Goal: Task Accomplishment & Management: Complete application form

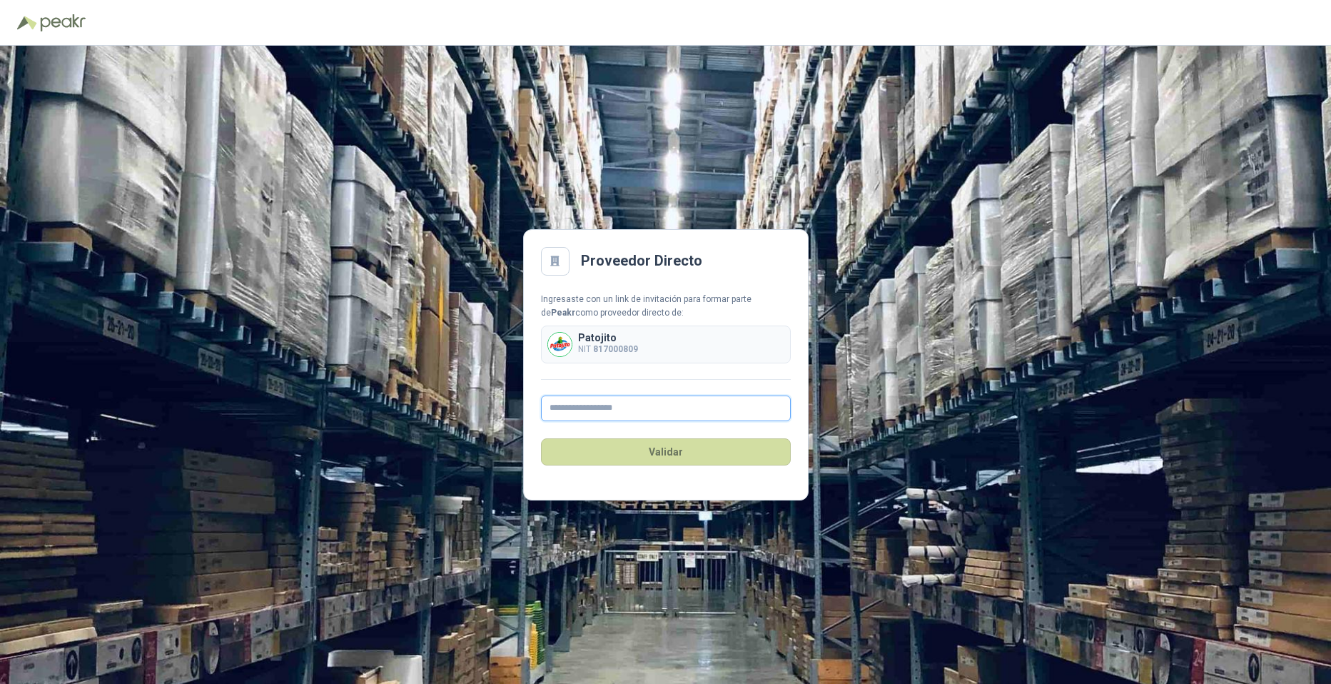
click at [644, 397] on input "text" at bounding box center [666, 408] width 250 height 26
type input "**********"
click at [636, 458] on button "Validar" at bounding box center [666, 451] width 250 height 27
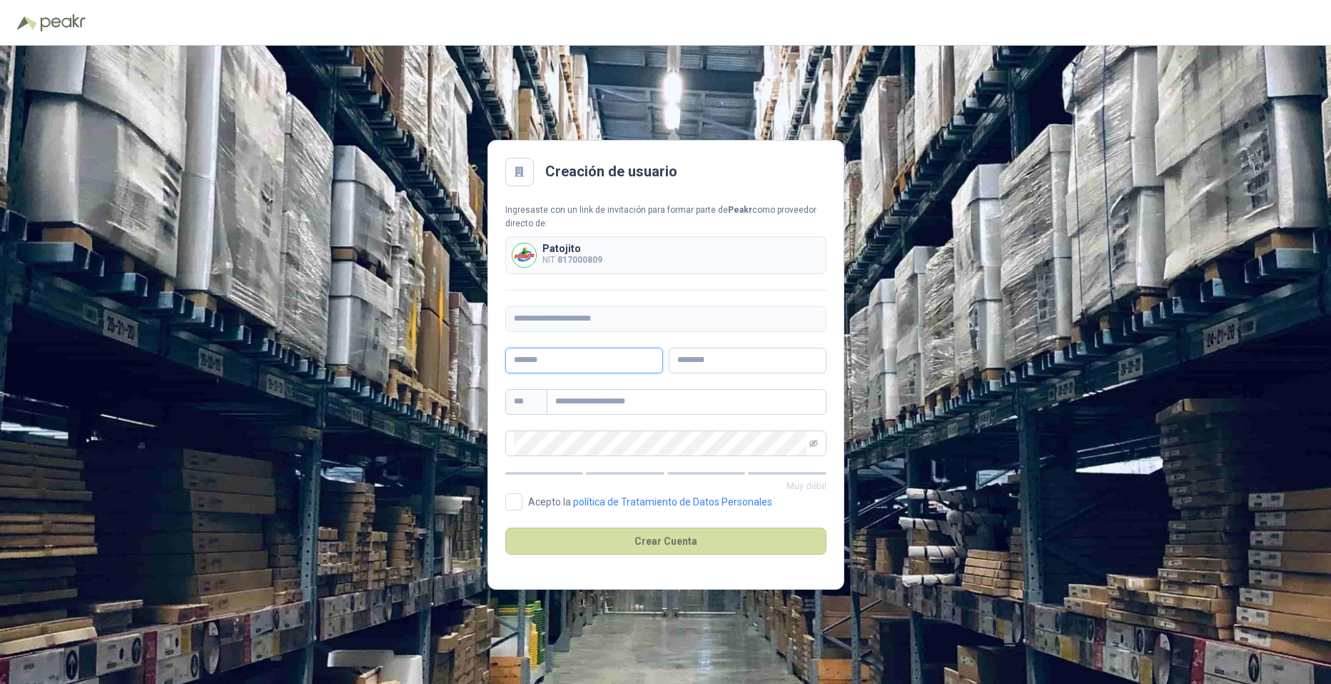
click at [586, 359] on input "text" at bounding box center [584, 361] width 158 height 26
type input "*****"
type input "**********"
click at [644, 361] on input "text" at bounding box center [748, 361] width 158 height 26
type input "******"
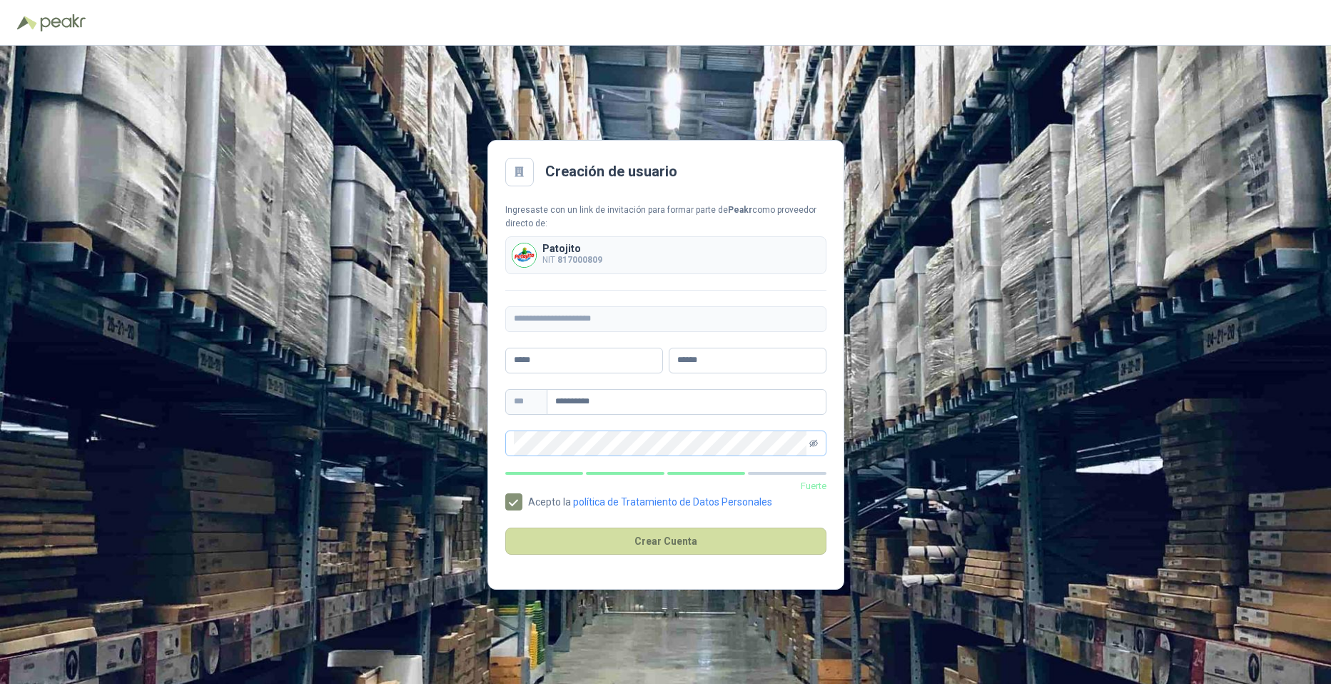
click at [644, 445] on icon "eye-invisible" at bounding box center [814, 443] width 9 height 9
click at [644, 445] on icon "eye" at bounding box center [814, 443] width 9 height 9
click at [644, 553] on button "Crear Cuenta" at bounding box center [665, 541] width 321 height 27
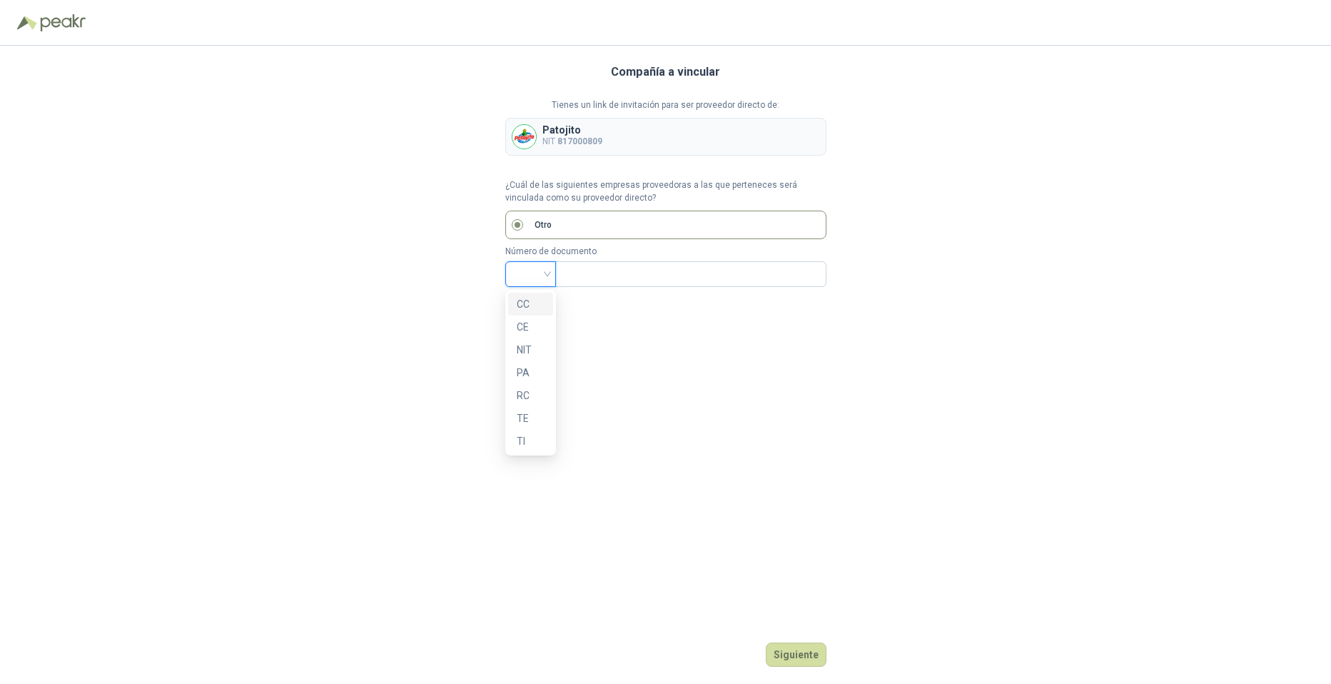
click at [538, 273] on input "search" at bounding box center [531, 272] width 34 height 21
click at [527, 344] on div "NIT" at bounding box center [531, 350] width 28 height 16
click at [627, 277] on input "text" at bounding box center [689, 274] width 251 height 24
type input "*********"
click at [586, 354] on div "Compañía a vincular Tienes un link de invitación para ser proveedor directo de:…" at bounding box center [665, 365] width 321 height 638
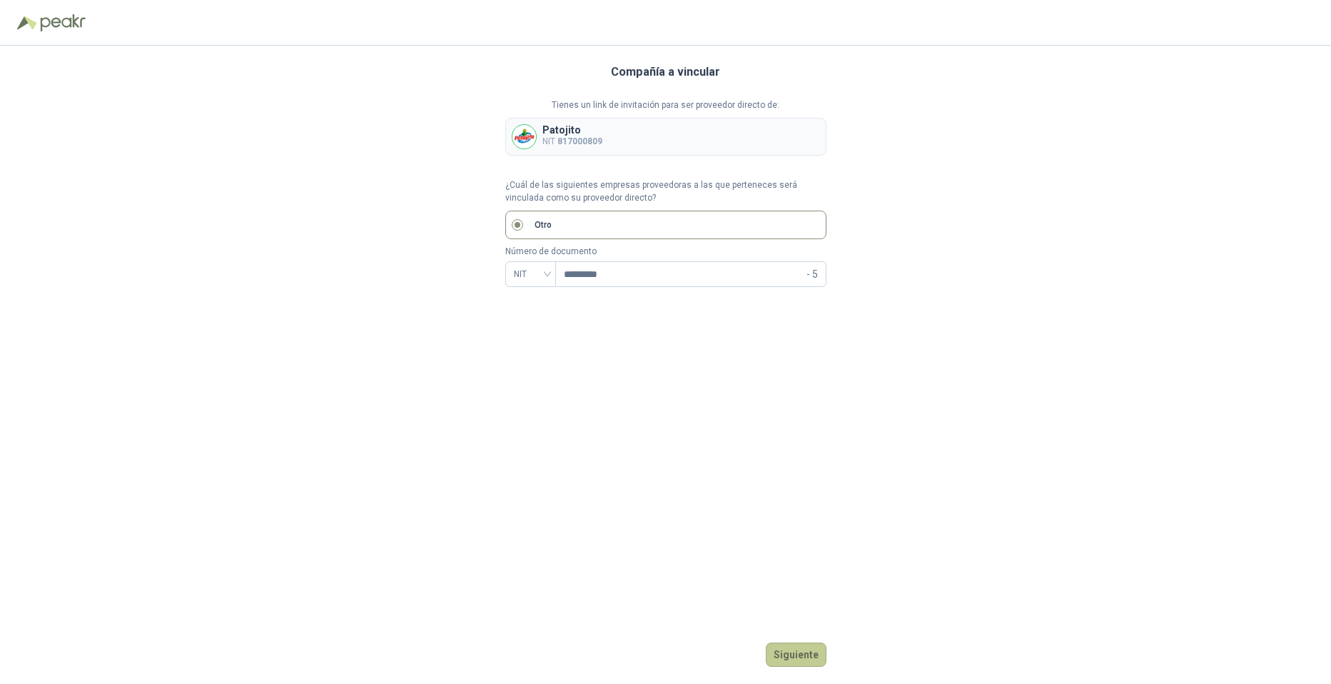
click at [644, 653] on button "Siguiente" at bounding box center [796, 654] width 61 height 24
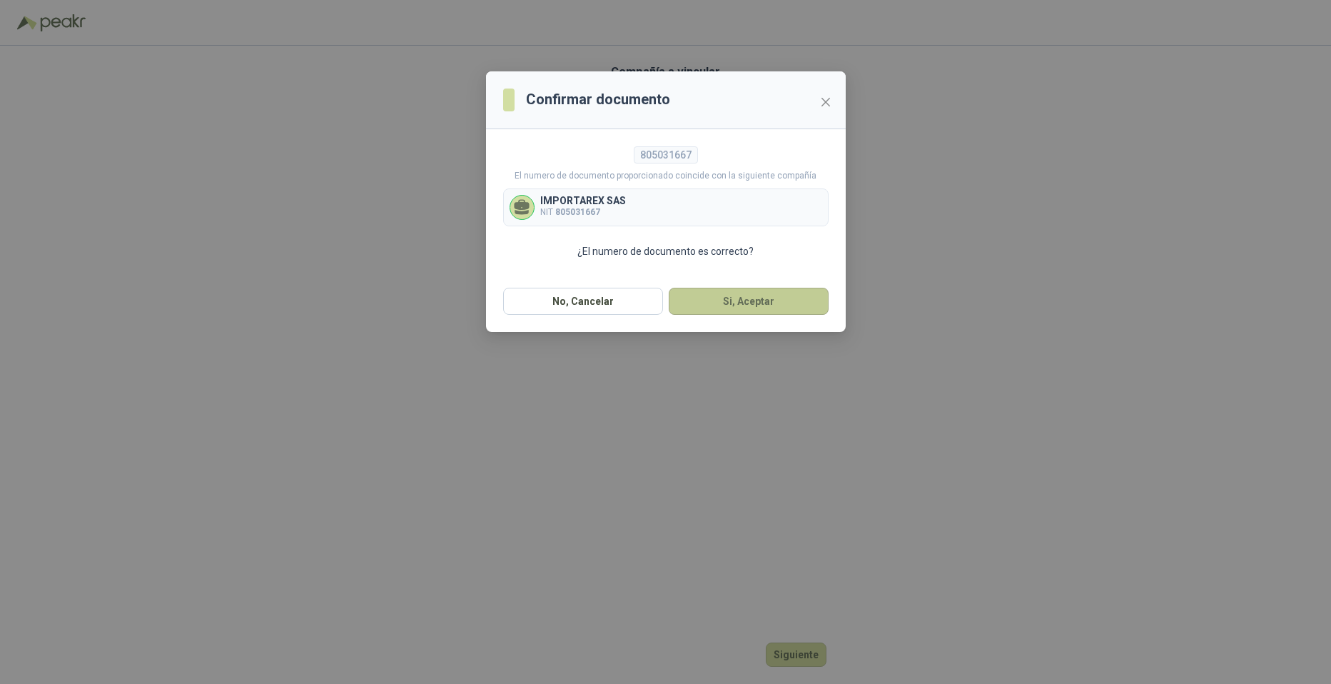
click at [644, 303] on button "Si, Aceptar" at bounding box center [749, 301] width 160 height 27
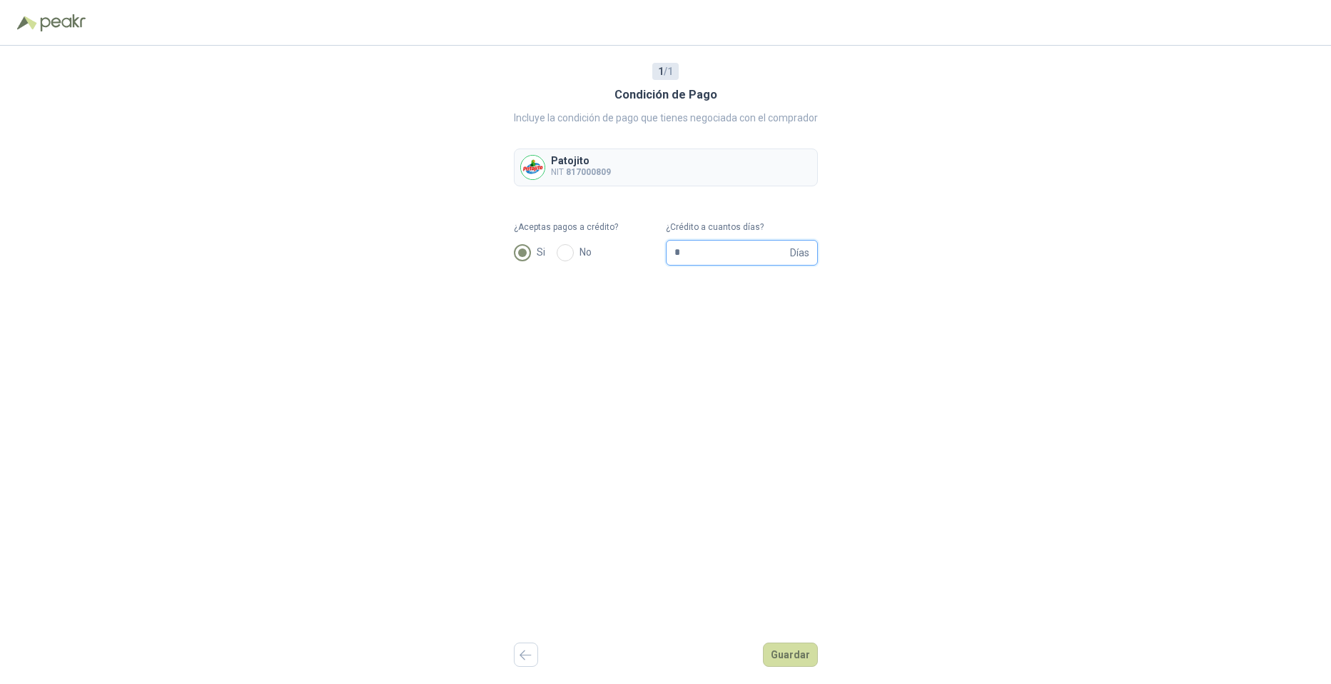
click at [644, 252] on input "*" at bounding box center [731, 253] width 113 height 24
type input "**"
click at [644, 385] on div "1 / 1 Condición de Pago Incluye la condición de pago que tienes negociada con e…" at bounding box center [666, 365] width 304 height 638
click at [644, 654] on button "Guardar" at bounding box center [790, 654] width 55 height 24
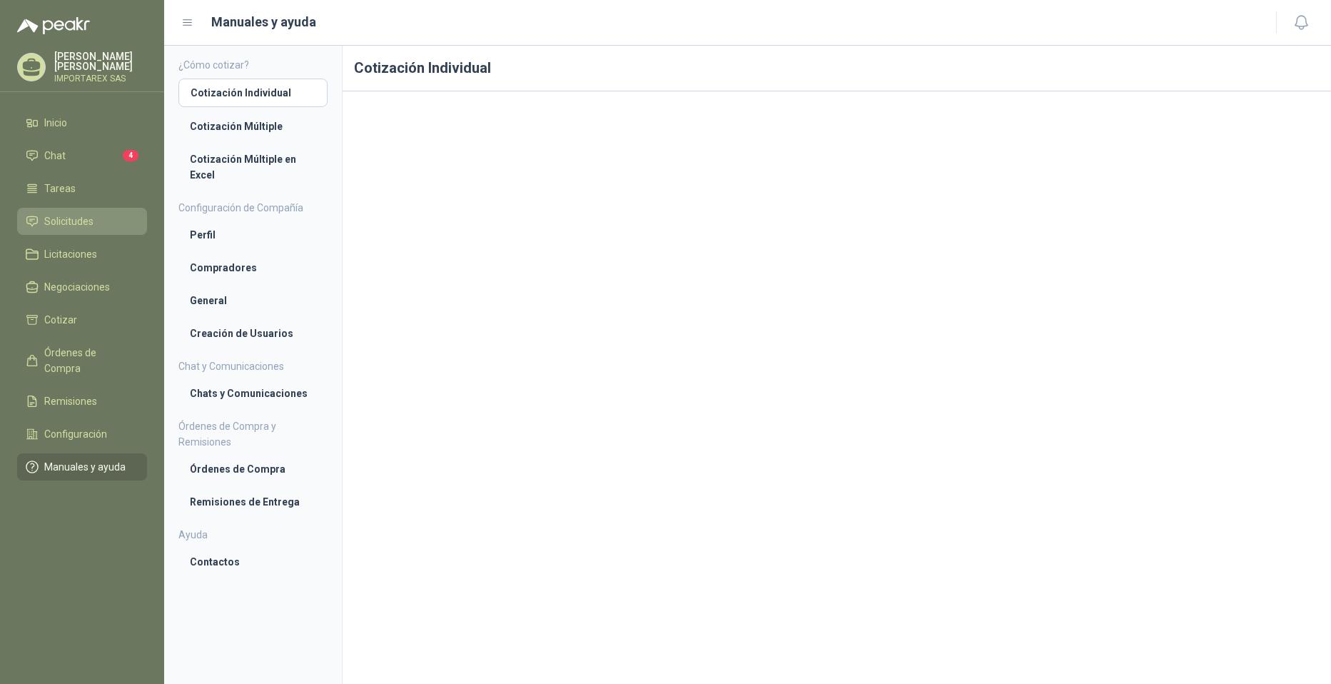
click at [84, 213] on span "Solicitudes" at bounding box center [68, 221] width 49 height 16
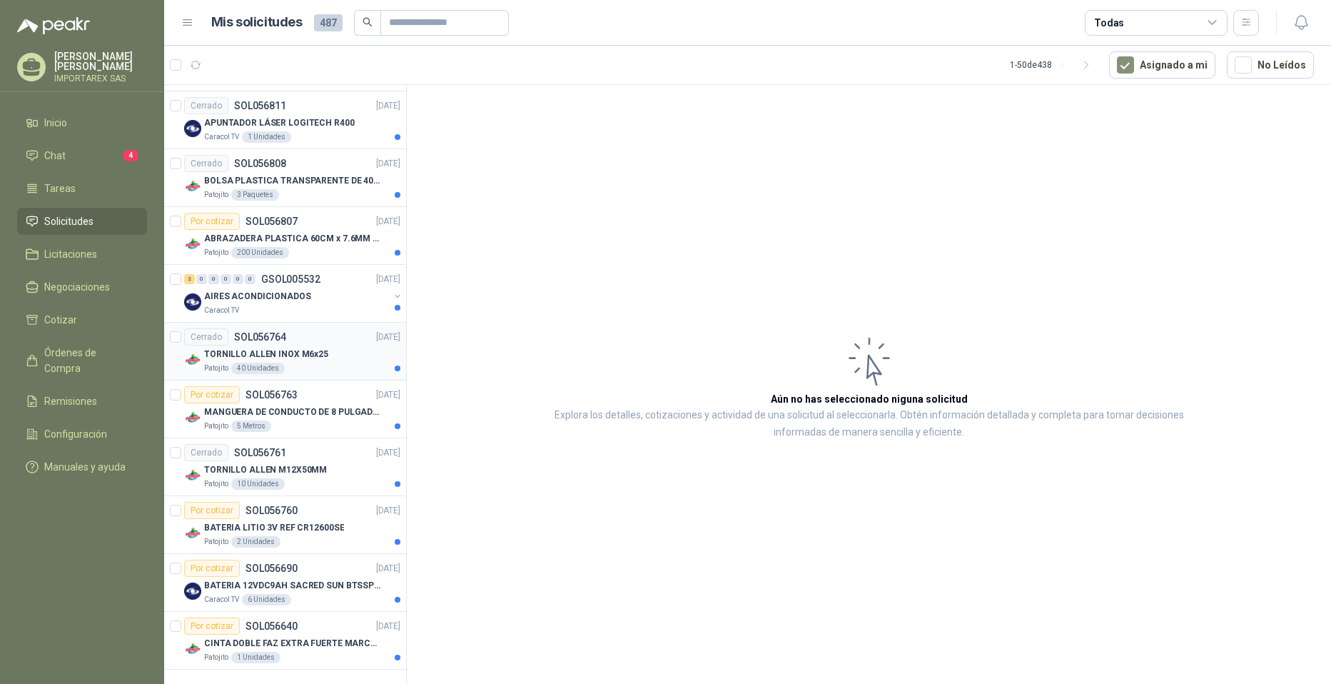
scroll to position [2438, 0]
click at [343, 637] on p "CINTA DOBLE FAZ EXTRA FUERTE MARCA:3M" at bounding box center [293, 643] width 178 height 14
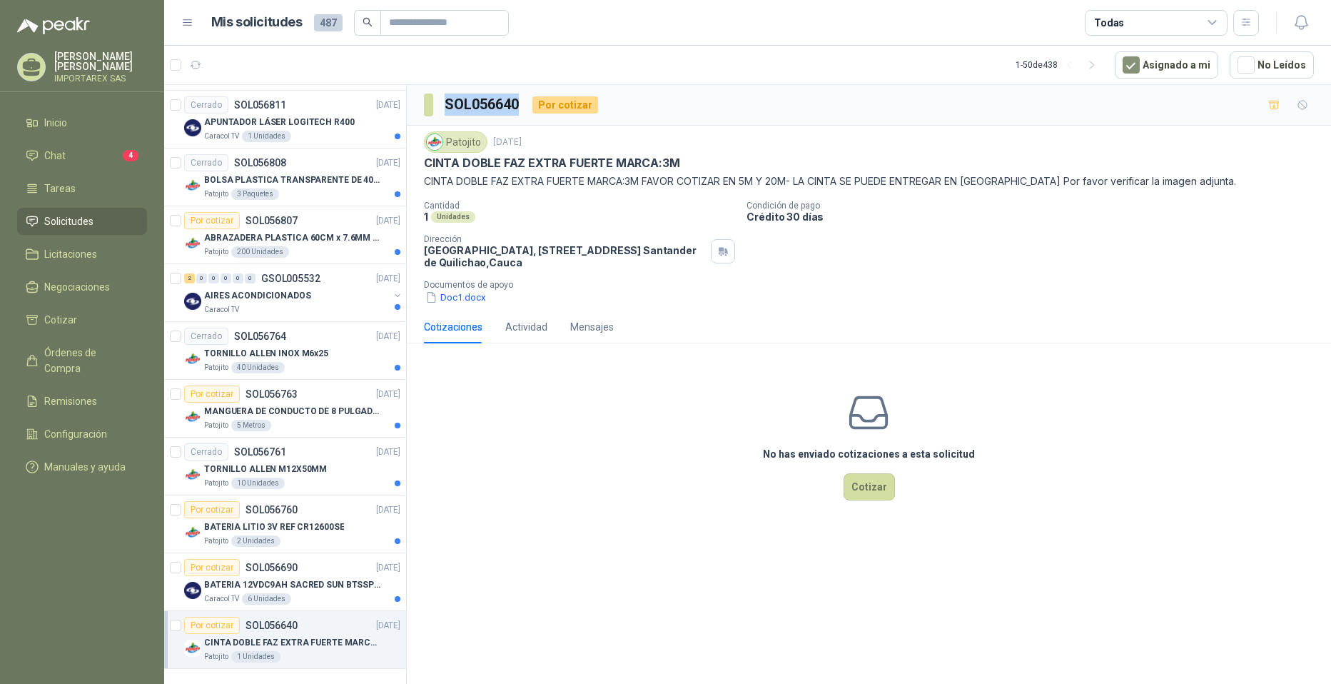
drag, startPoint x: 447, startPoint y: 105, endPoint x: 521, endPoint y: 110, distance: 74.4
click at [521, 110] on h3 "SOL056640" at bounding box center [483, 105] width 76 height 22
click at [558, 343] on div "Cotizaciones Actividad Mensajes No has enviado cotizaciones a esta solicitud Co…" at bounding box center [869, 424] width 924 height 226
click at [469, 298] on button "Doc1.docx" at bounding box center [456, 297] width 64 height 15
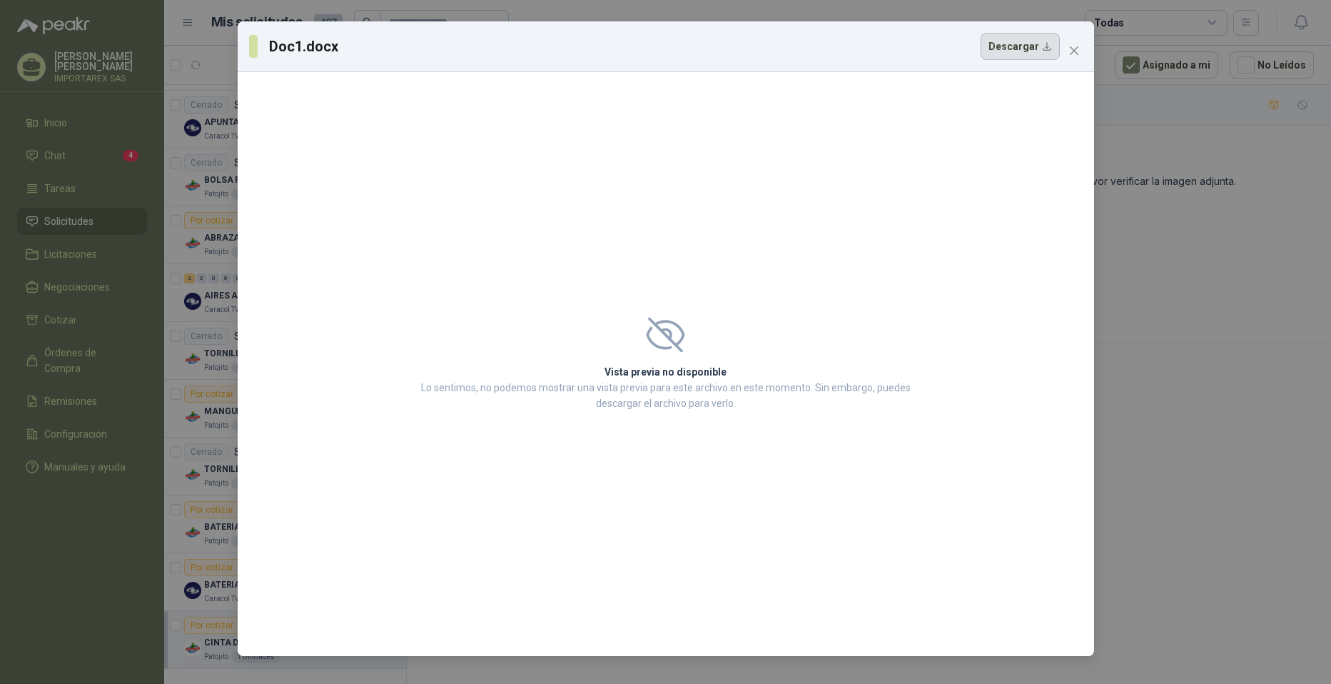
click at [644, 56] on button "Descargar" at bounding box center [1020, 46] width 79 height 27
click at [644, 46] on icon "close" at bounding box center [1074, 50] width 11 height 11
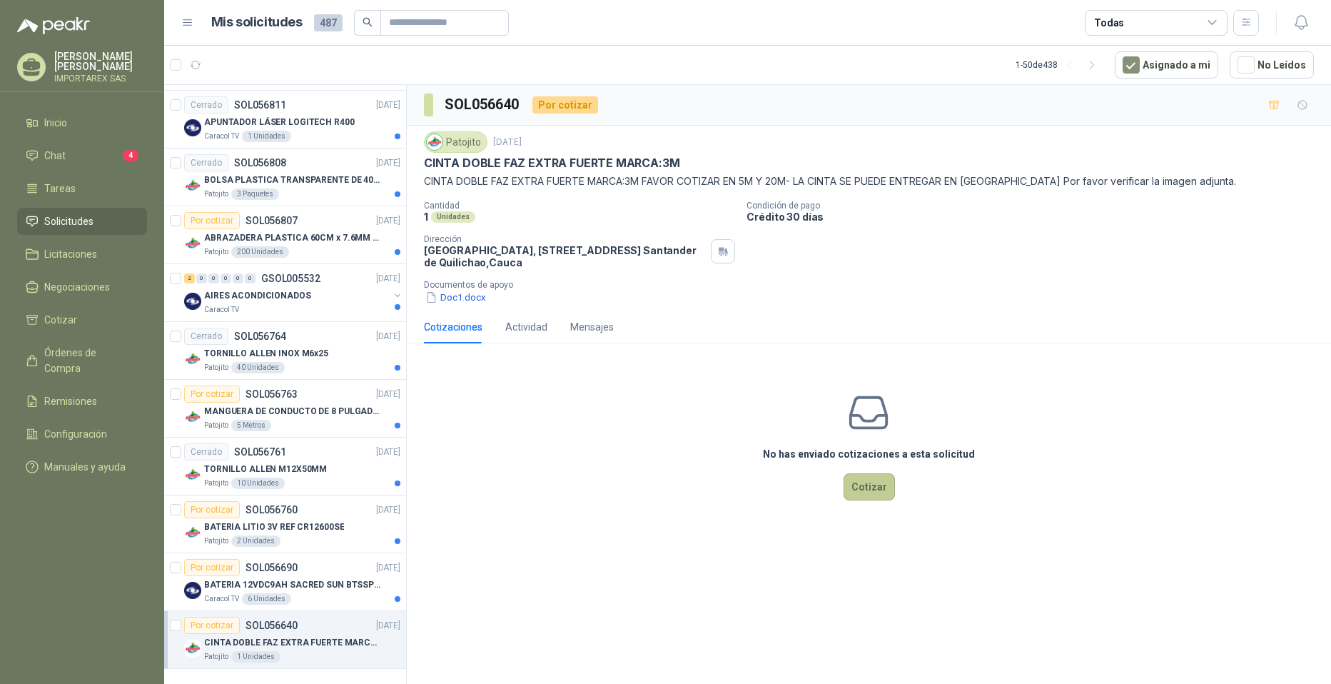
click at [644, 489] on button "Cotizar" at bounding box center [869, 486] width 51 height 27
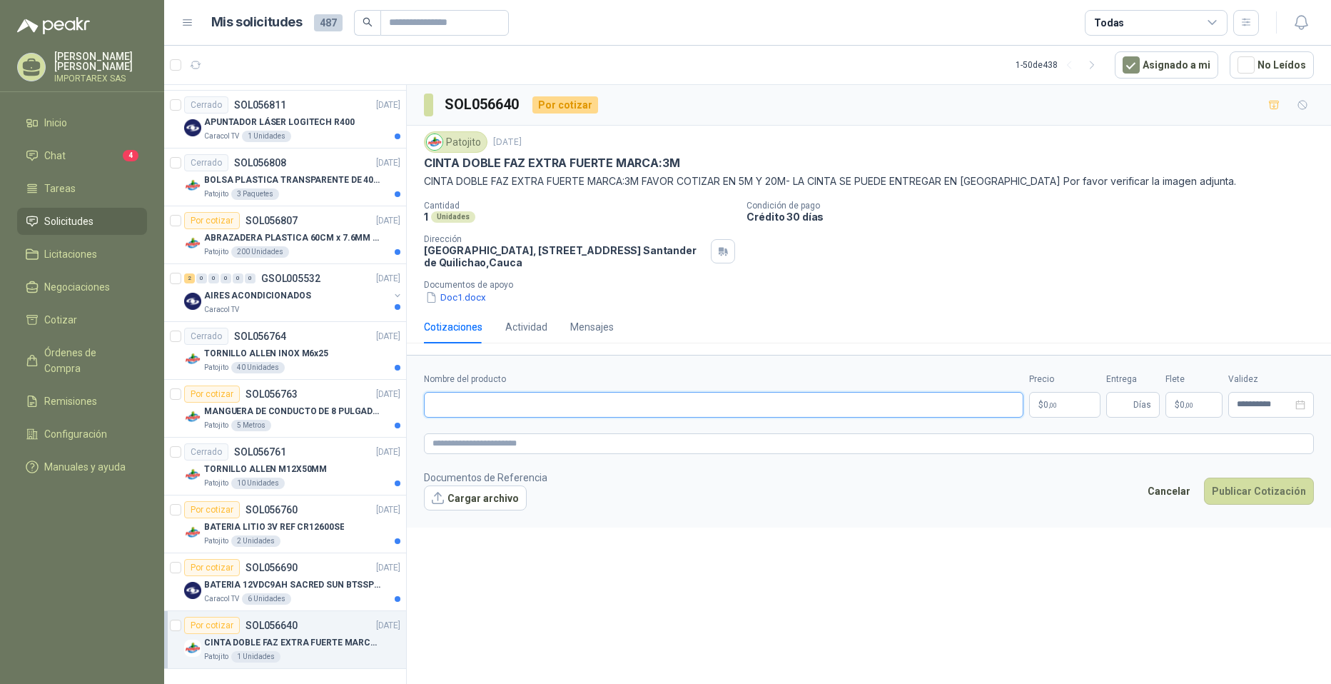
click at [521, 405] on input "Nombre del producto" at bounding box center [724, 405] width 600 height 26
click at [527, 443] on textarea at bounding box center [869, 443] width 890 height 21
drag, startPoint x: 425, startPoint y: 163, endPoint x: 692, endPoint y: 165, distance: 267.7
click at [644, 165] on div "CINTA DOBLE FAZ EXTRA FUERTE MARCA:3M" at bounding box center [869, 163] width 890 height 15
drag, startPoint x: 692, startPoint y: 165, endPoint x: 685, endPoint y: 158, distance: 10.1
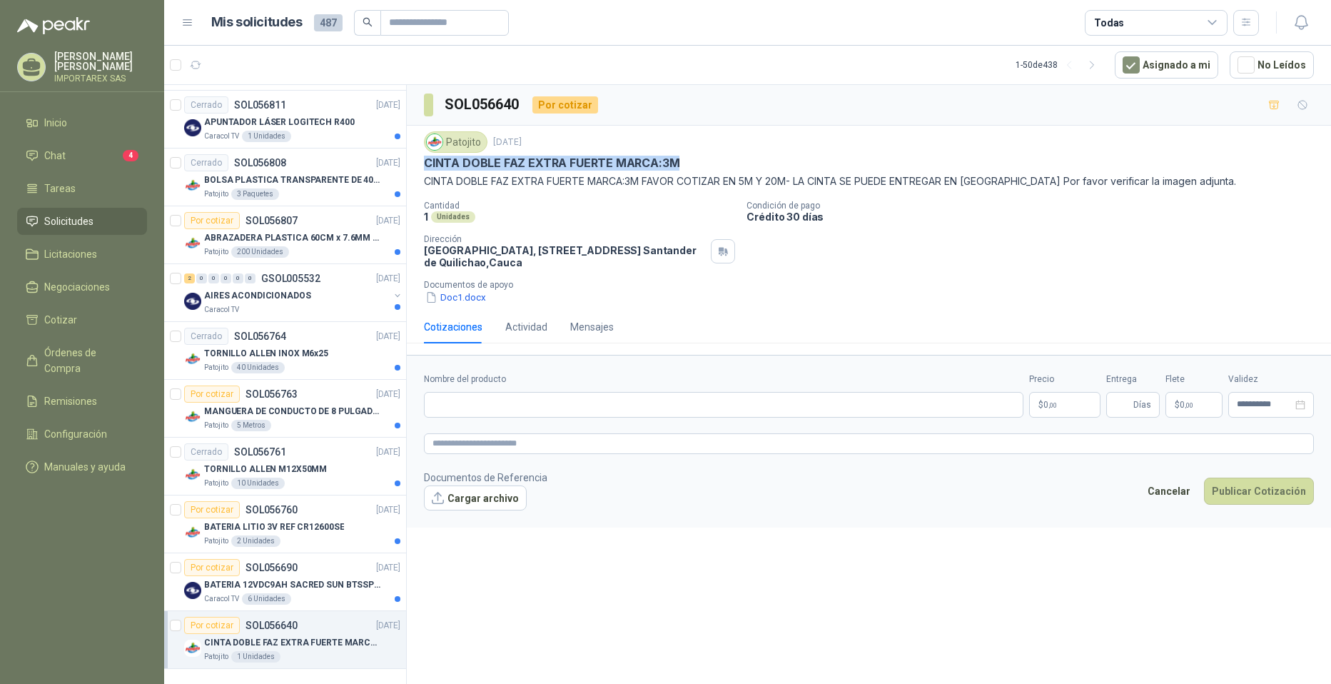
click at [644, 158] on div "CINTA DOBLE FAZ EXTRA FUERTE MARCA:3M" at bounding box center [869, 163] width 890 height 15
click at [478, 413] on input "Nombre del producto" at bounding box center [724, 405] width 600 height 26
click at [497, 434] on textarea at bounding box center [869, 443] width 890 height 21
click at [473, 398] on input "Nombre del producto" at bounding box center [724, 405] width 600 height 26
click at [644, 359] on form "**********" at bounding box center [869, 441] width 924 height 173
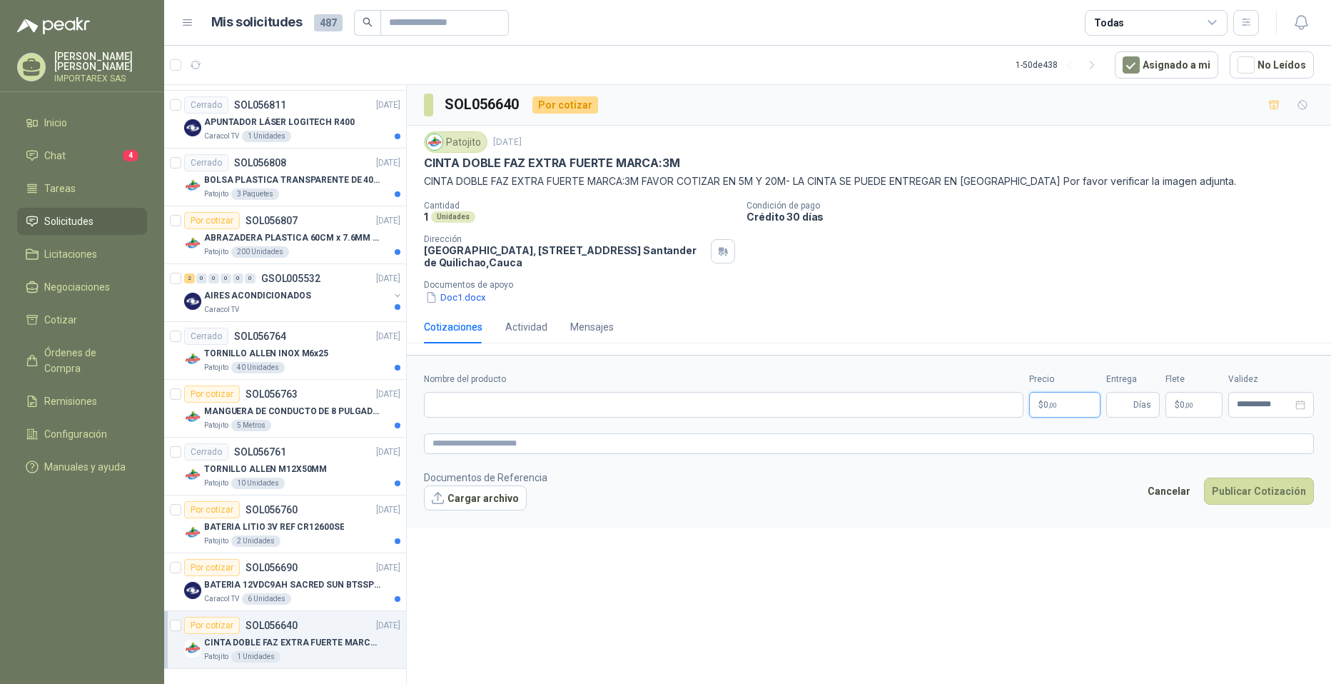
click at [644, 397] on p "$ 0 ,00" at bounding box center [1064, 405] width 71 height 26
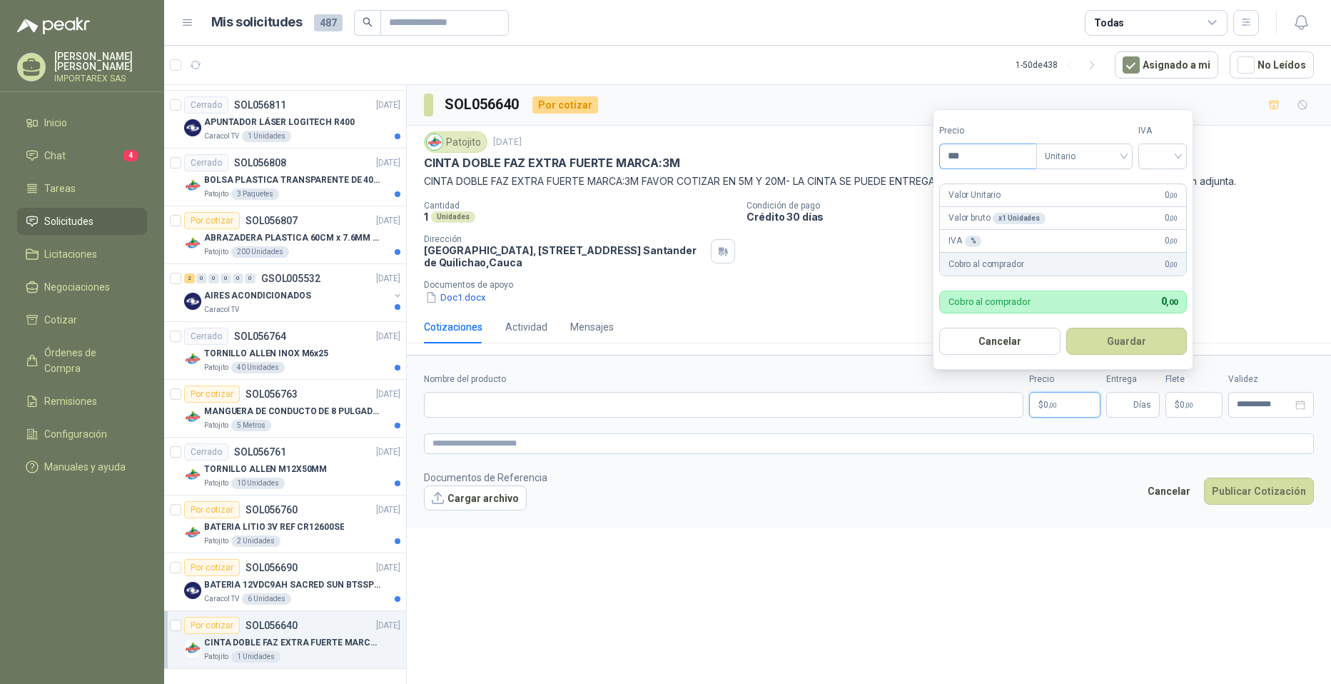
drag, startPoint x: 966, startPoint y: 160, endPoint x: 957, endPoint y: 157, distance: 9.7
click at [644, 157] on input "***" at bounding box center [988, 156] width 96 height 24
click at [644, 153] on input "search" at bounding box center [1162, 154] width 31 height 21
click at [644, 468] on form "**********" at bounding box center [869, 441] width 924 height 173
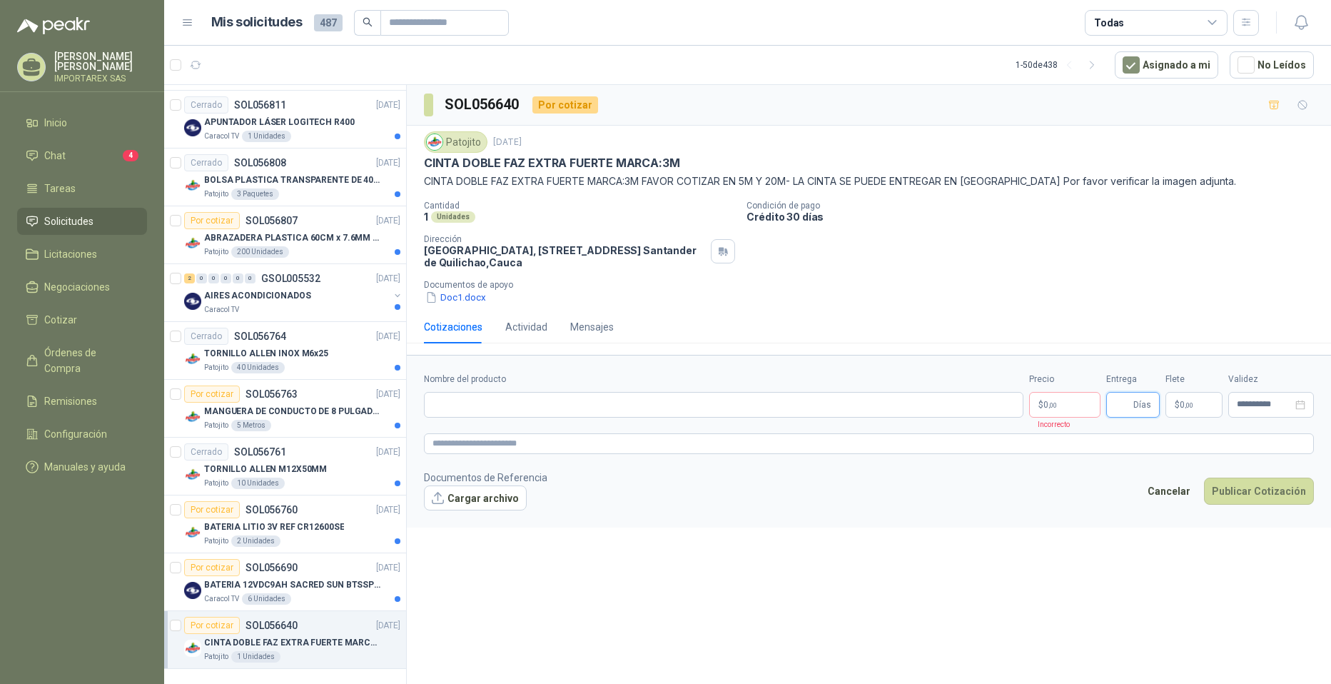
click at [644, 411] on input "Entrega" at bounding box center [1123, 405] width 16 height 24
click at [644, 404] on icon "close-circle" at bounding box center [1301, 405] width 10 height 10
click at [644, 292] on div "Doc1.docx" at bounding box center [875, 297] width 902 height 15
click at [644, 401] on input at bounding box center [1265, 404] width 56 height 9
type input "**********"
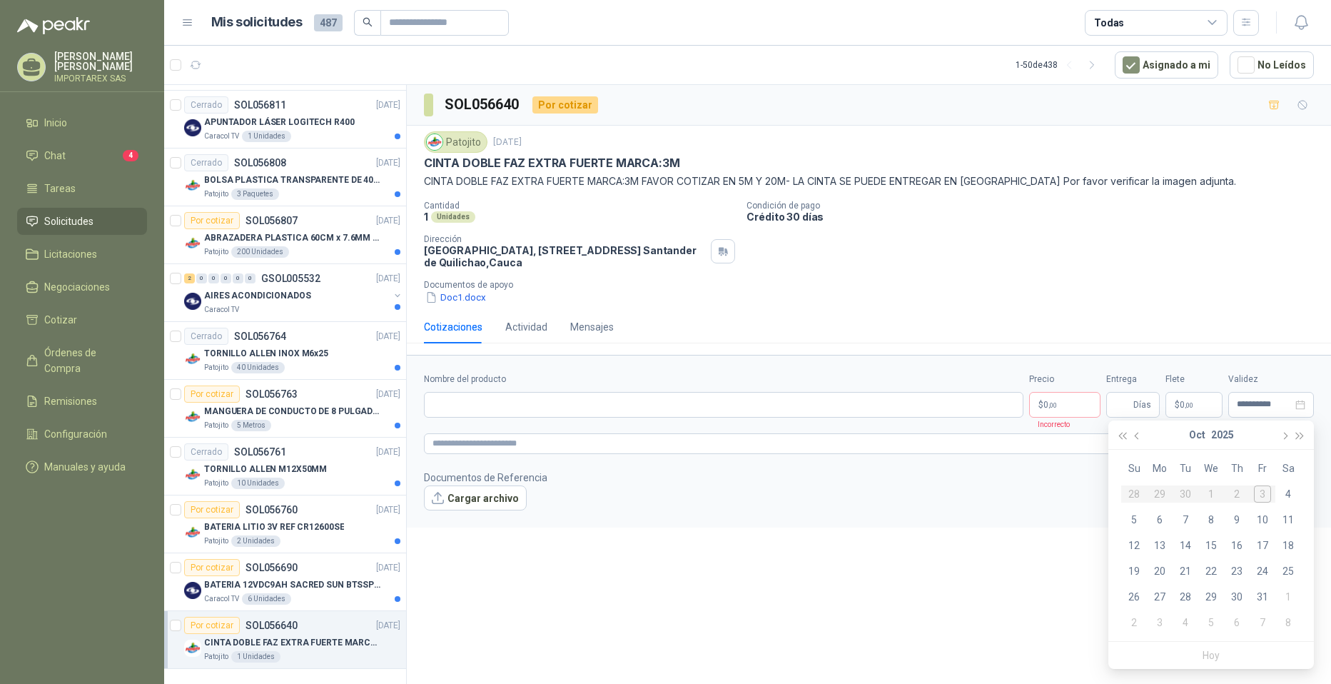
click at [644, 293] on div "Doc1.docx" at bounding box center [875, 297] width 902 height 15
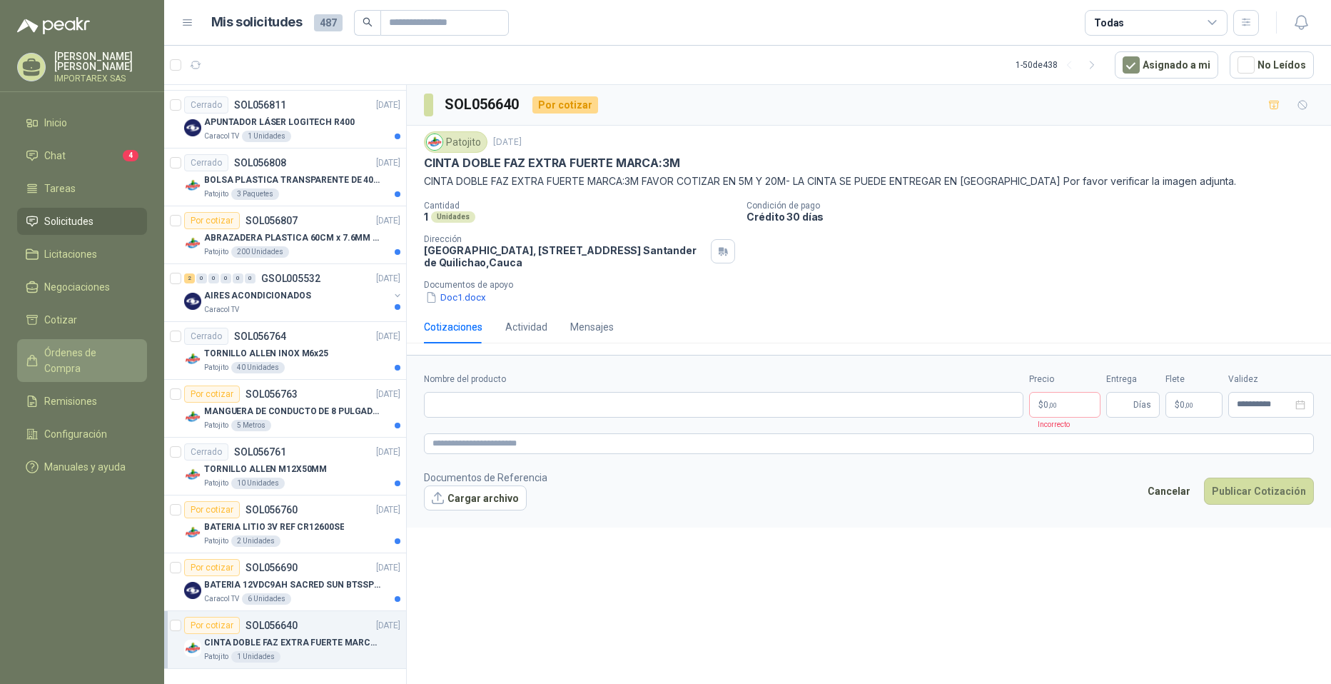
click at [103, 357] on span "Órdenes de Compra" at bounding box center [88, 360] width 89 height 31
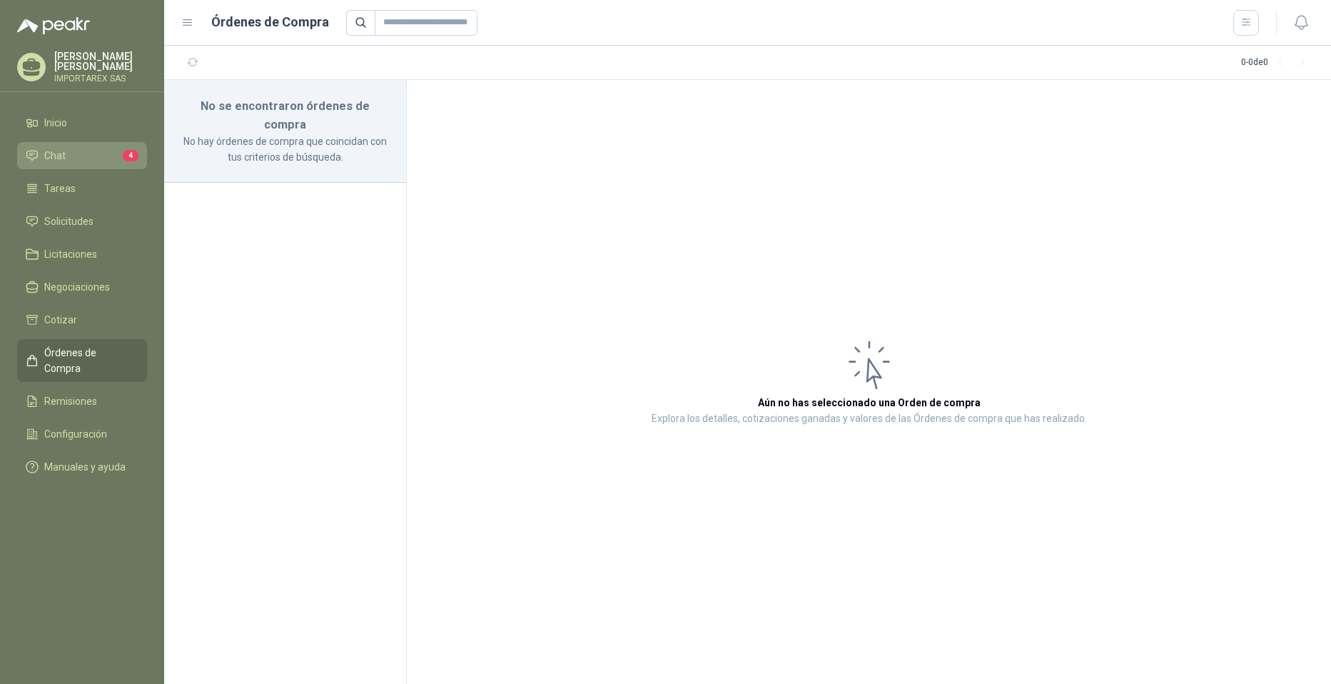
click at [93, 160] on li "Chat 4" at bounding box center [82, 156] width 113 height 16
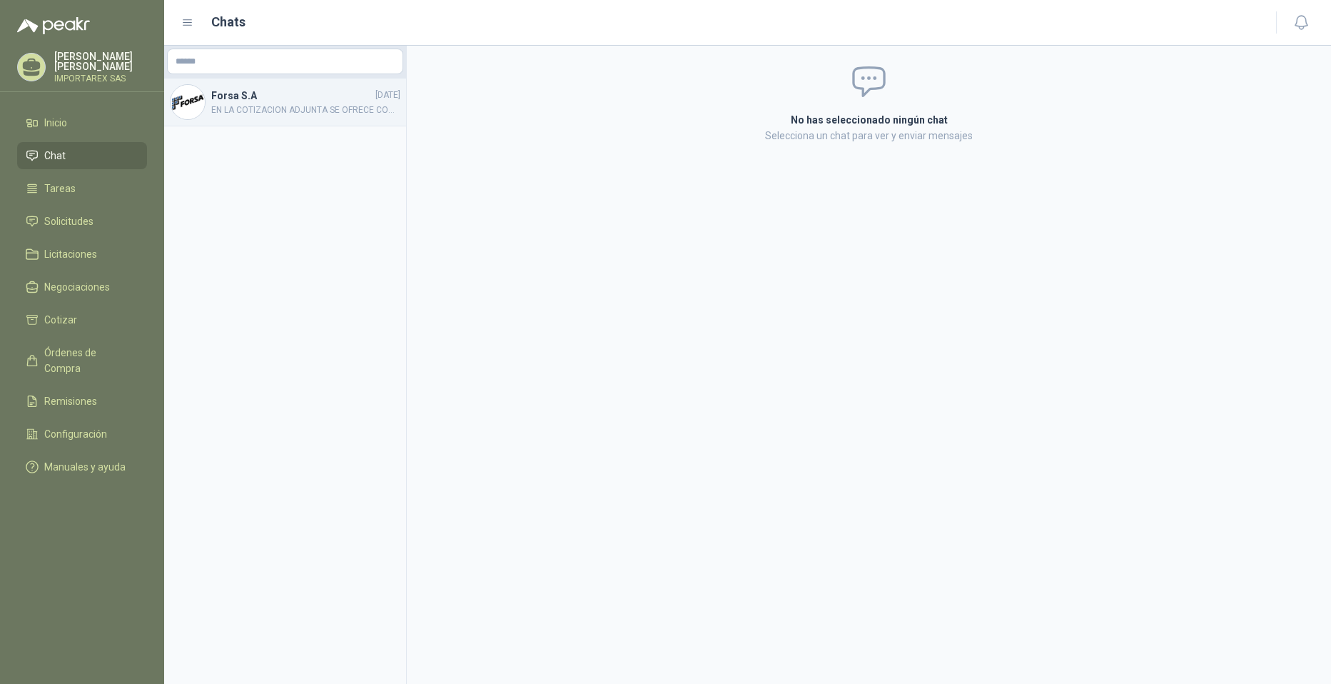
click at [273, 109] on span "EN LA COTIZACION ADJUNTA SE OFRECE COMO ALTERNATIVA LA SIGUIENTE DESCRIPCION: D…" at bounding box center [305, 111] width 189 height 14
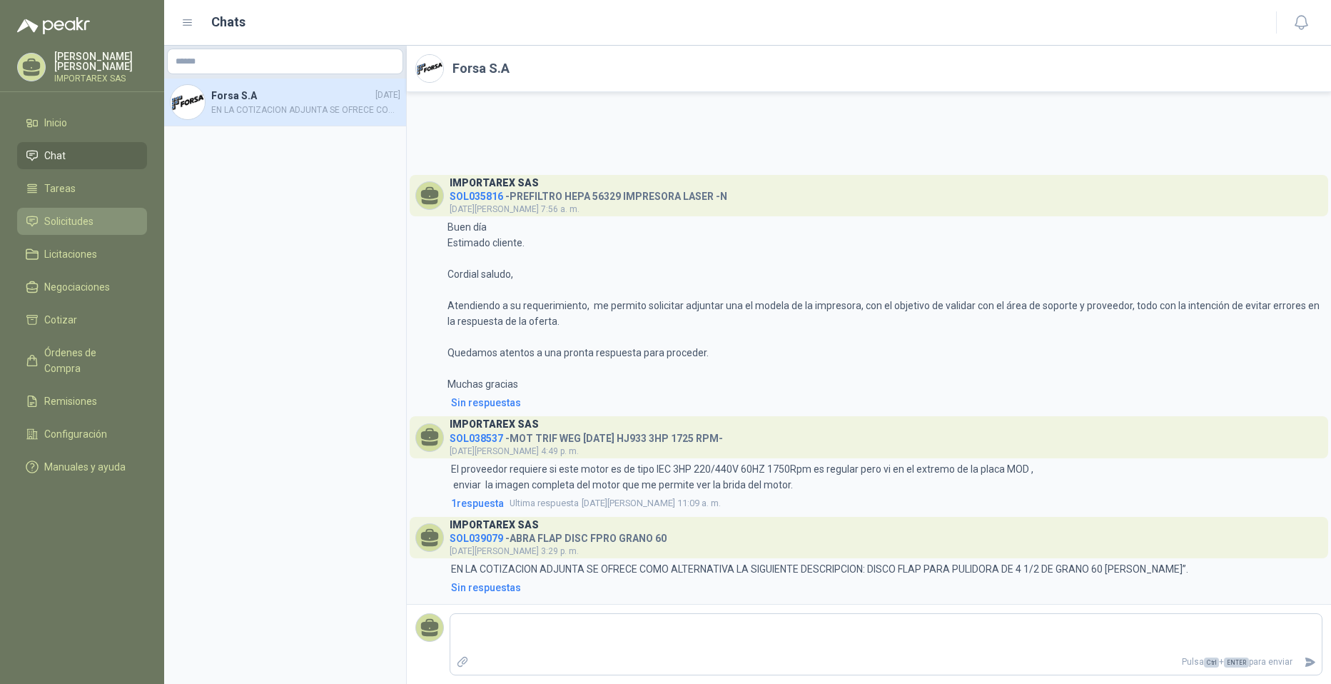
click at [66, 213] on span "Solicitudes" at bounding box center [68, 221] width 49 height 16
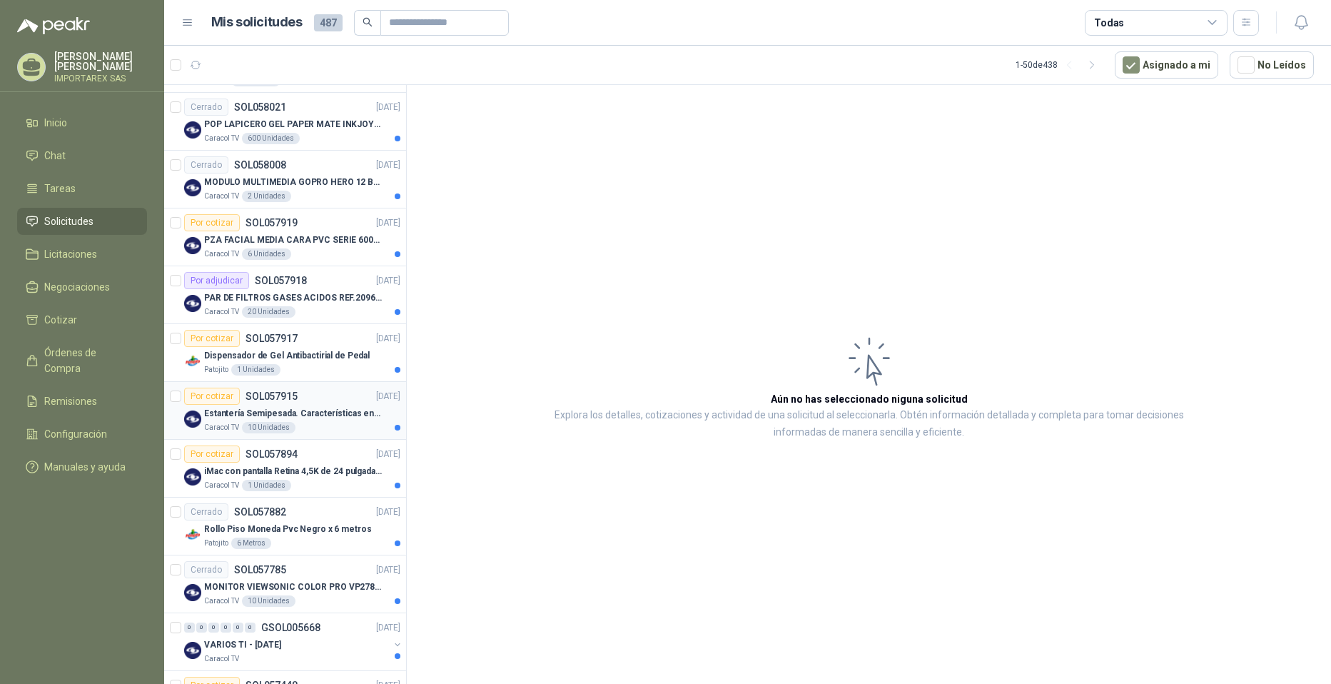
scroll to position [785, 0]
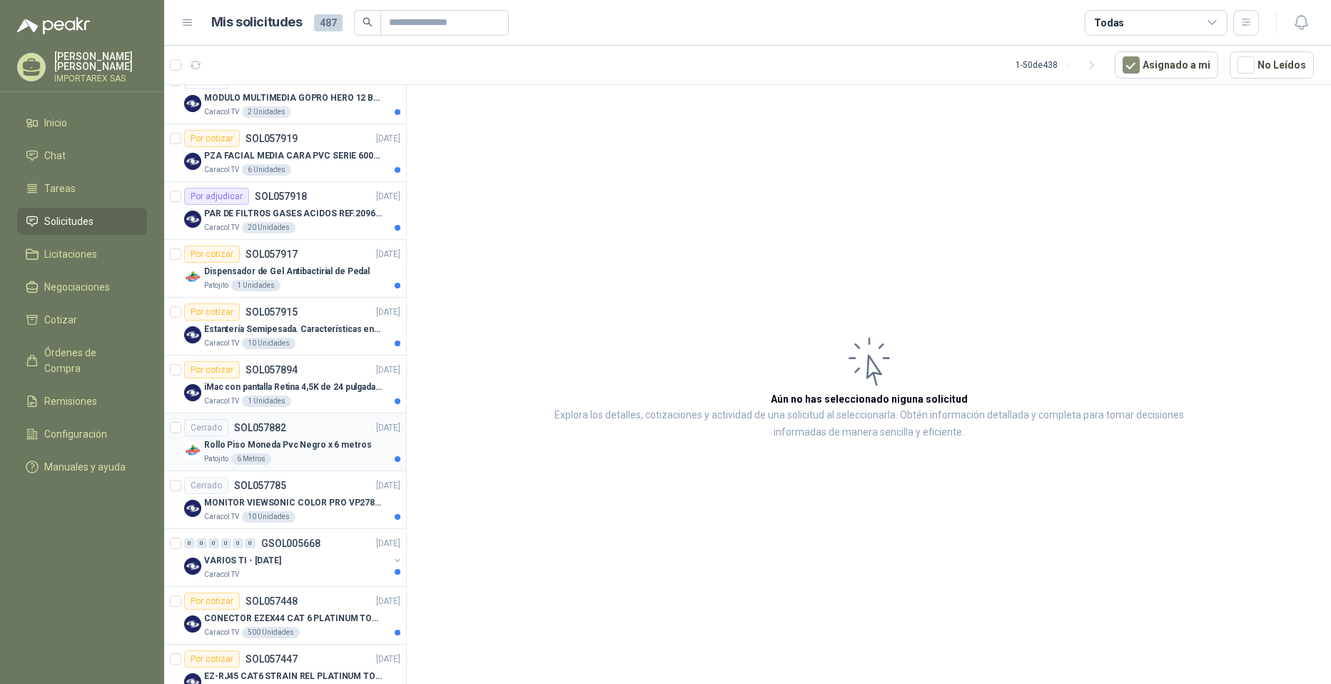
click at [332, 454] on div "Patojito 6 Metros" at bounding box center [302, 458] width 196 height 11
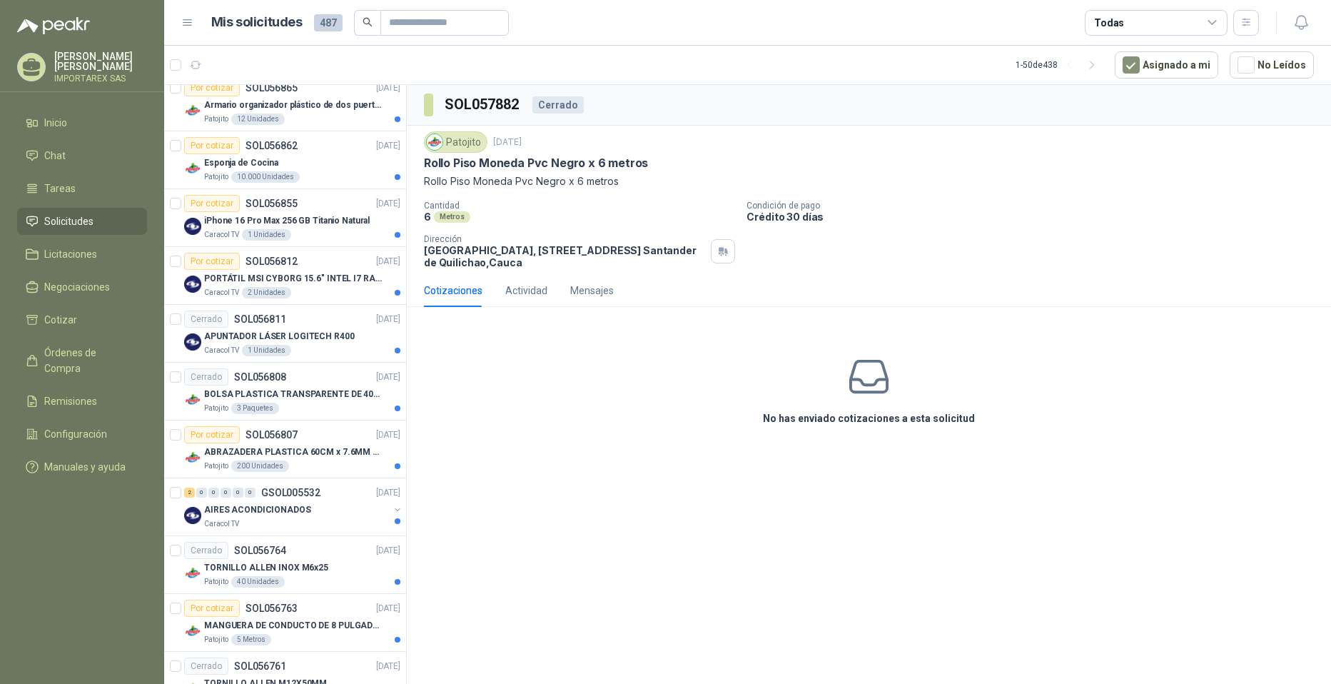
scroll to position [2152, 0]
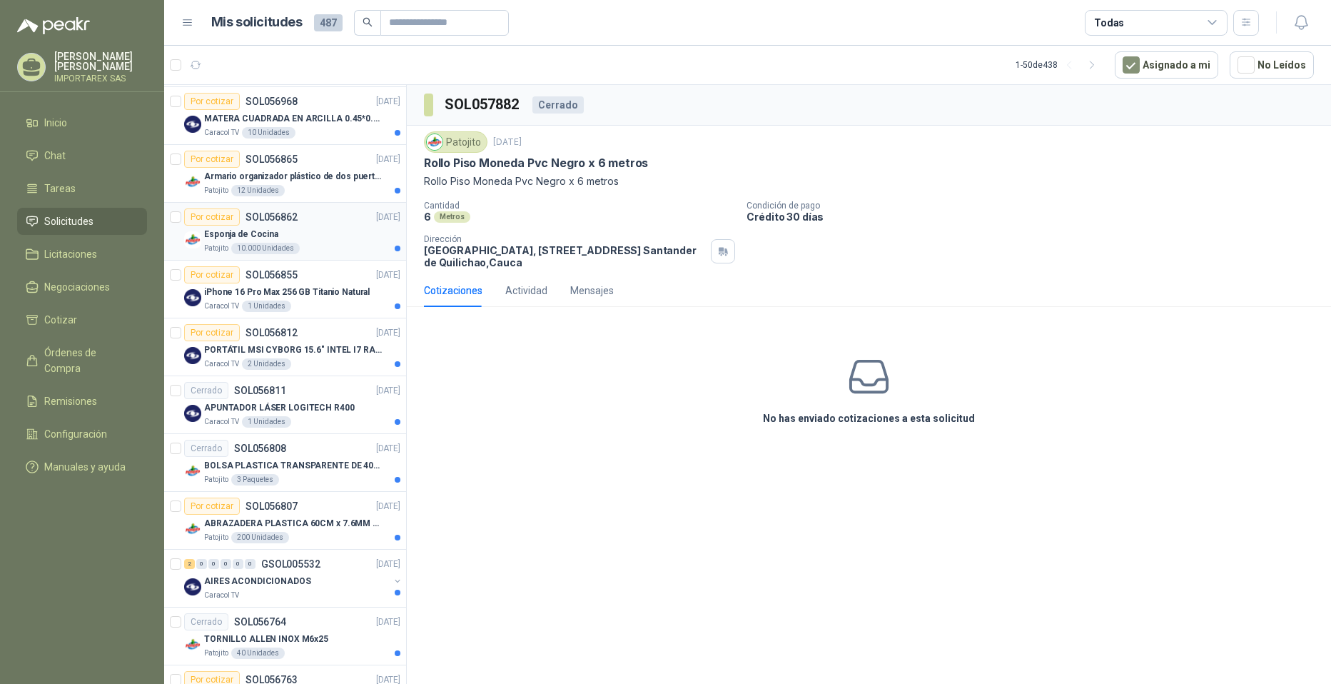
click at [329, 229] on div "Esponja de Cocina" at bounding box center [302, 234] width 196 height 17
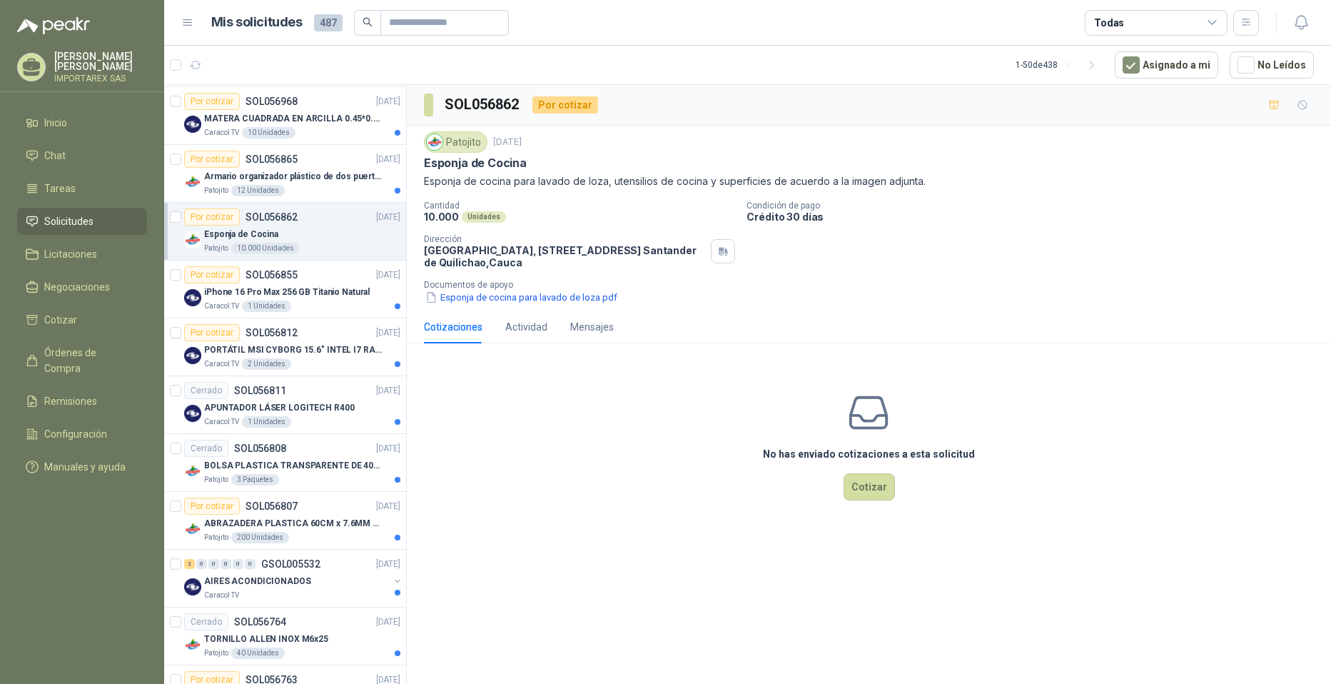
drag, startPoint x: 494, startPoint y: 138, endPoint x: 566, endPoint y: 148, distance: 72.9
click at [566, 148] on div "Patojito [DATE]" at bounding box center [869, 141] width 890 height 21
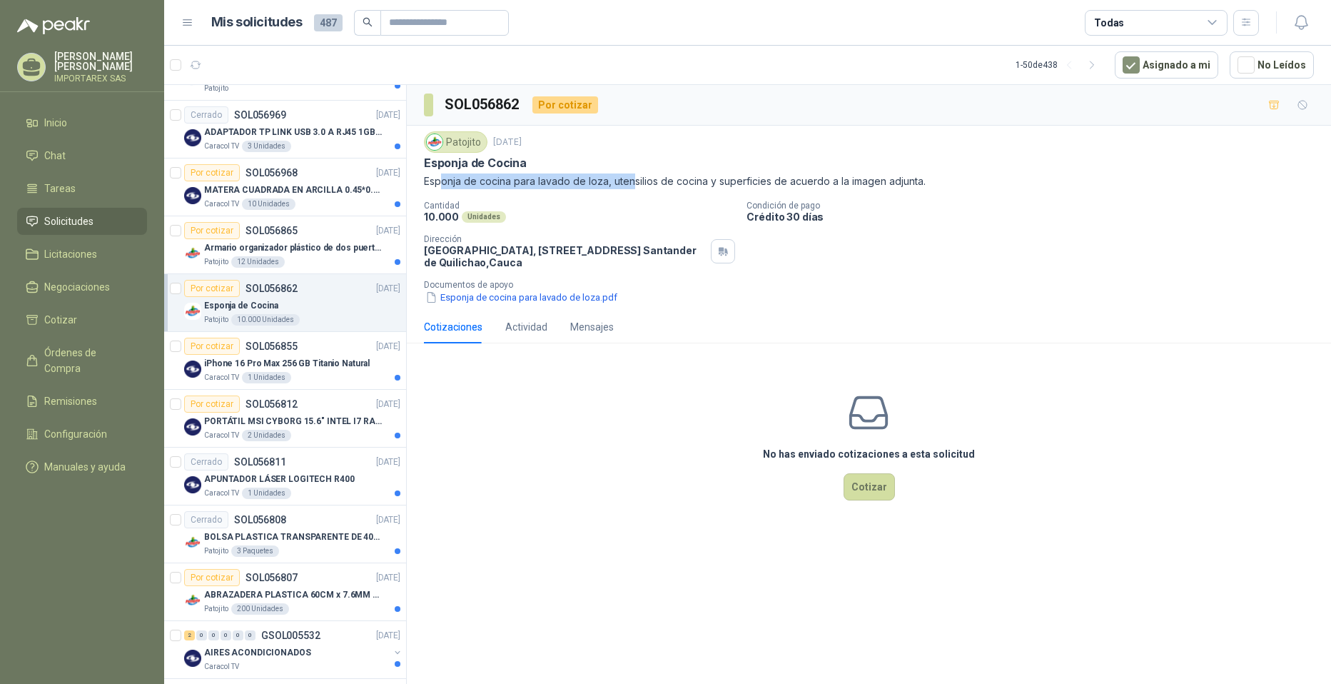
drag, startPoint x: 443, startPoint y: 183, endPoint x: 630, endPoint y: 193, distance: 188.0
click at [630, 193] on div "Patojito [DATE] Esponja de Cocina Esponja de cocina para [PERSON_NAME], utensil…" at bounding box center [869, 217] width 890 height 173
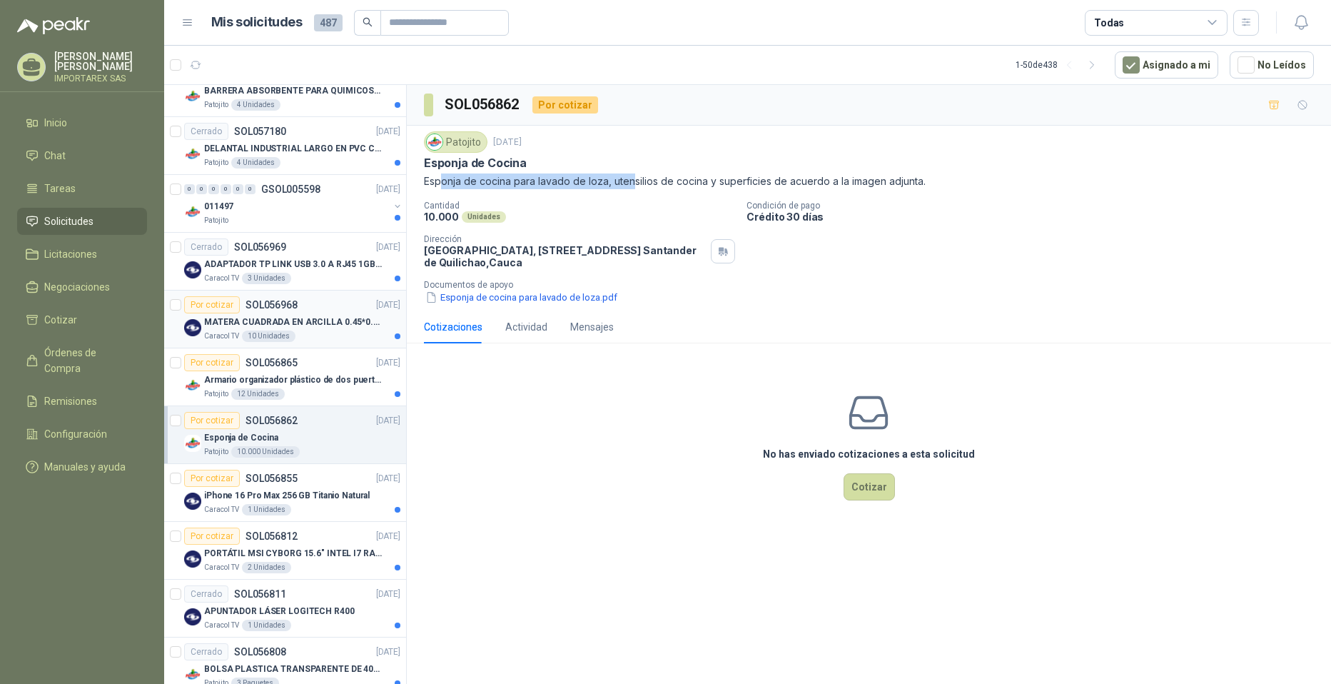
scroll to position [1938, 0]
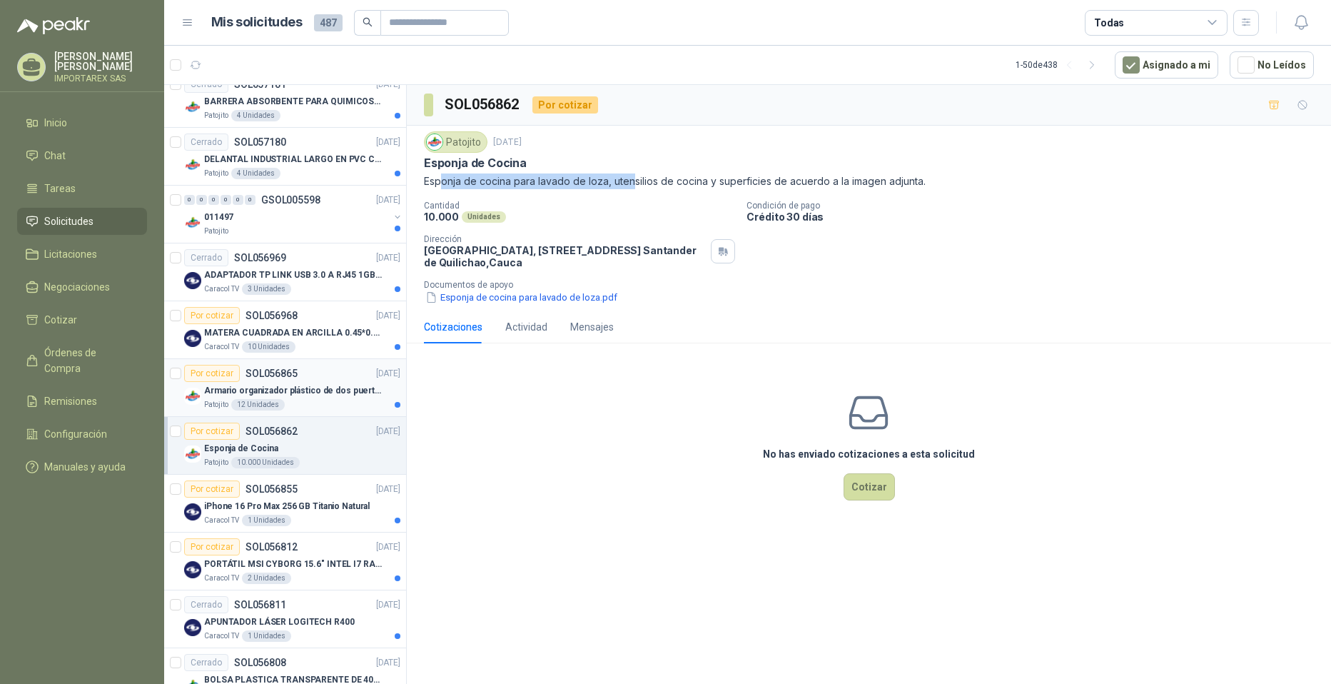
click at [286, 385] on p "Armario organizador plástico de dos puertas de acuerdo a la imagen adjunta" at bounding box center [293, 391] width 178 height 14
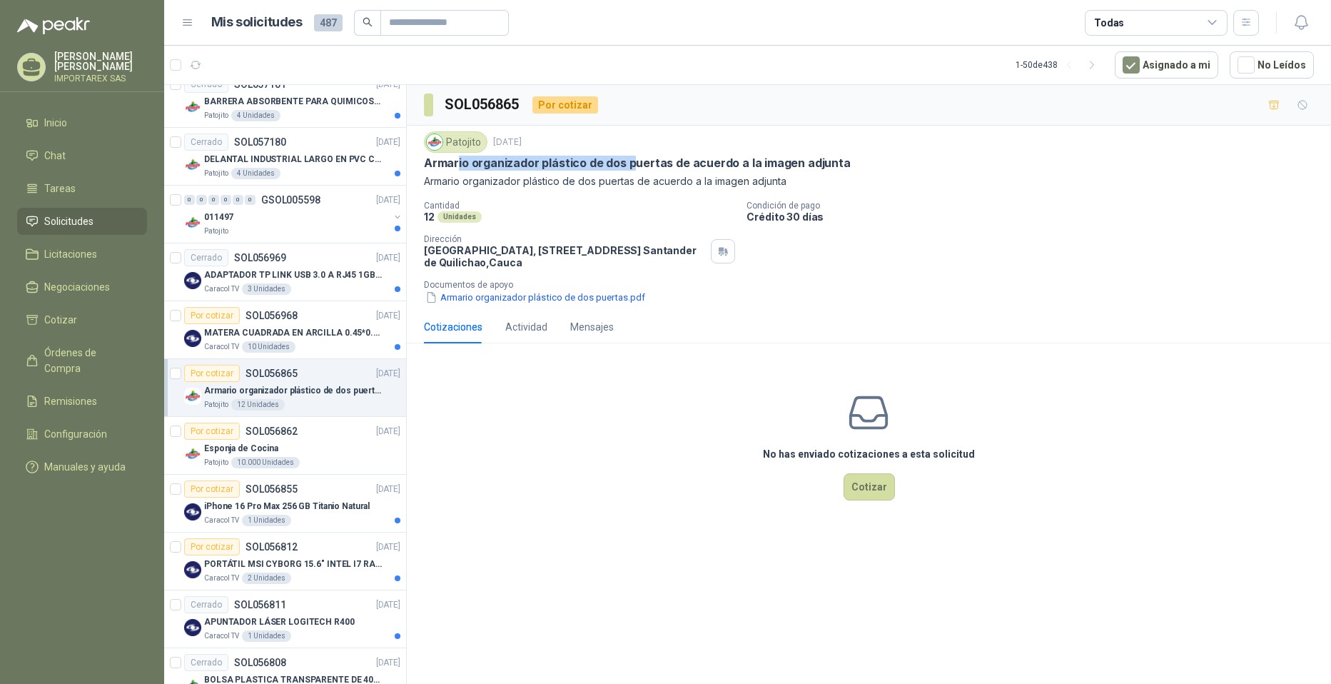
drag, startPoint x: 458, startPoint y: 156, endPoint x: 632, endPoint y: 168, distance: 174.6
click at [632, 168] on p "Armario organizador plástico de dos puertas de acuerdo a la imagen adjunta" at bounding box center [637, 163] width 427 height 15
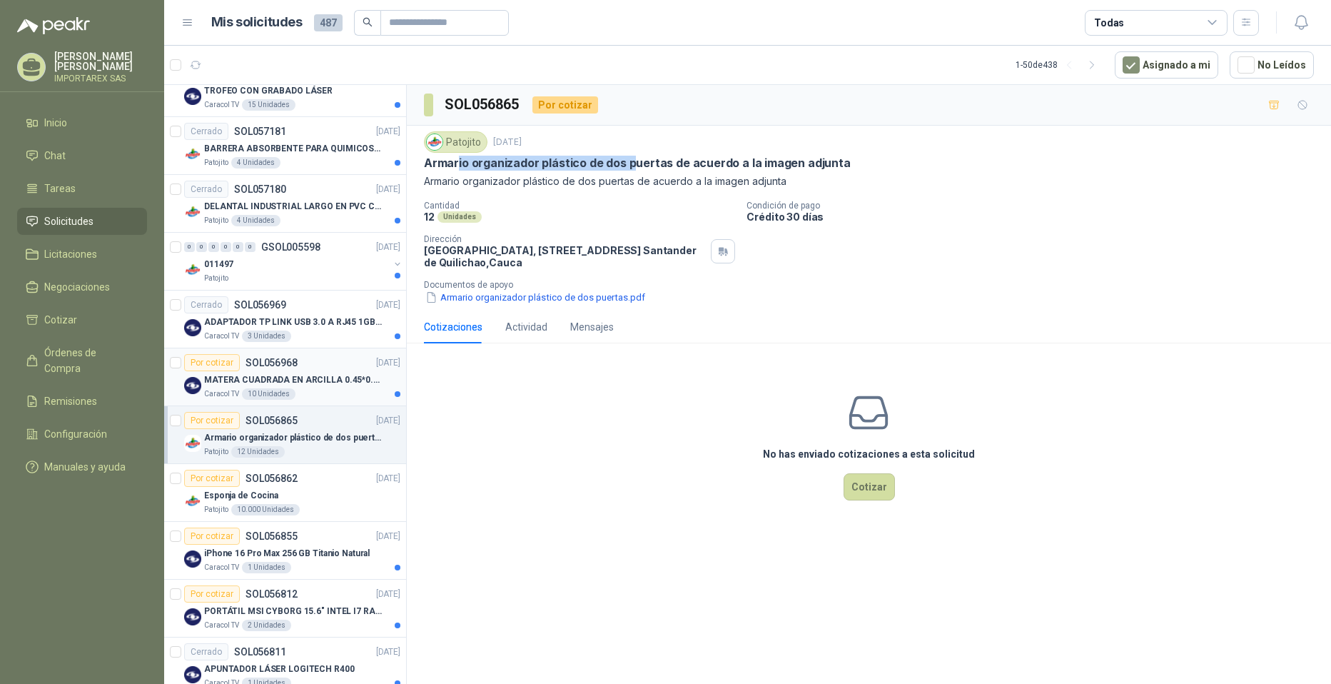
scroll to position [1867, 0]
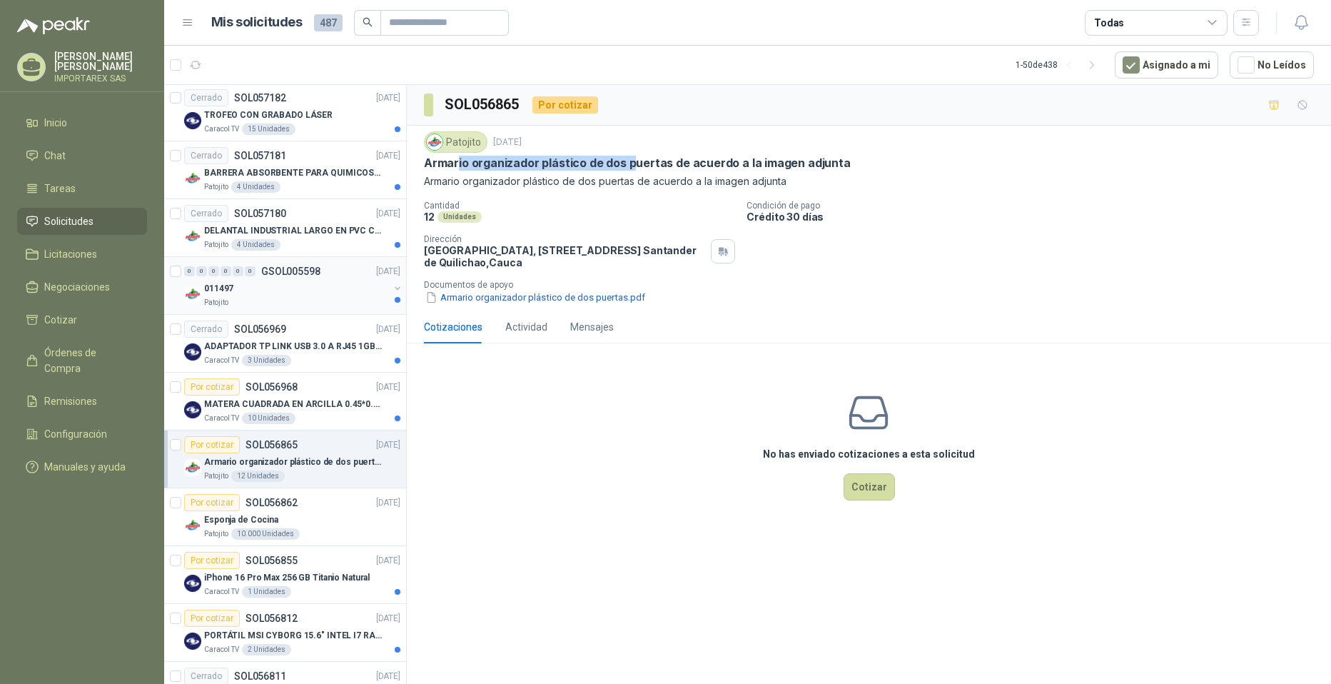
click at [325, 293] on div "011497" at bounding box center [296, 288] width 185 height 17
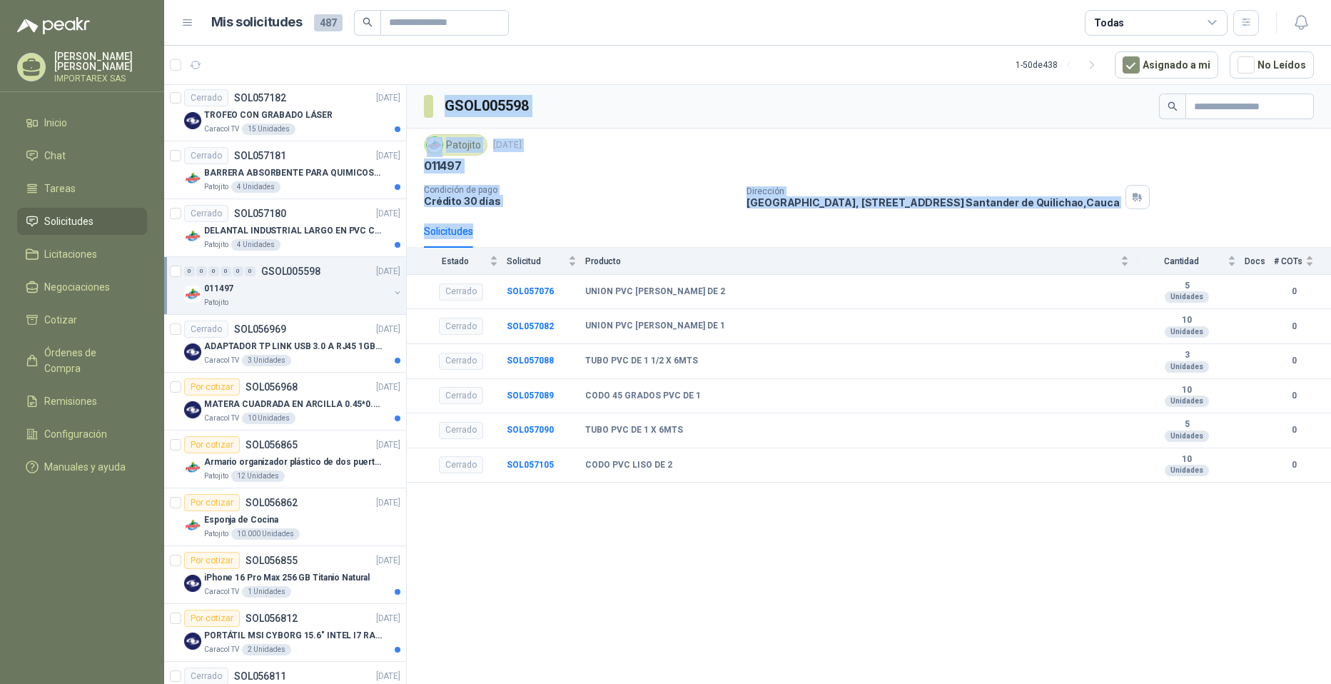
drag, startPoint x: 835, startPoint y: 216, endPoint x: 1004, endPoint y: 510, distance: 338.9
click at [644, 510] on div "GSOL005598 Patojito [DATE] 011497 Condición de pago Crédito 30 días Dirección […" at bounding box center [869, 387] width 924 height 604
click at [644, 545] on div "GSOL005598 Patojito [DATE] 011497 Condición de pago Crédito 30 días Dirección […" at bounding box center [869, 387] width 924 height 604
drag, startPoint x: 421, startPoint y: 109, endPoint x: 807, endPoint y: 534, distance: 574.1
click at [644, 534] on div "GSOL005598 Patojito [DATE] 011497 Condición de pago Crédito 30 días Dirección […" at bounding box center [869, 387] width 924 height 604
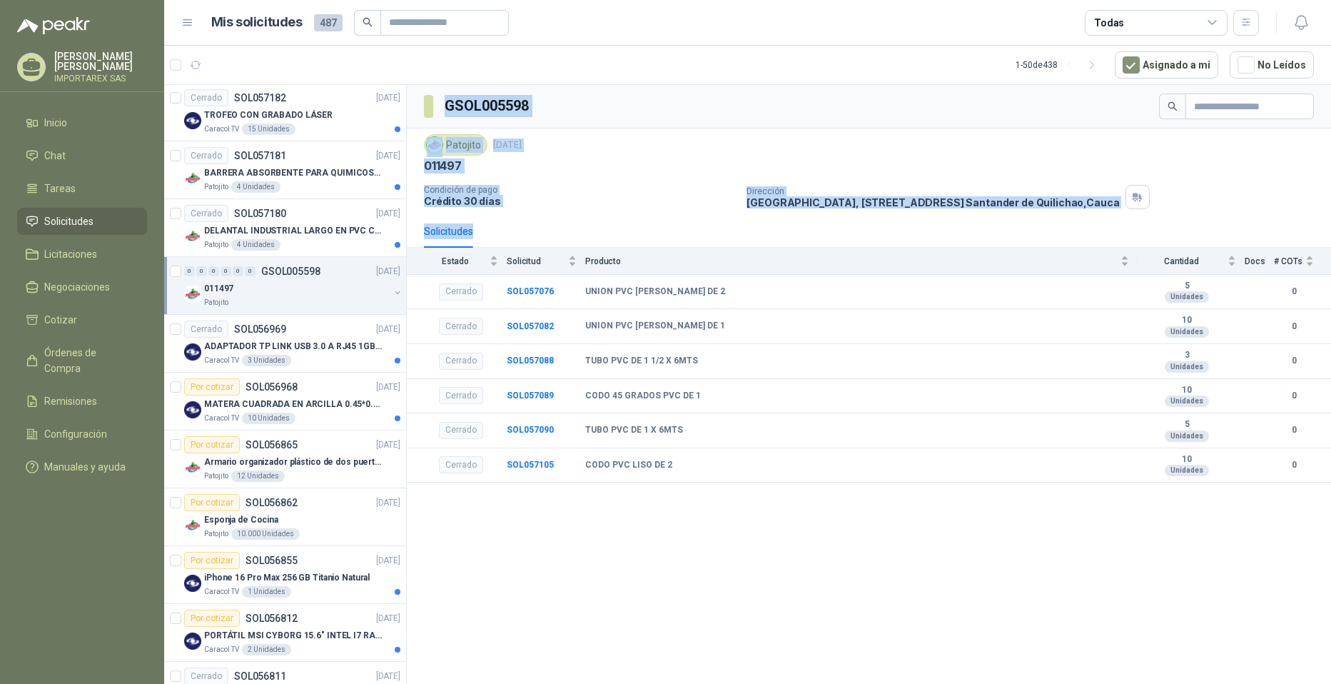
click at [644, 513] on div "GSOL005598 Patojito [DATE] 011497 Condición de pago Crédito 30 días Dirección […" at bounding box center [869, 387] width 924 height 604
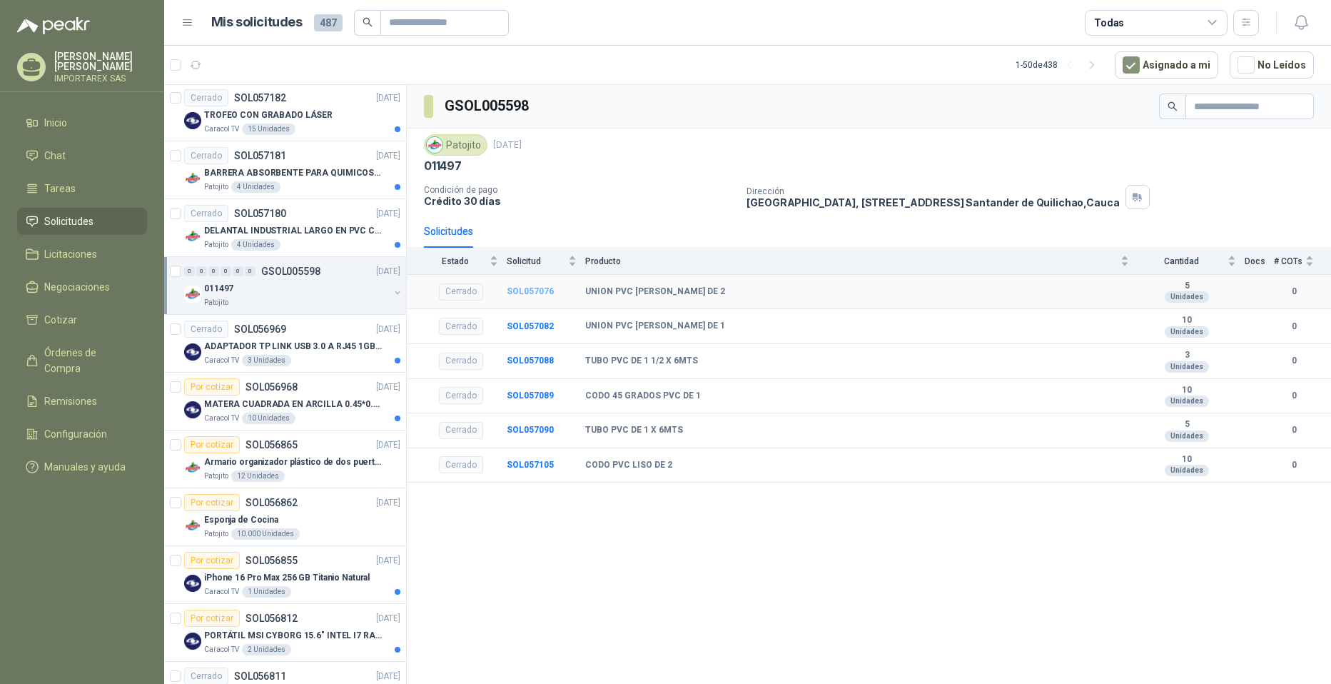
click at [543, 293] on b "SOL057076" at bounding box center [530, 291] width 47 height 10
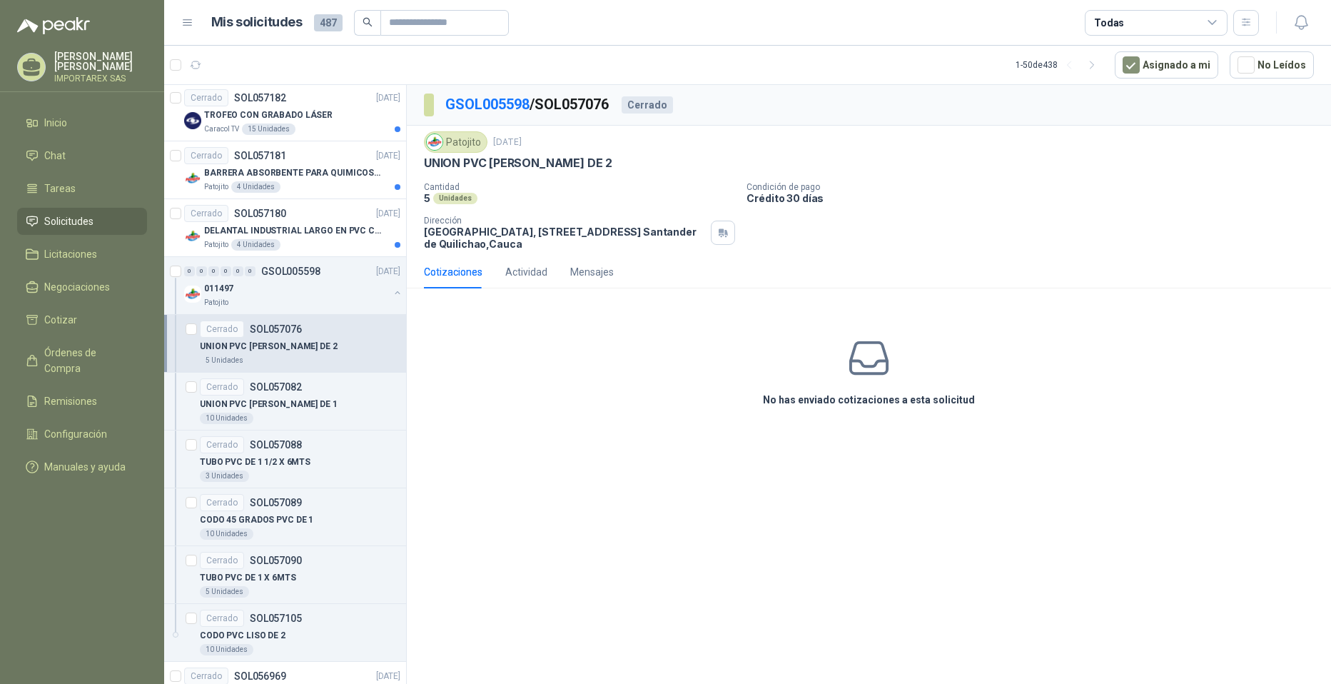
click at [341, 335] on div "Cerrado SOL057076" at bounding box center [300, 329] width 201 height 17
click at [304, 278] on div "0 0 0 0 0 0 GSOL005598 [DATE]" at bounding box center [293, 271] width 219 height 17
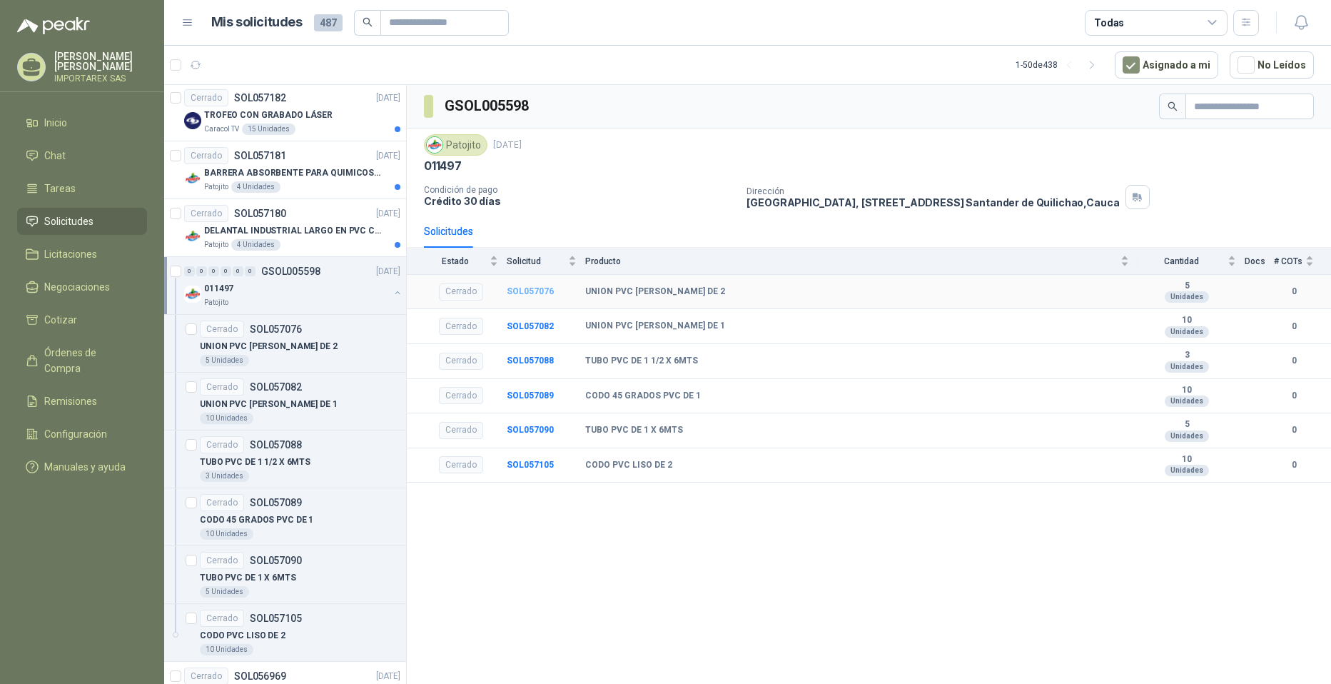
click at [546, 289] on b "SOL057076" at bounding box center [530, 291] width 47 height 10
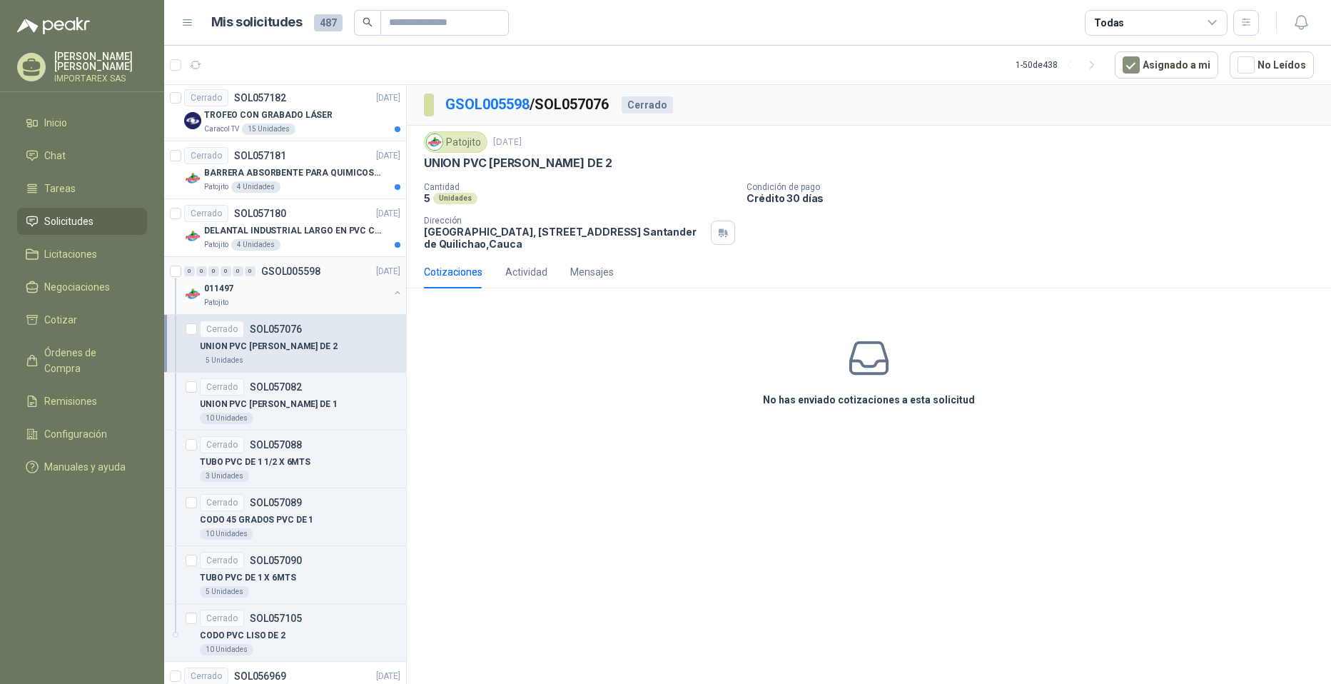
click at [392, 293] on button "button" at bounding box center [397, 292] width 11 height 11
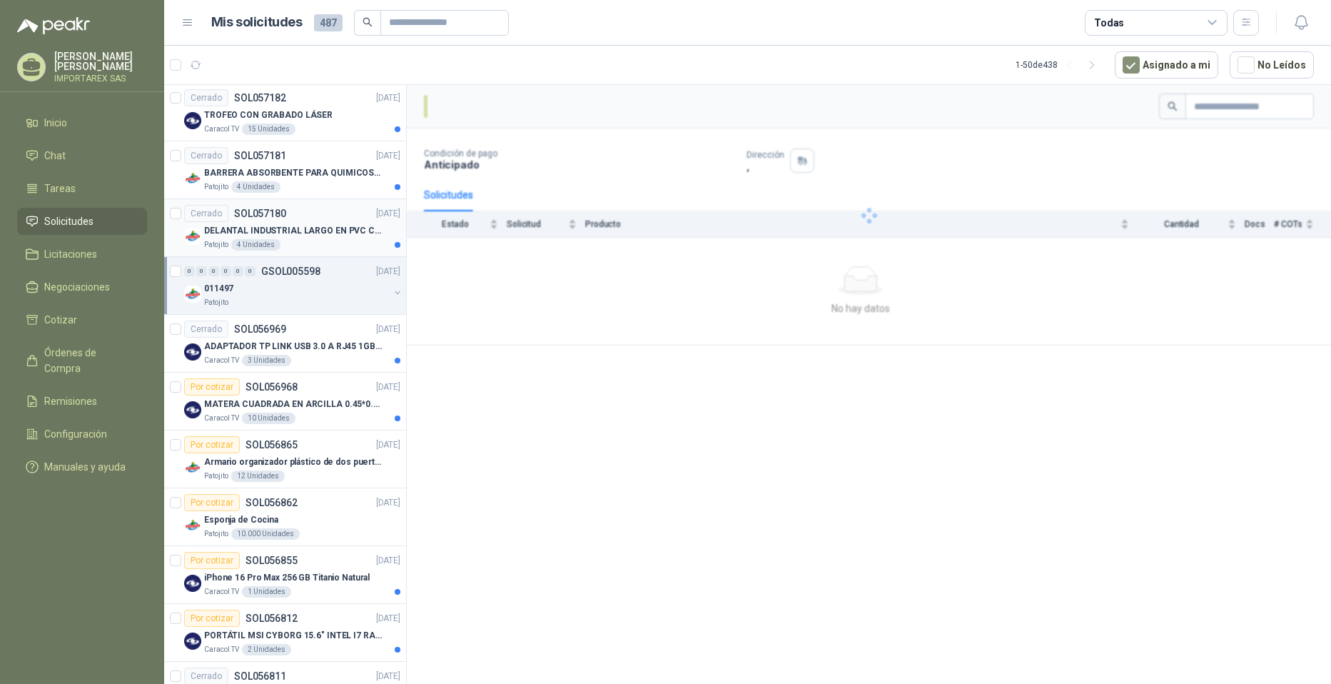
click at [324, 226] on p "DELANTAL INDUSTRIAL LARGO EN PVC COLOR AMARILLO" at bounding box center [293, 231] width 178 height 14
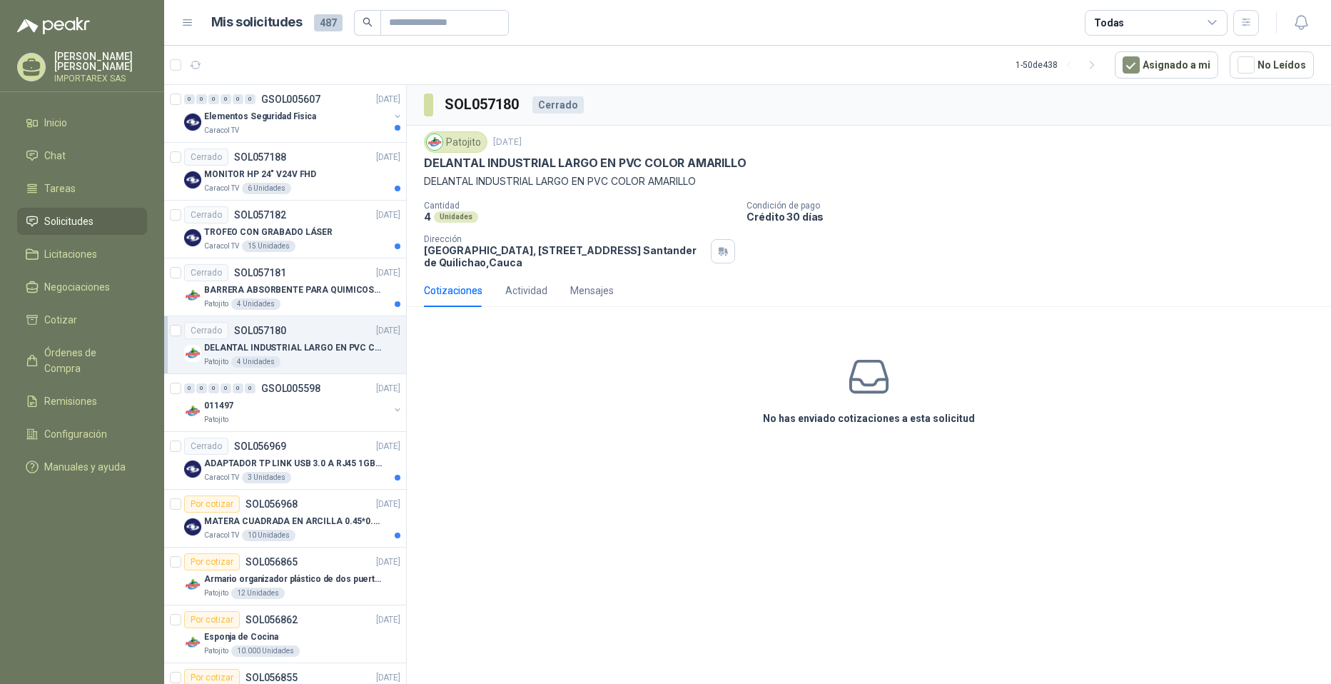
scroll to position [1724, 0]
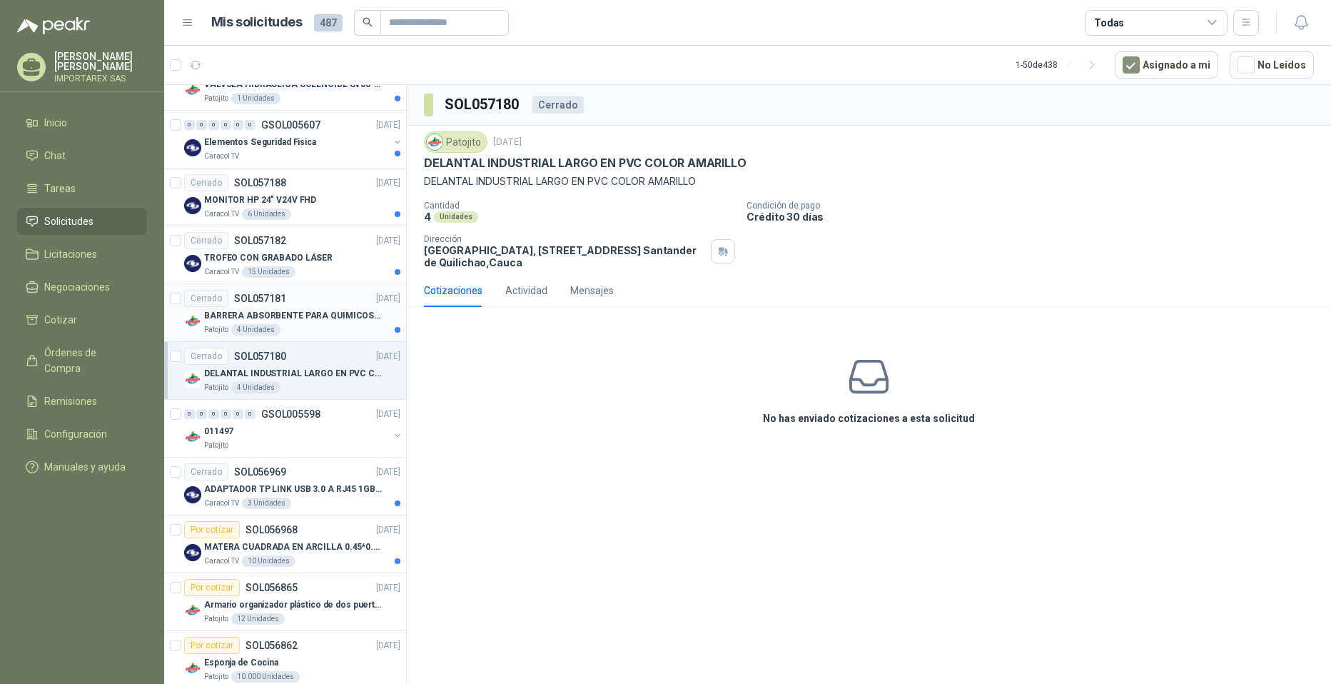
click at [353, 317] on p "BARRERA ABSORBENTE PARA QUIMICOS (DERRAME DE HIPOCLORITO)" at bounding box center [293, 316] width 178 height 14
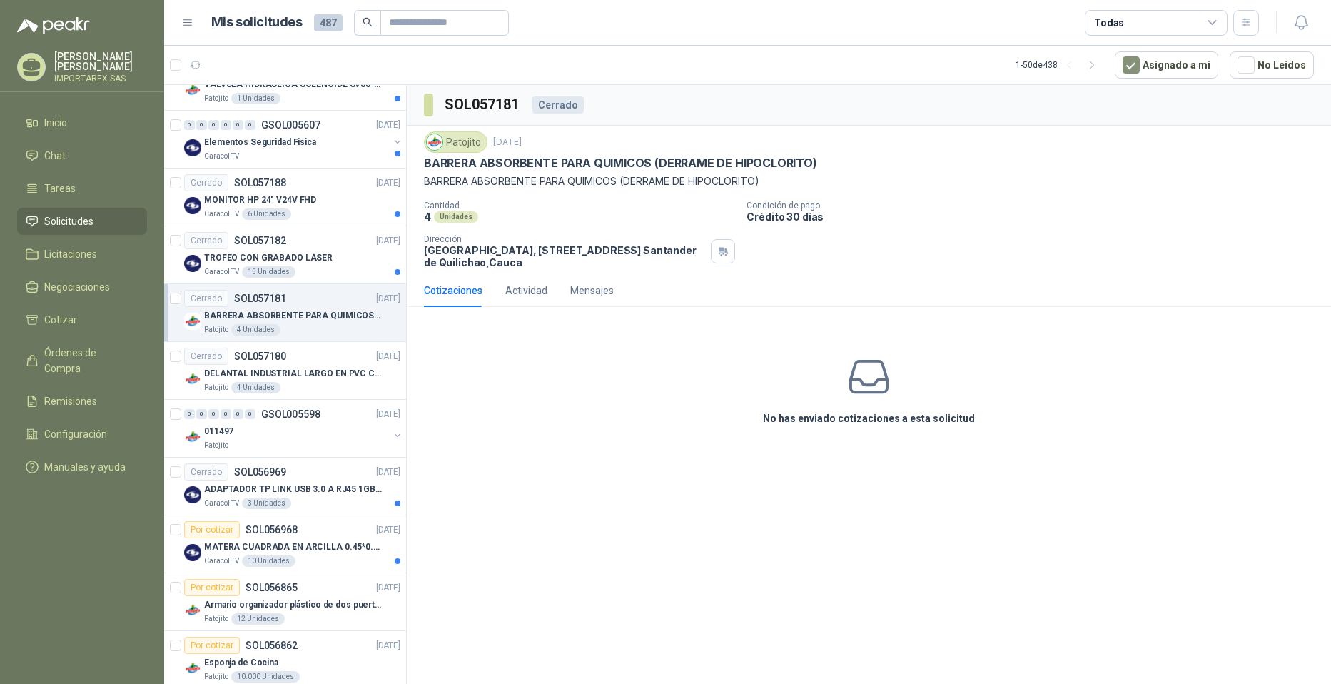
click at [574, 172] on div "Patojito [DATE] BARRERA ABSORBENTE PARA QUIMICOS (DERRAME DE HIPOCLORITO) BARRE…" at bounding box center [869, 160] width 890 height 58
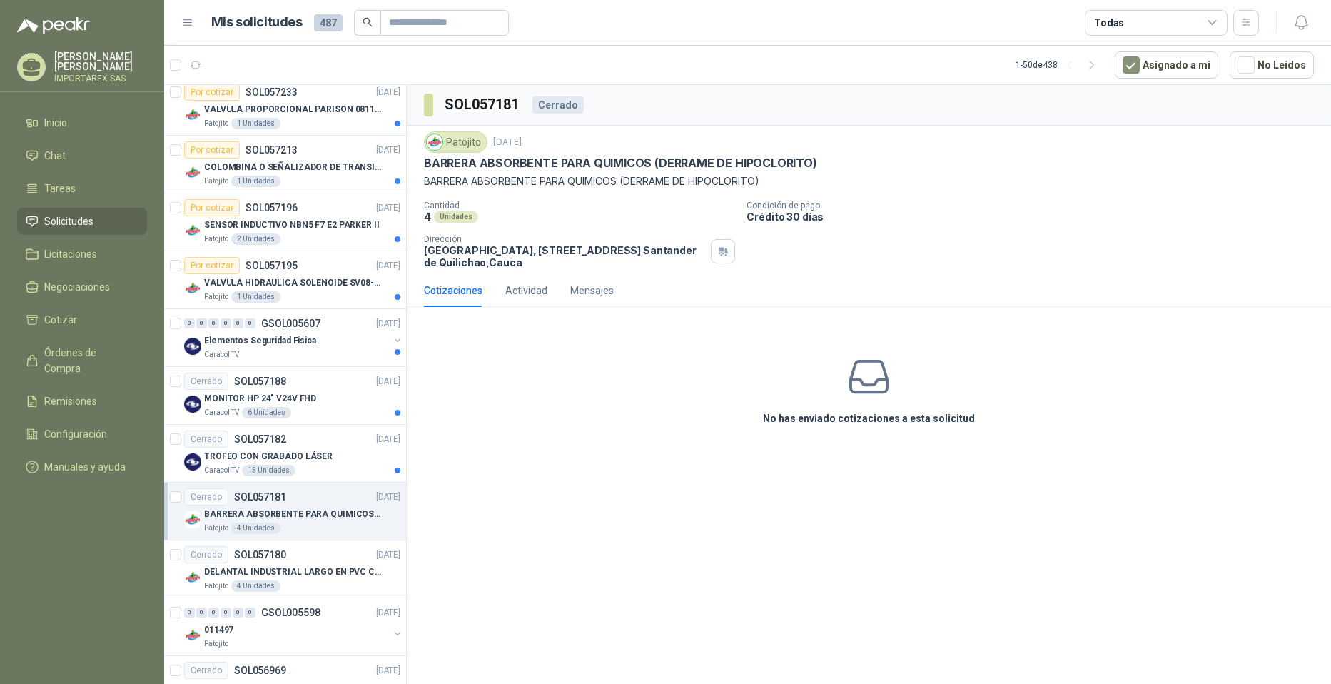
scroll to position [1510, 0]
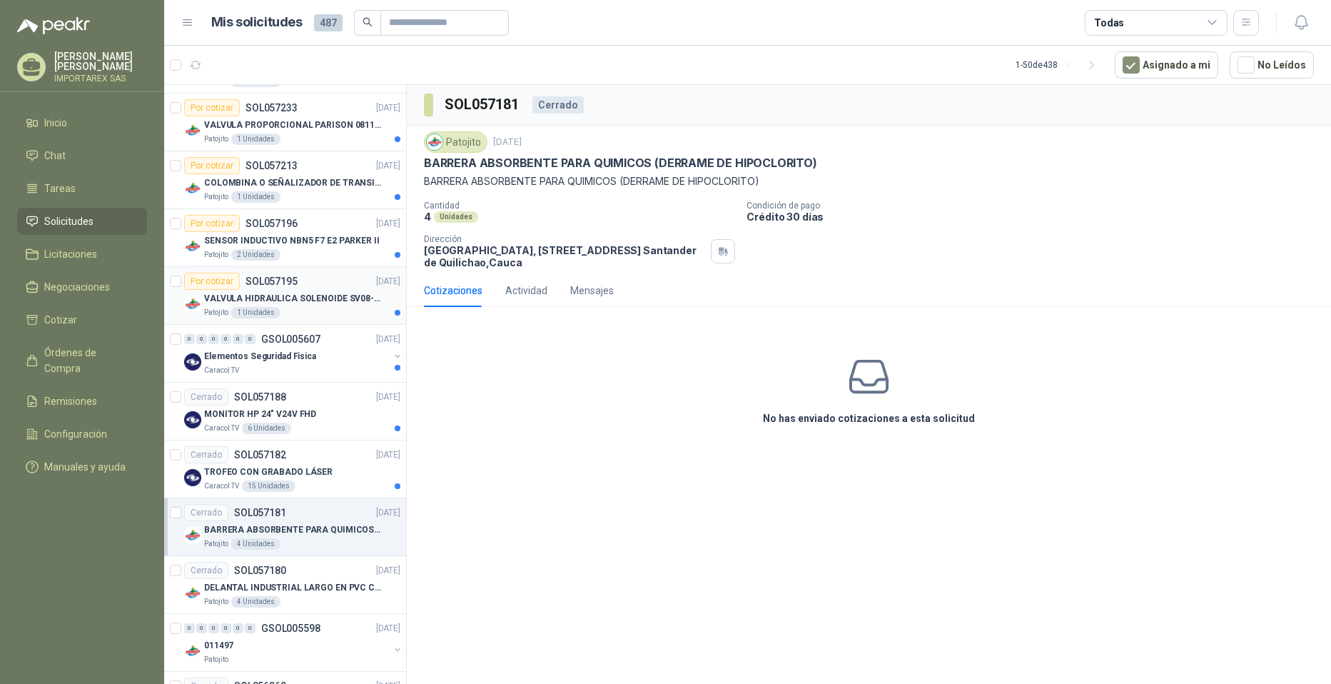
click at [327, 296] on p "VALVULA HIDRAULICA SOLENOIDE SV08-20 REF : SV08-3B-N-24DC-DG NORMALMENTE CERRADA" at bounding box center [293, 299] width 178 height 14
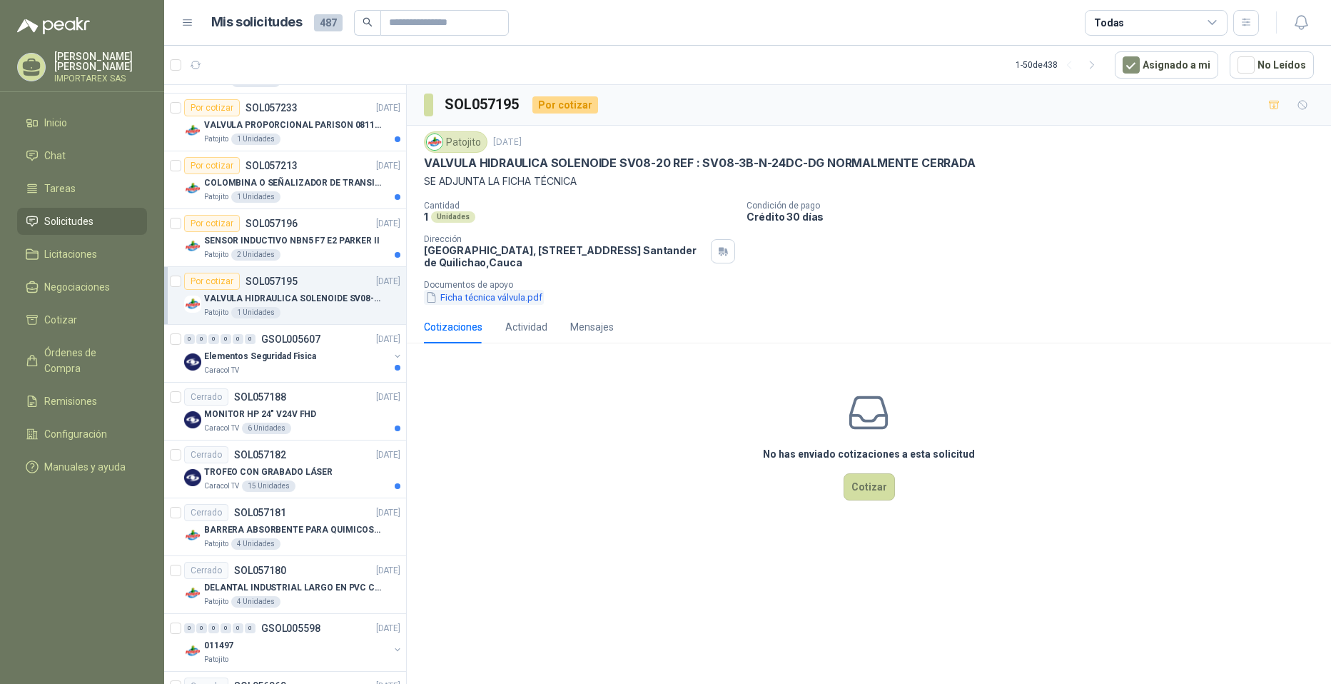
click at [450, 301] on button "Ficha técnica válvula.pdf" at bounding box center [484, 297] width 120 height 15
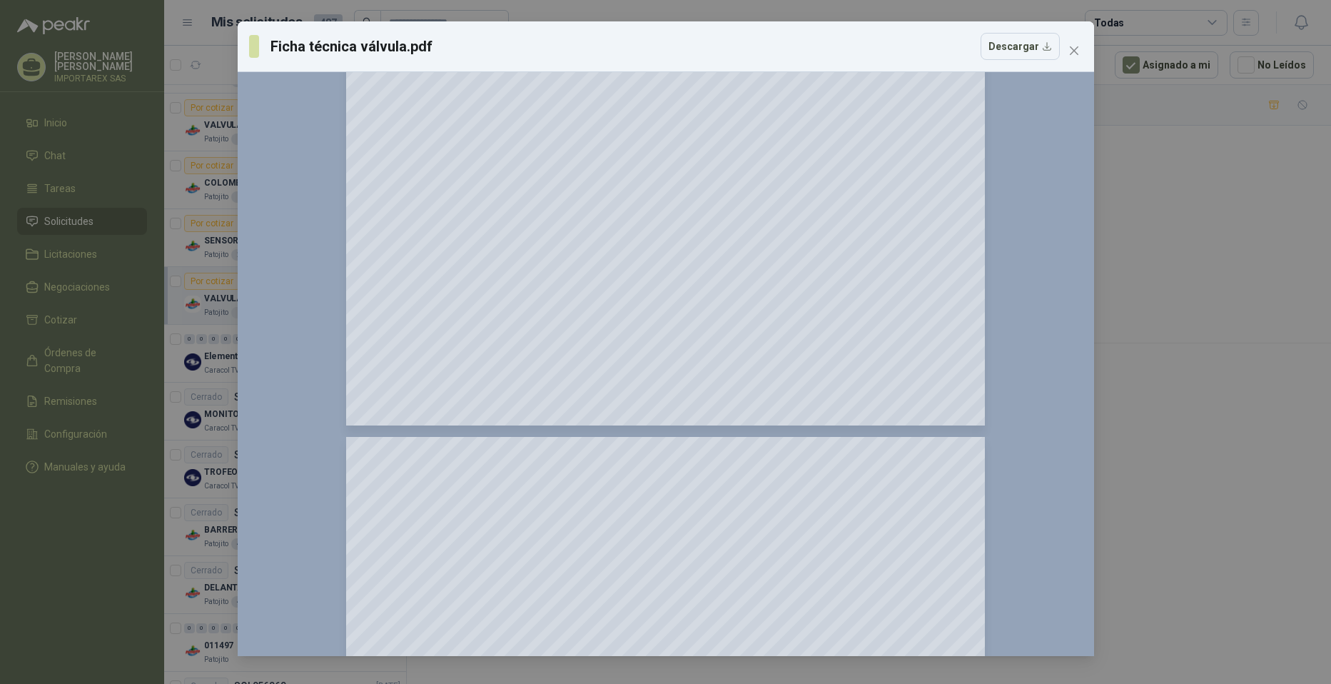
scroll to position [714, 0]
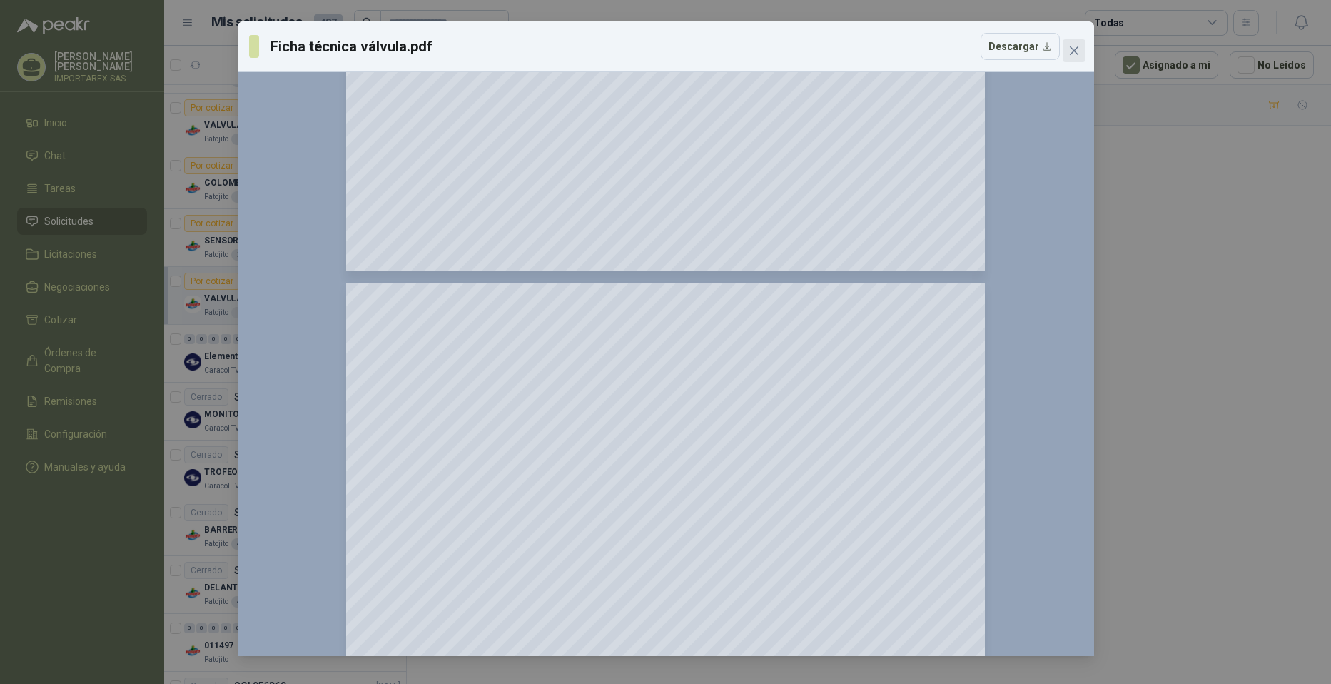
click at [644, 57] on button "Close" at bounding box center [1074, 50] width 23 height 23
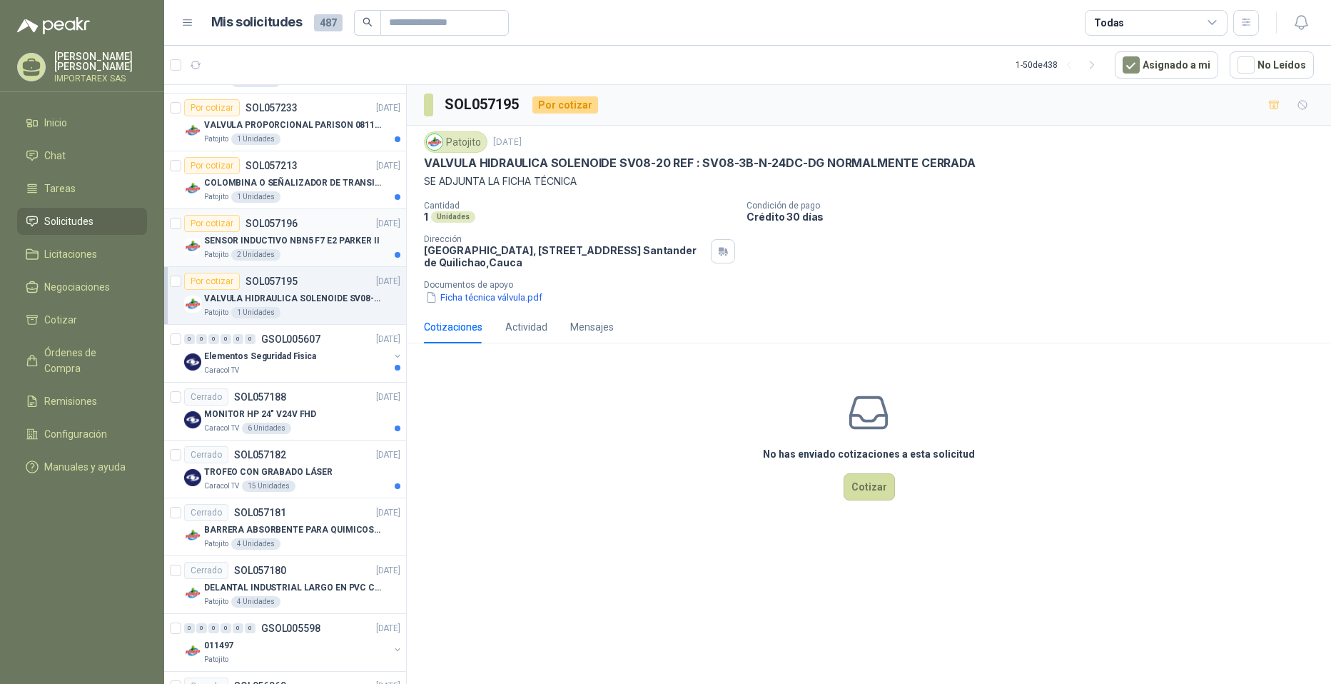
click at [291, 244] on p "SENSOR INDUCTIVO NBN5 F7 E2 PARKER II" at bounding box center [292, 241] width 176 height 14
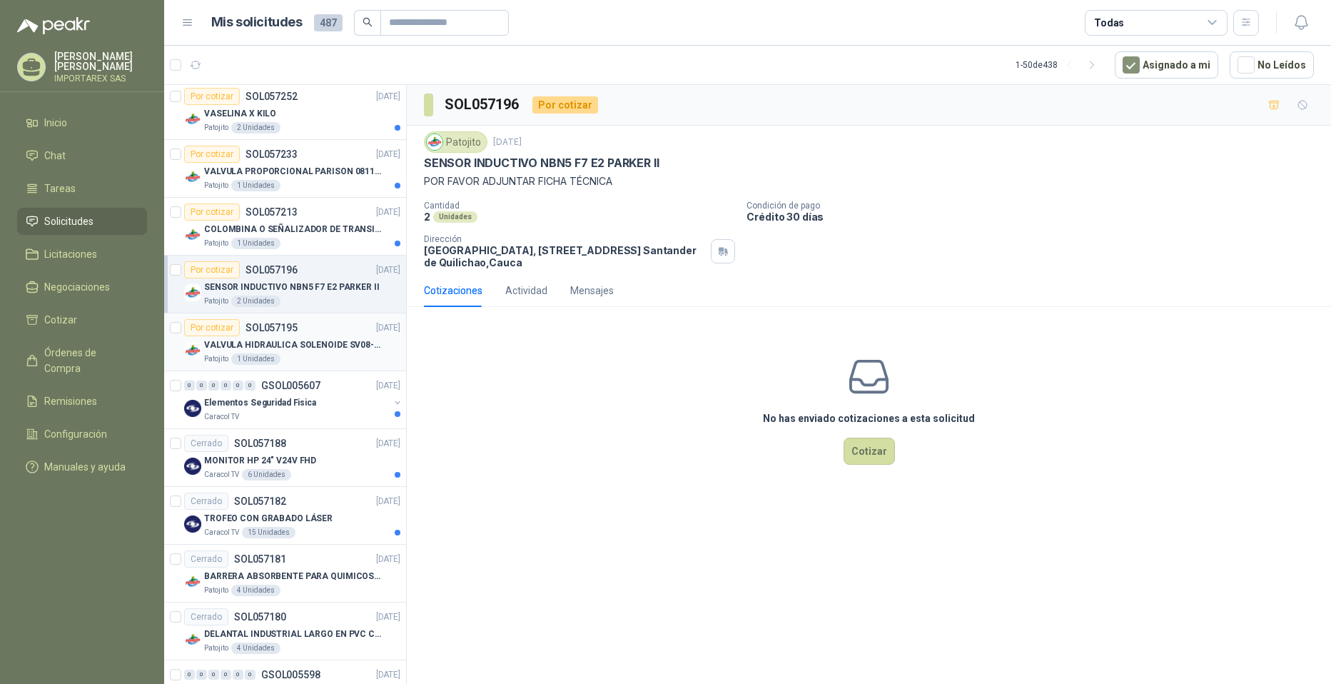
scroll to position [1438, 0]
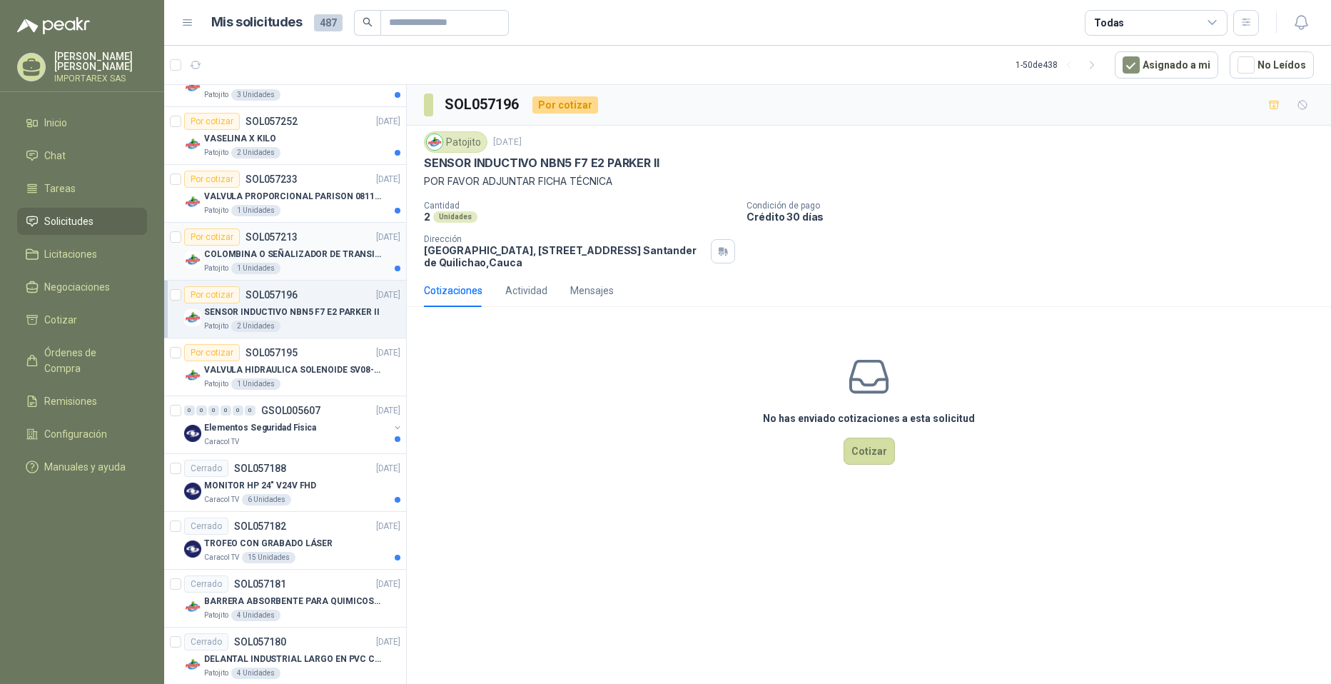
click at [343, 253] on p "COLOMBINA O SEÑALIZADOR DE TRANSITO" at bounding box center [293, 255] width 178 height 14
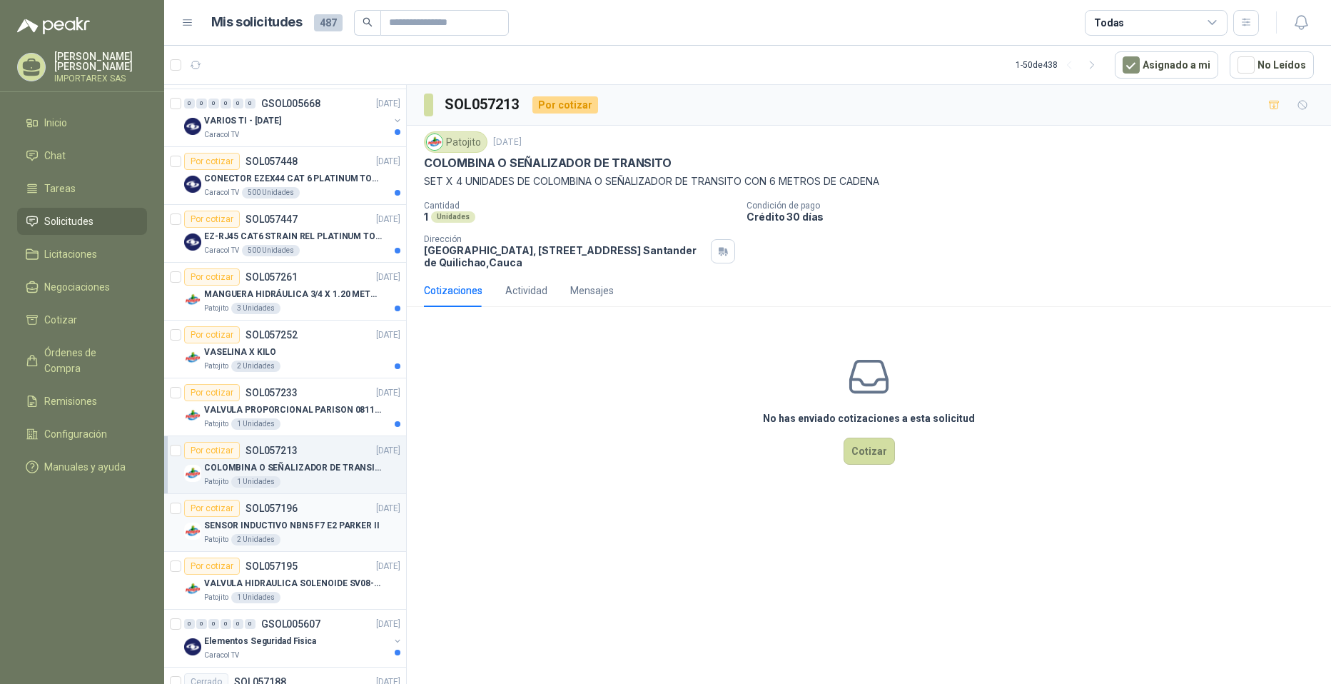
scroll to position [1224, 0]
click at [332, 312] on div "Patojito 3 Unidades" at bounding box center [302, 308] width 196 height 11
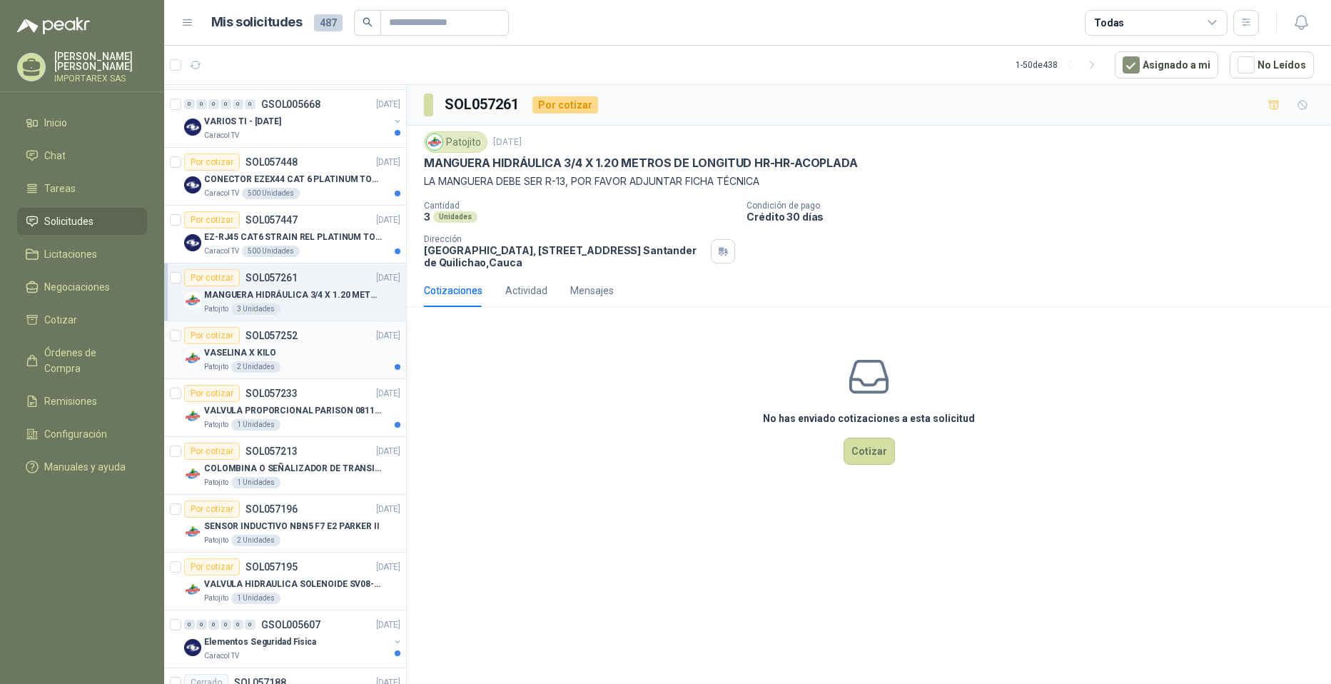
click at [291, 353] on div "VASELINA X KILO" at bounding box center [302, 352] width 196 height 17
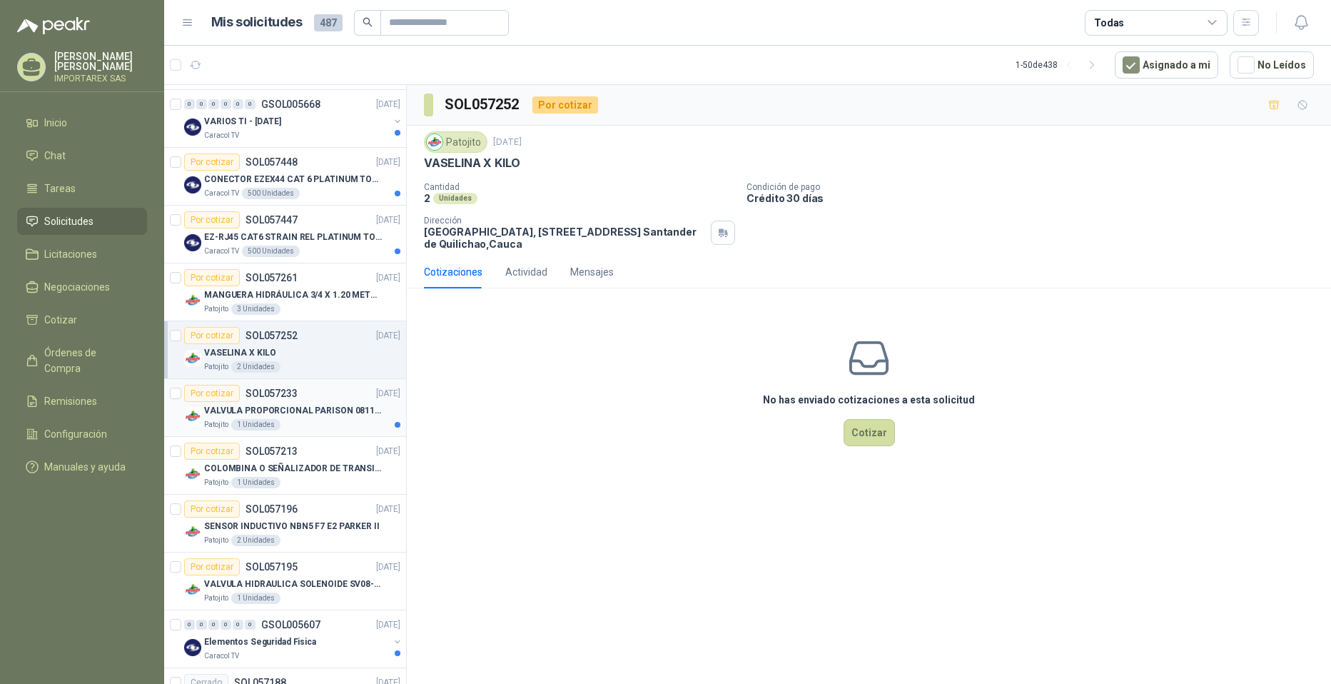
drag, startPoint x: 303, startPoint y: 400, endPoint x: 313, endPoint y: 409, distance: 13.2
click at [303, 400] on div "Por cotizar SOL057233 [DATE]" at bounding box center [292, 393] width 216 height 17
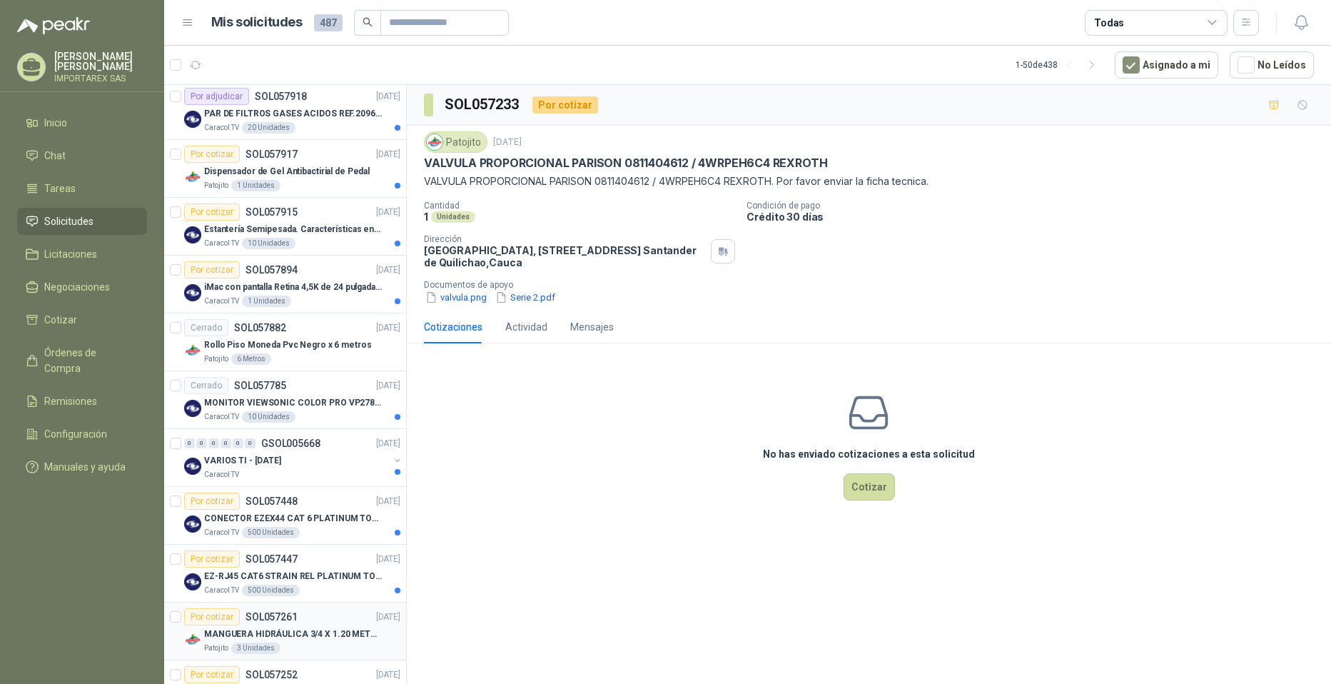
scroll to position [867, 0]
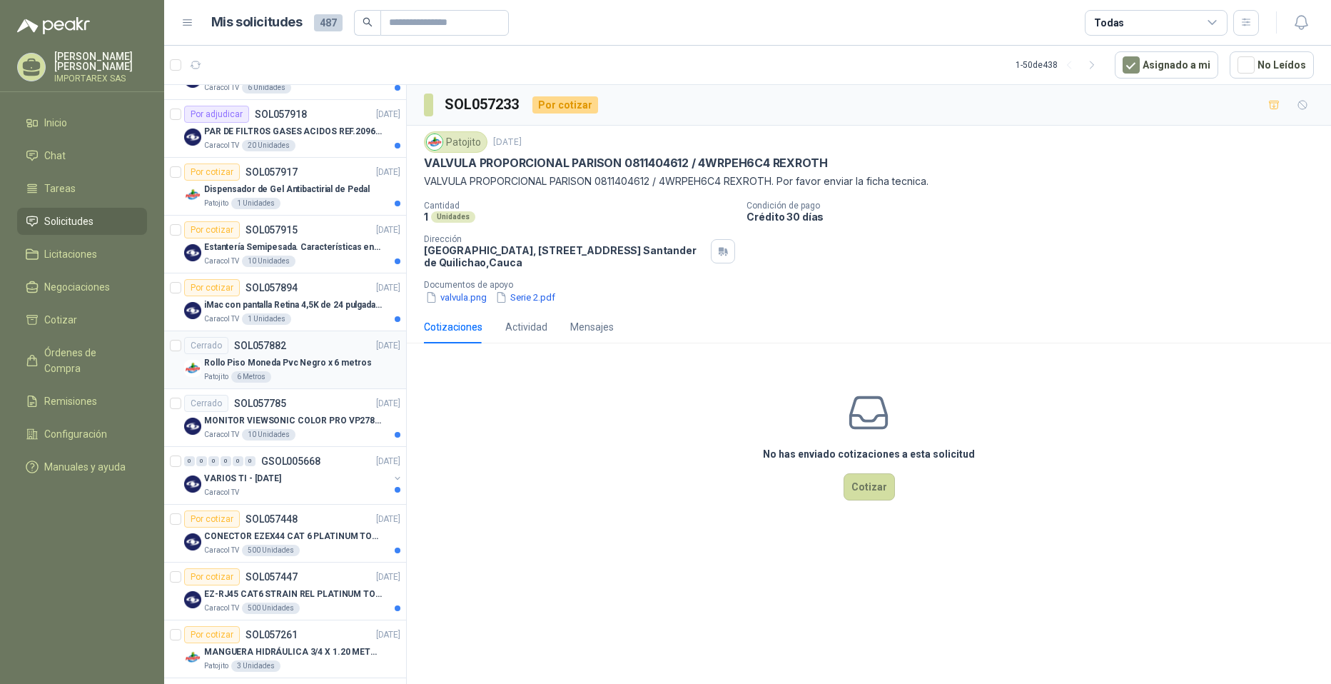
click at [313, 358] on p "Rollo Piso Moneda Pvc Negro x 6 metros" at bounding box center [287, 363] width 167 height 14
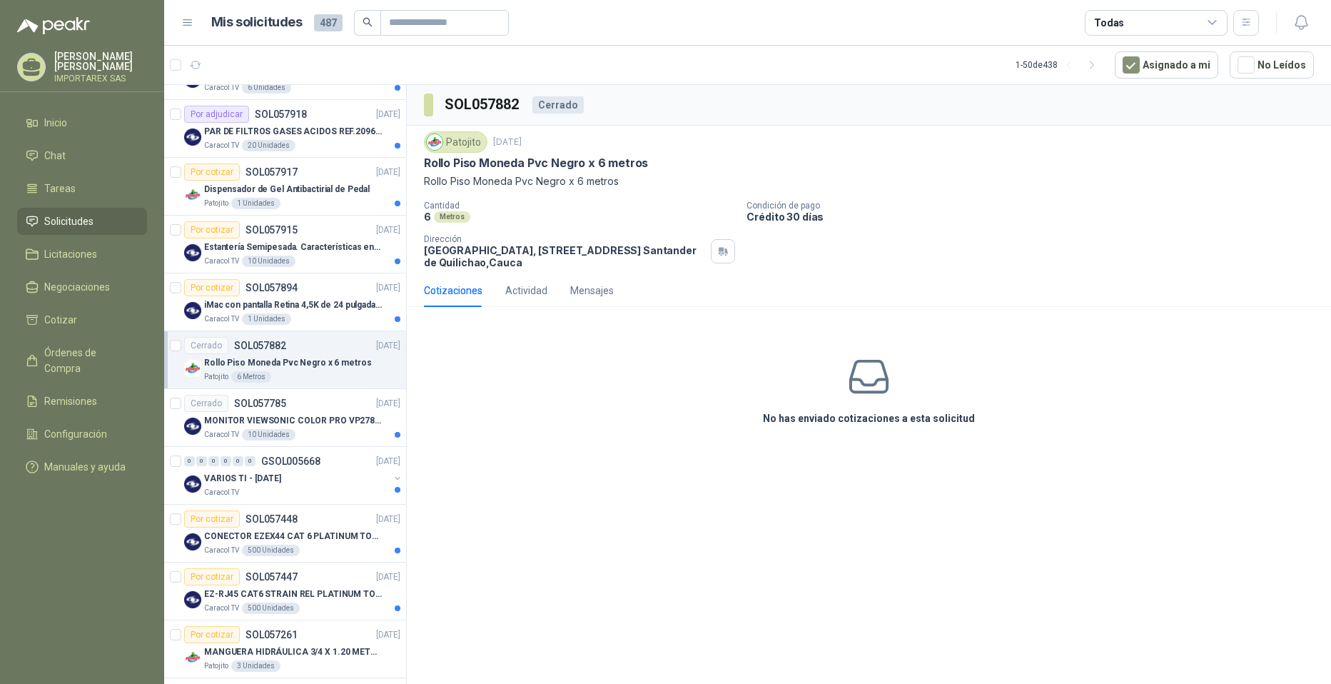
scroll to position [796, 0]
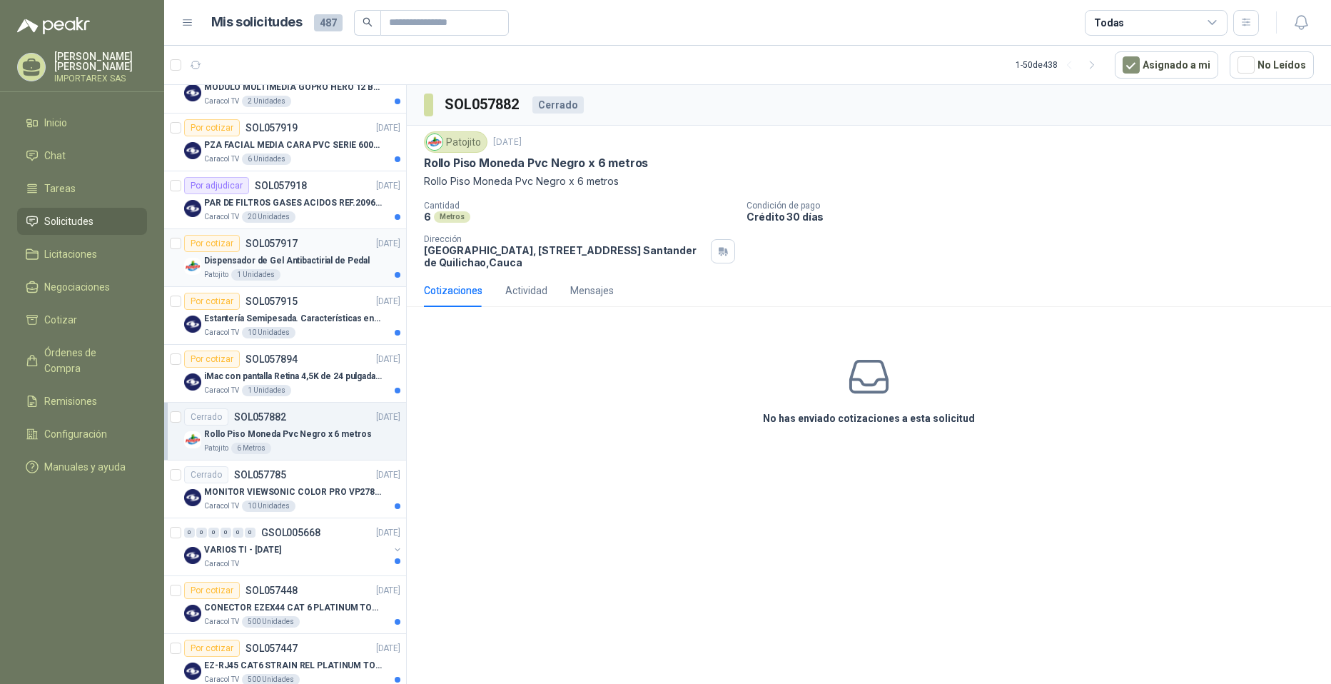
click at [345, 268] on div "Dispensador de Gel Antibactirial de Pedal" at bounding box center [302, 260] width 196 height 17
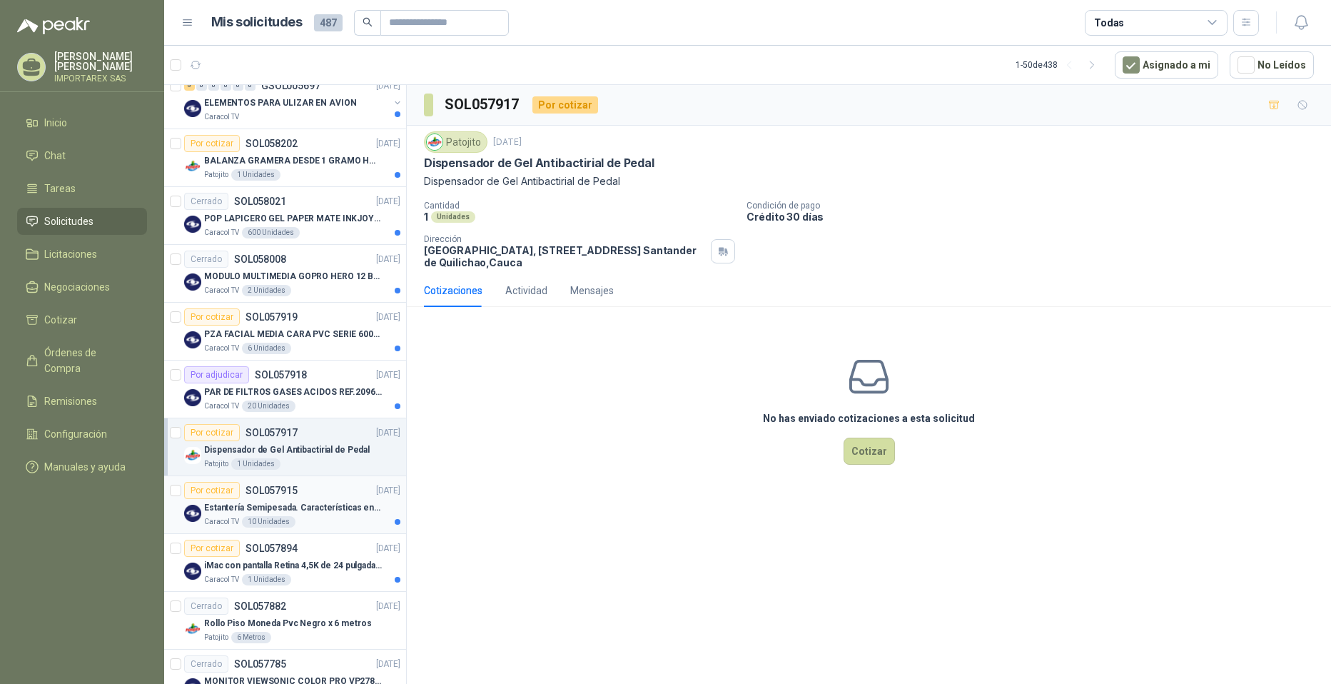
scroll to position [582, 0]
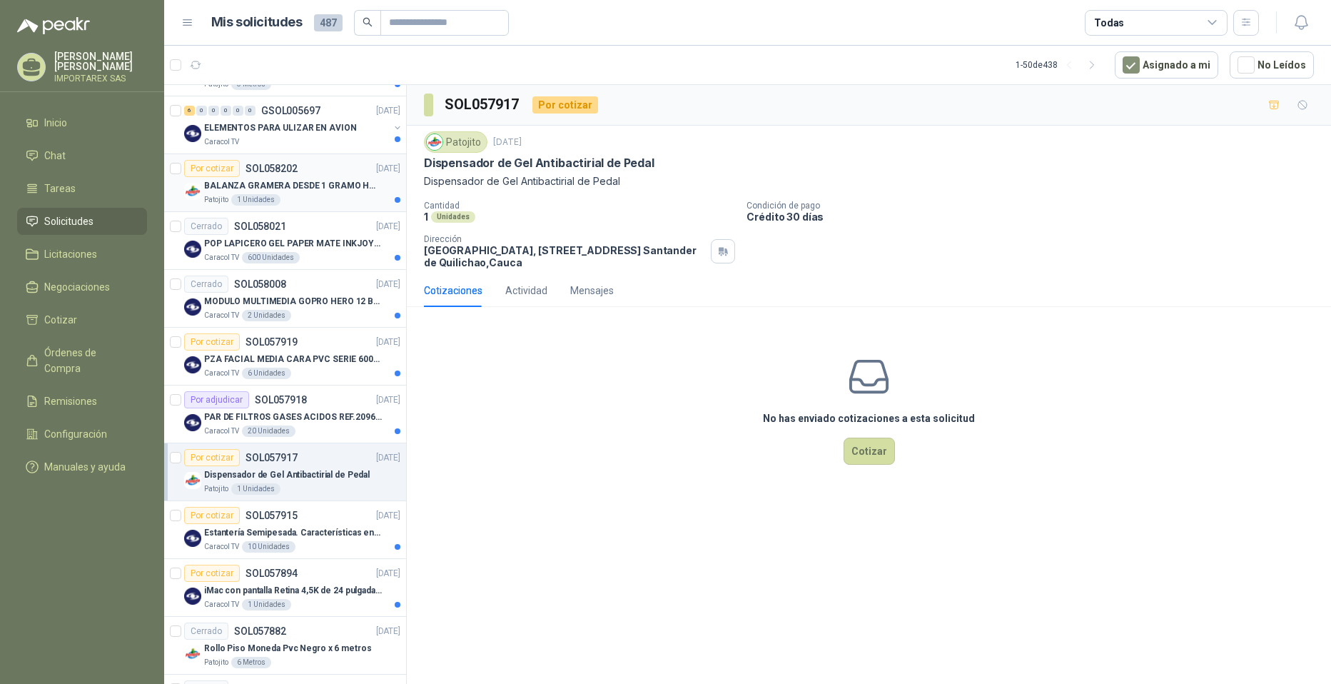
click at [335, 201] on div "Patojito 1 Unidades" at bounding box center [302, 199] width 196 height 11
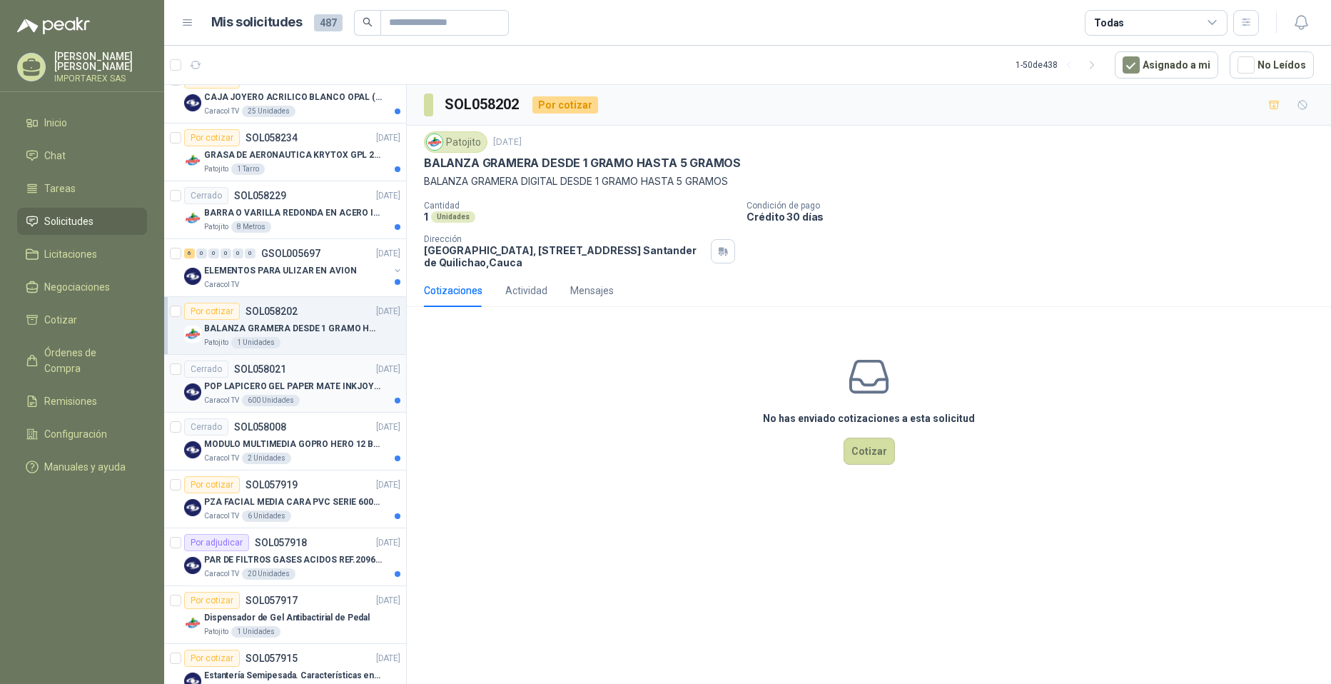
scroll to position [368, 0]
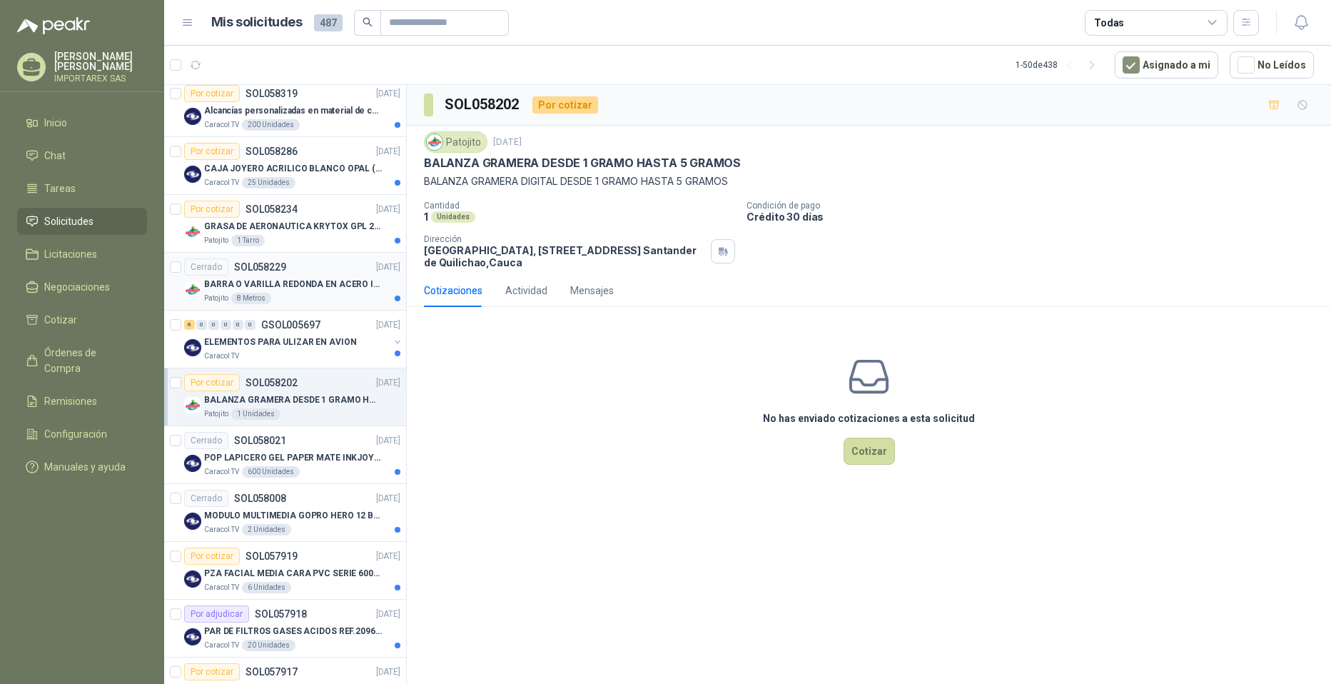
click at [332, 283] on p "BARRA O VARILLA REDONDA EN ACERO INOXIDABLE DE 2" O 50 MM" at bounding box center [293, 285] width 178 height 14
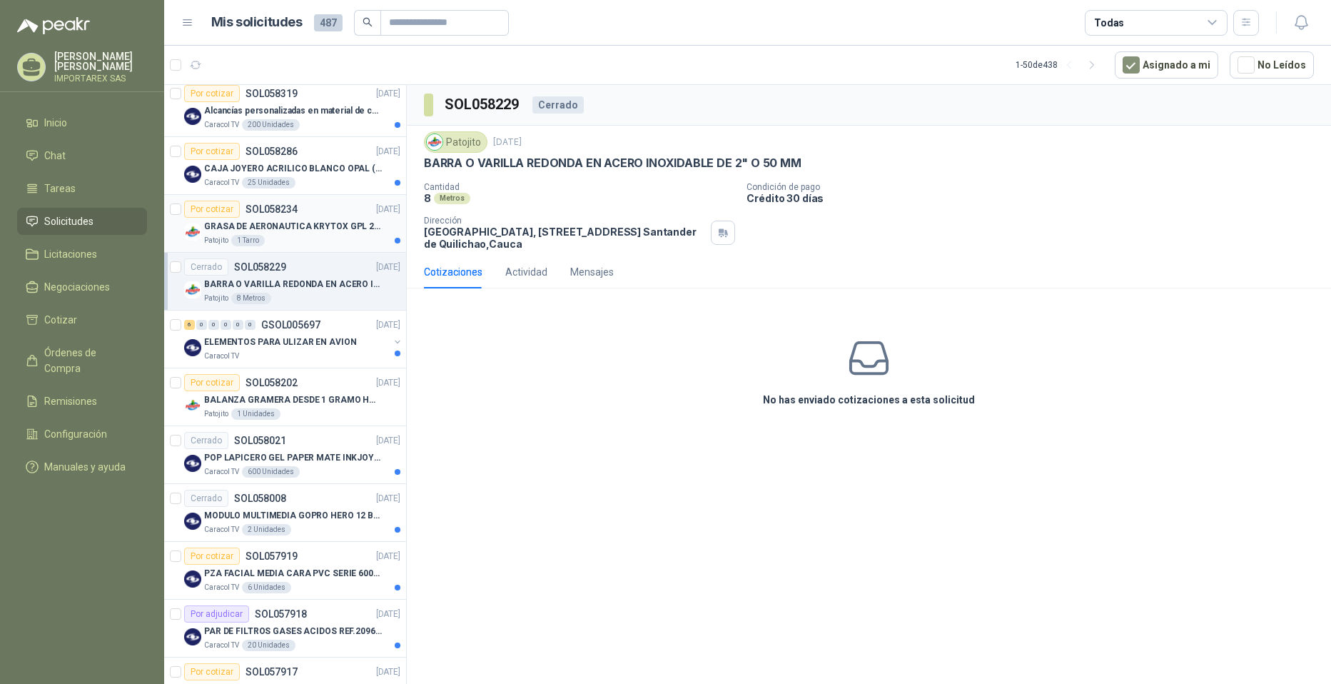
click at [323, 218] on div "GRASA DE AERONAUTICA KRYTOX GPL 207 (SE ADJUNTA IMAGEN DE REFERENCIA)" at bounding box center [302, 226] width 196 height 17
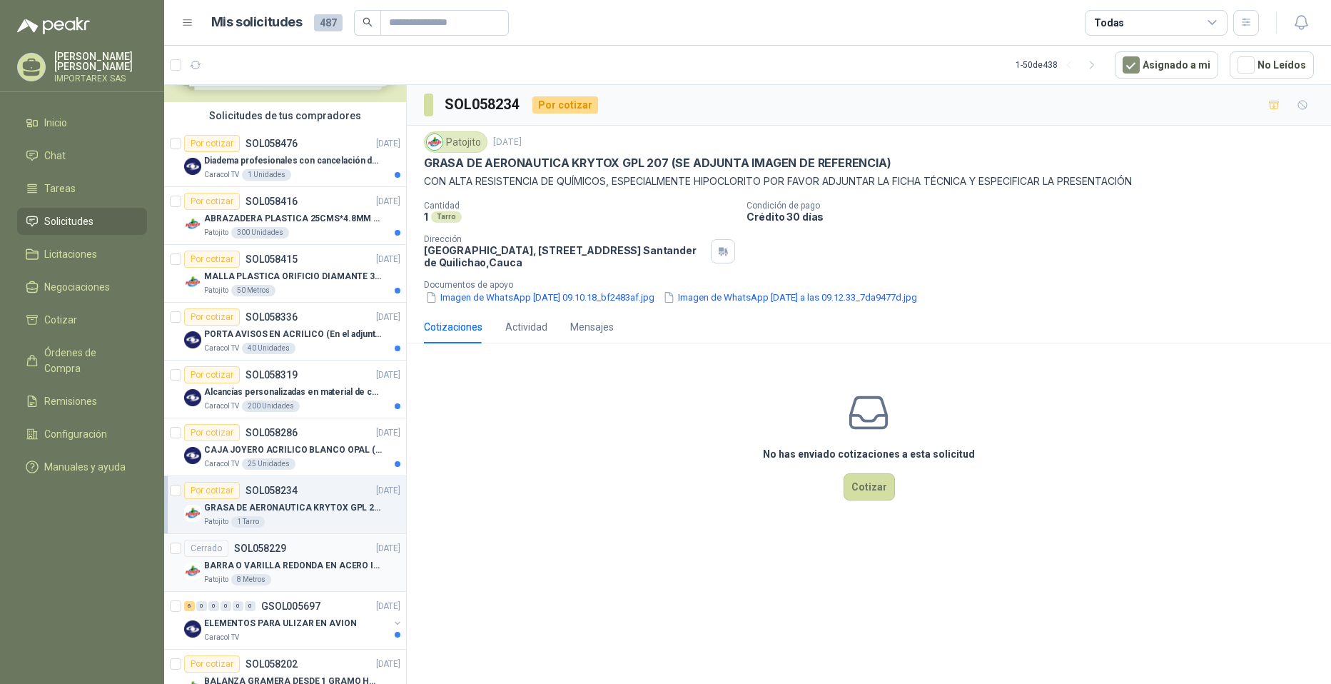
scroll to position [82, 0]
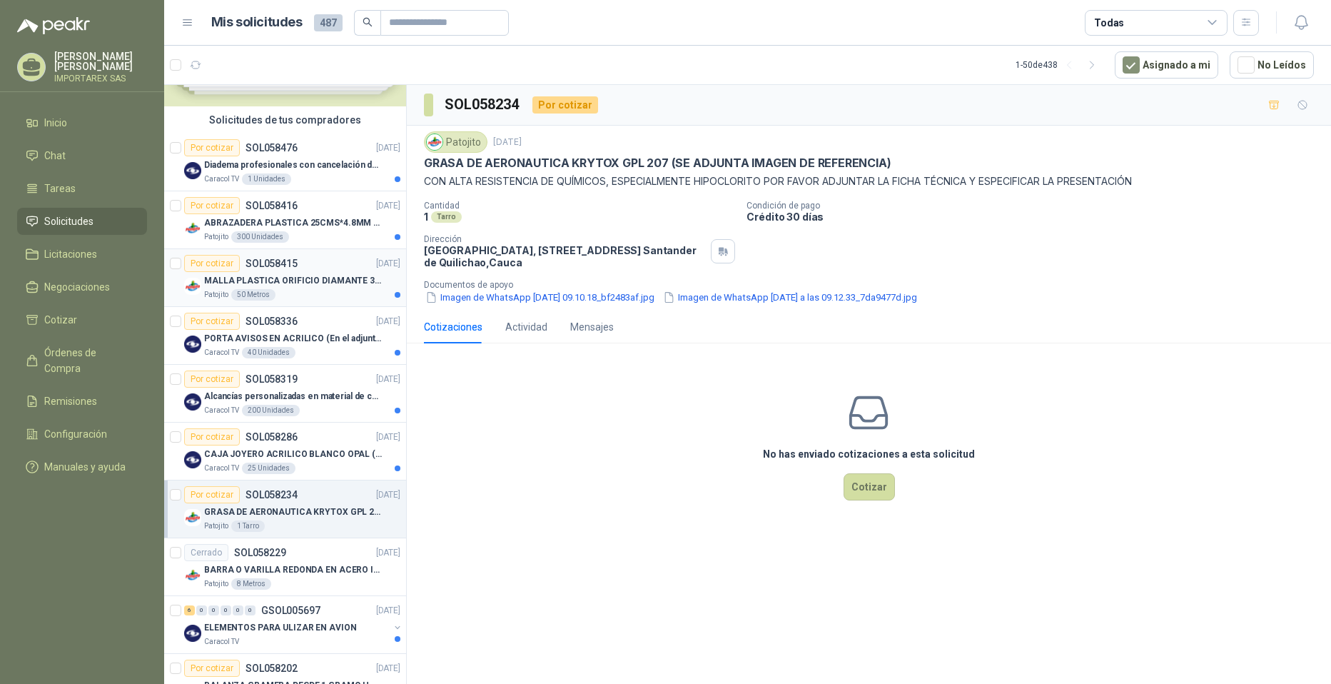
click at [331, 287] on p "MALLA PLASTICA ORIFICIO DIAMANTE 3MM" at bounding box center [293, 281] width 178 height 14
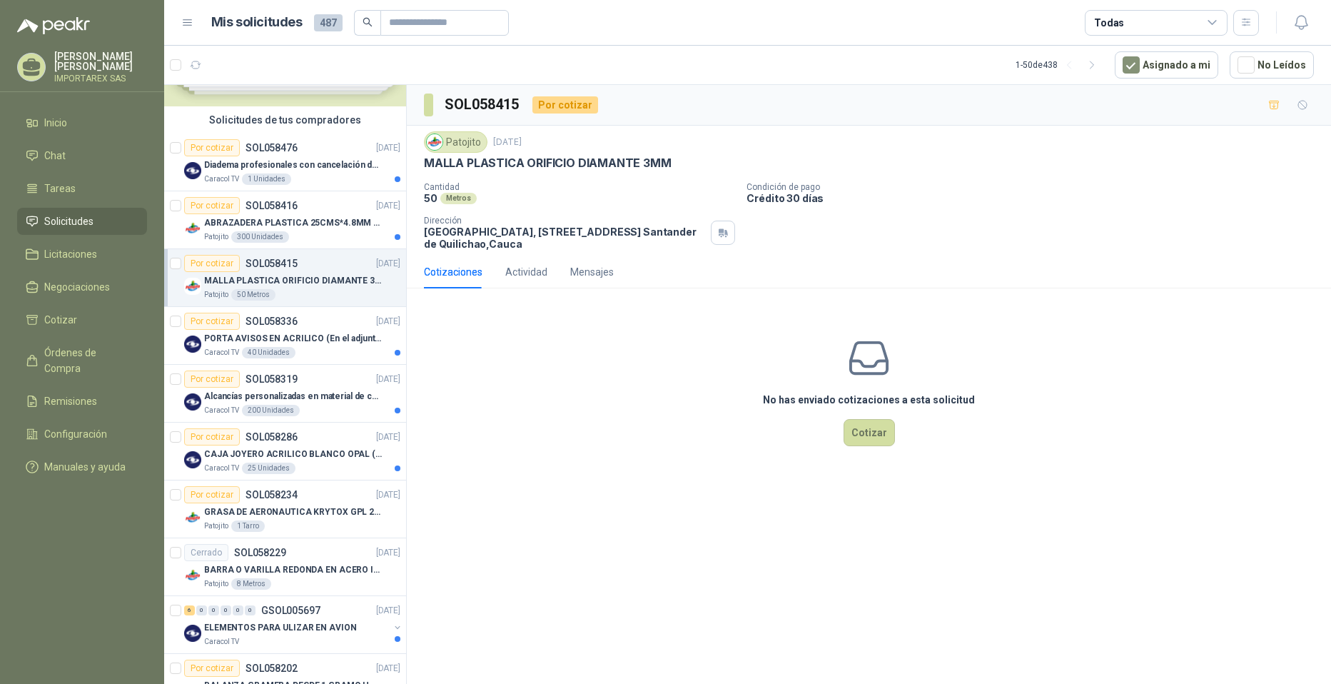
scroll to position [11, 0]
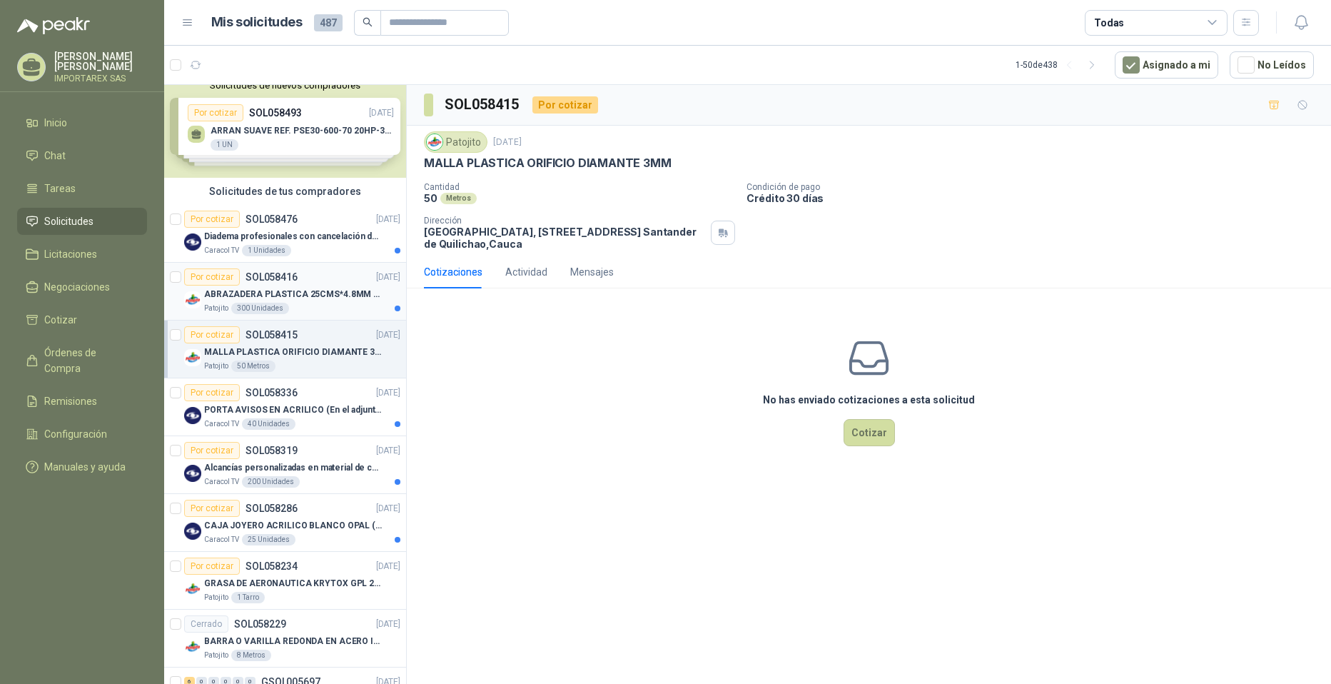
click at [344, 293] on p "ABRAZADERA PLASTICA 25CMS*4.8MM NEGRA" at bounding box center [293, 295] width 178 height 14
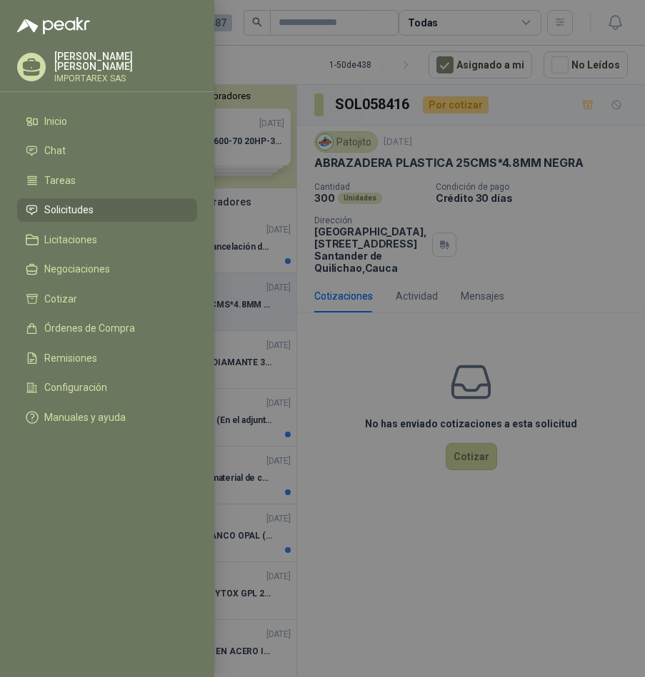
click at [444, 253] on div at bounding box center [322, 338] width 645 height 677
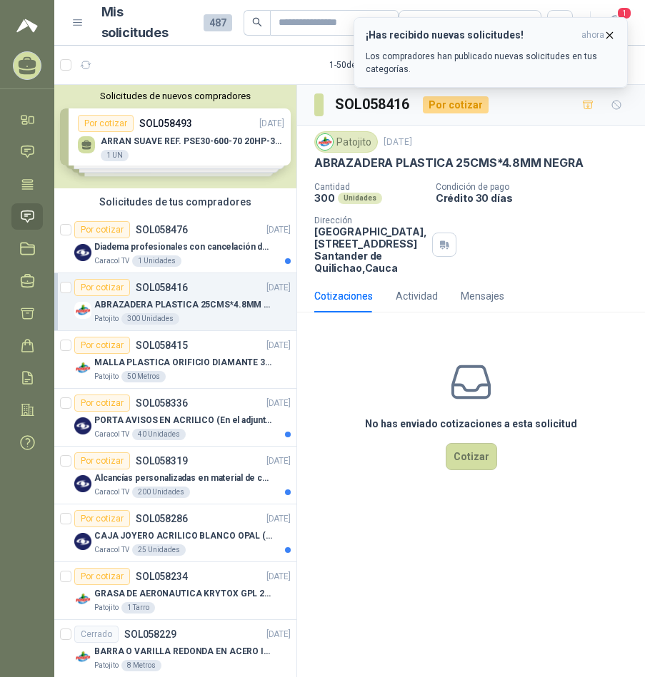
click at [615, 31] on button "¡Has recibido nuevas solicitudes! ahora Los compradores han publicado nuevas so…" at bounding box center [490, 52] width 274 height 71
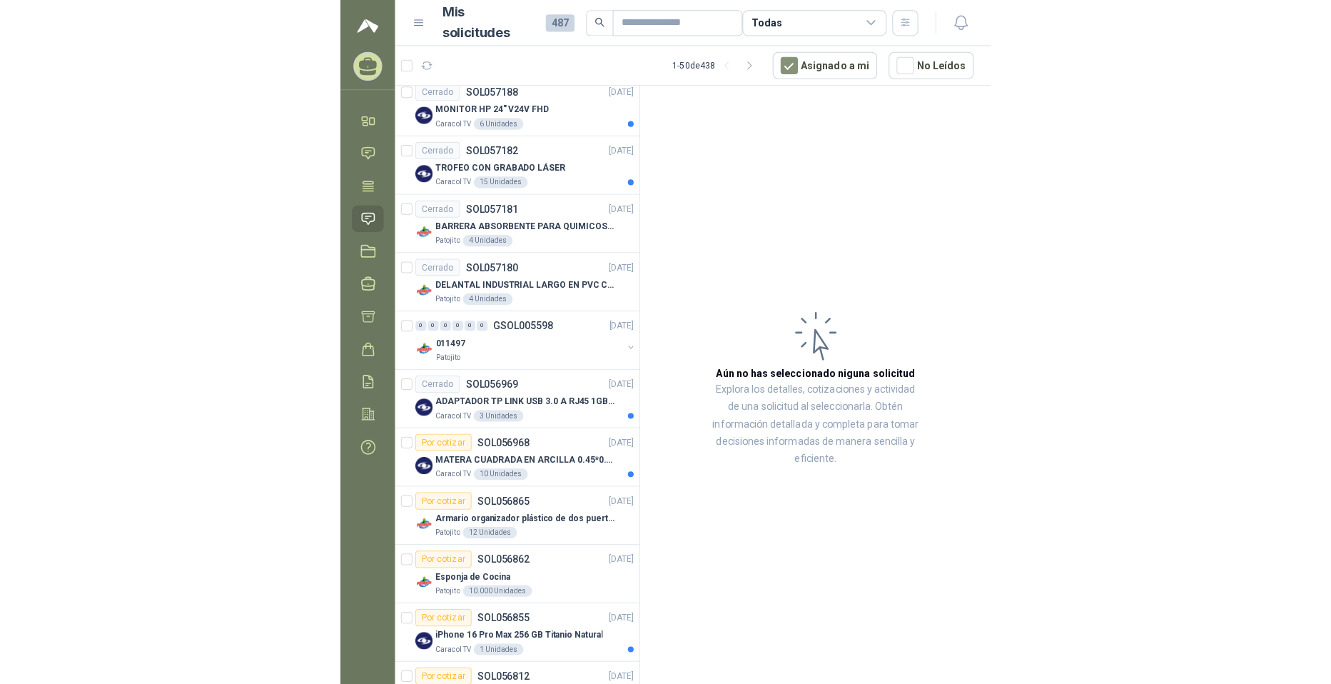
scroll to position [1642, 0]
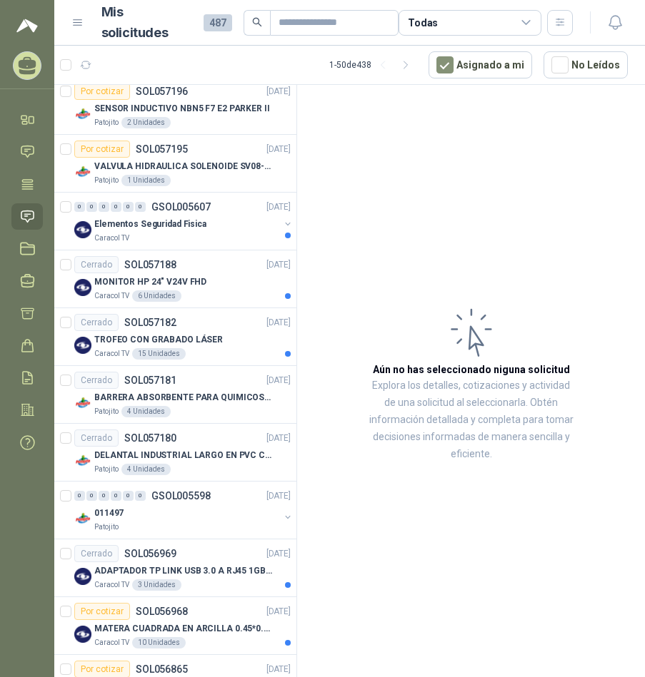
click at [485, 21] on div "Todas" at bounding box center [469, 23] width 143 height 26
click at [562, 19] on icon "button" at bounding box center [559, 22] width 8 height 7
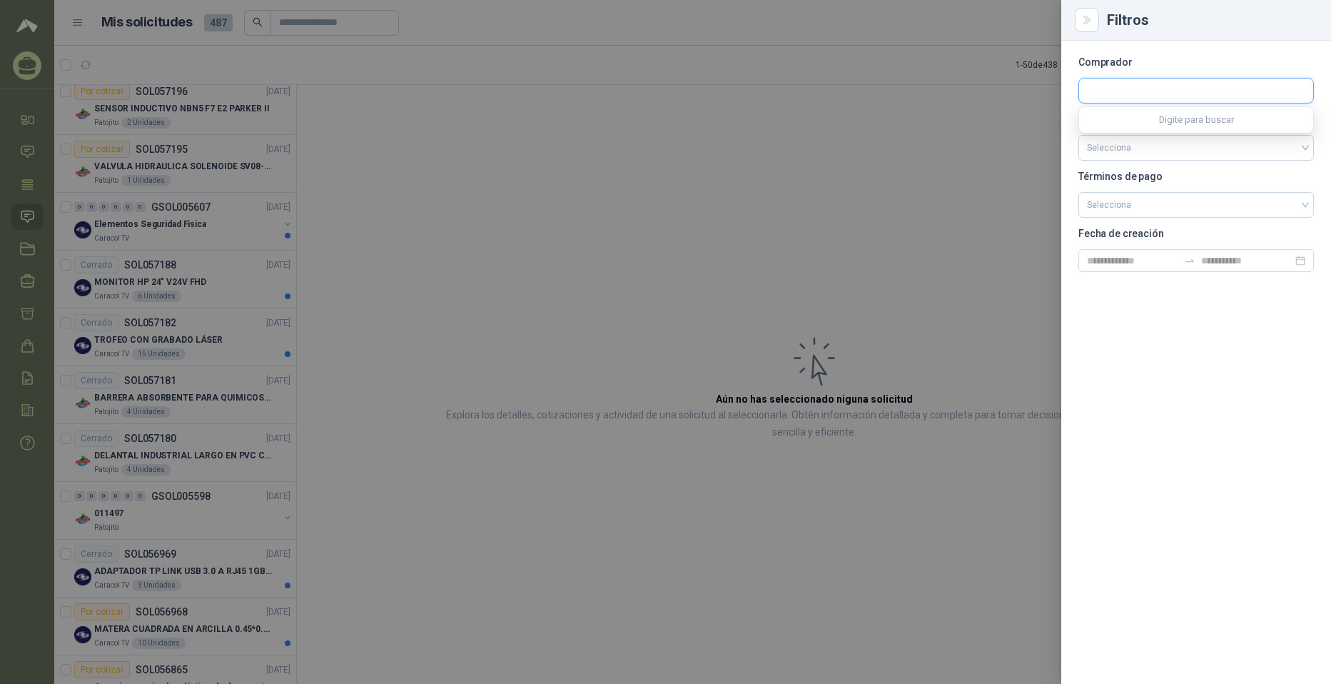
click at [644, 89] on input "text" at bounding box center [1196, 91] width 234 height 24
type input "****"
click at [644, 121] on p "Patojito" at bounding box center [1176, 121] width 128 height 9
click at [644, 148] on input "search" at bounding box center [1196, 148] width 218 height 24
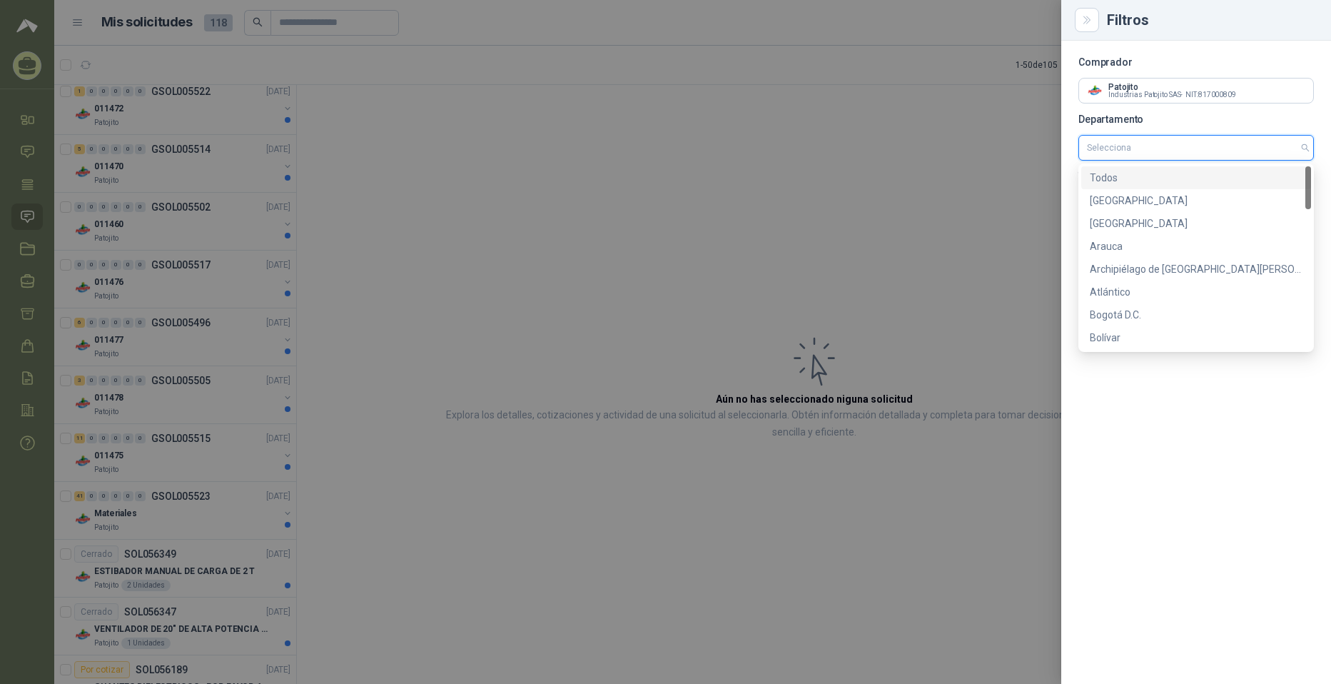
scroll to position [775, 0]
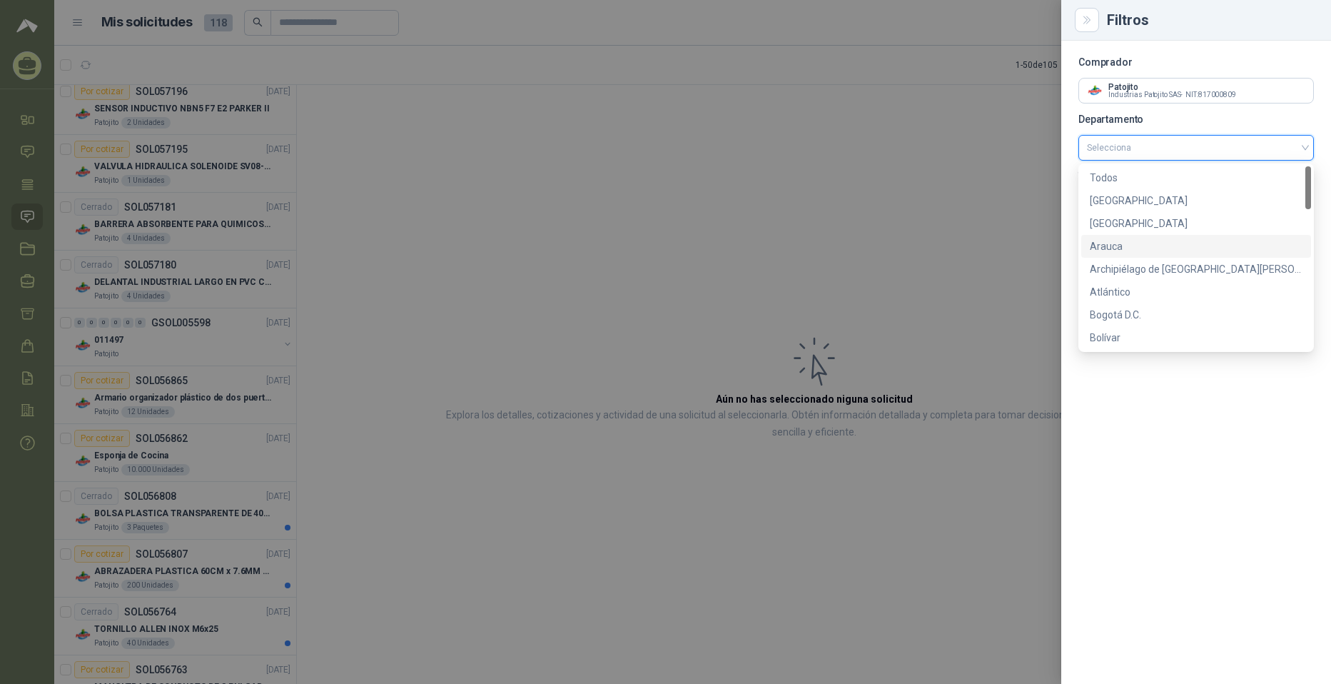
click at [644, 483] on div "Comprador Patojito Industrias Patojito SAS - NIT : 817000809 Departamento Selec…" at bounding box center [1197, 362] width 270 height 643
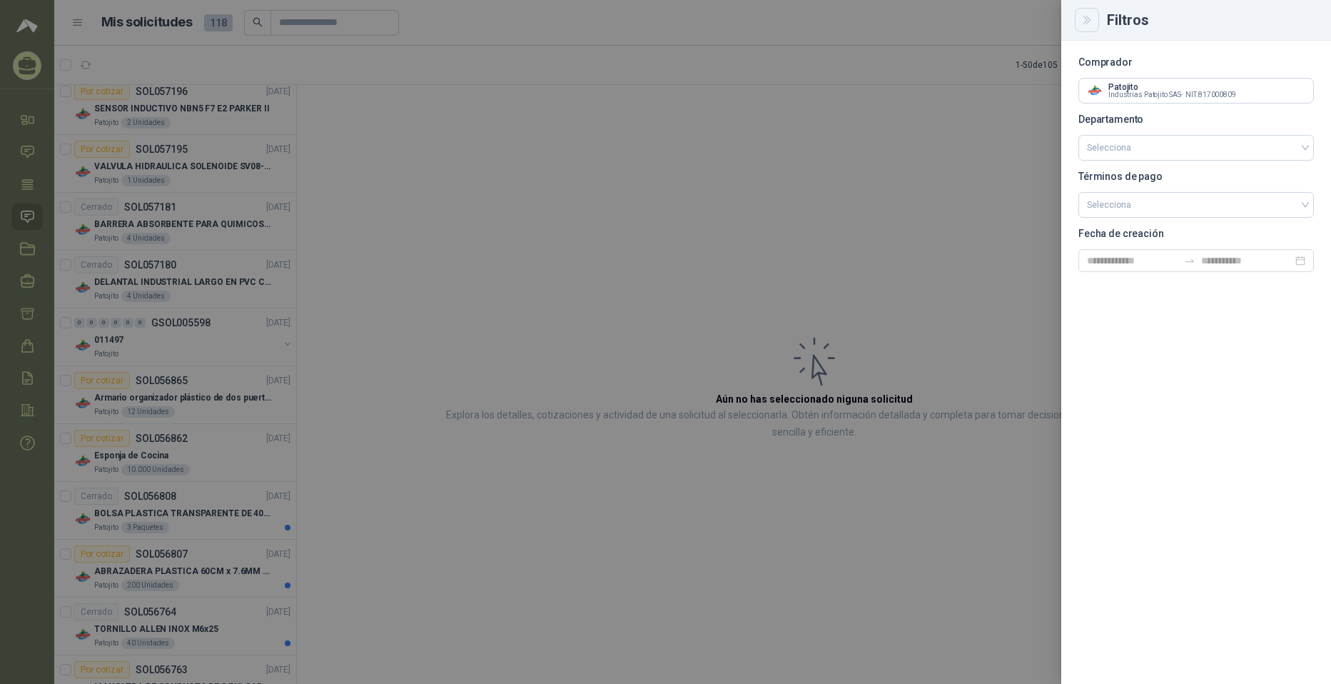
click at [644, 22] on icon "Close" at bounding box center [1087, 19] width 6 height 7
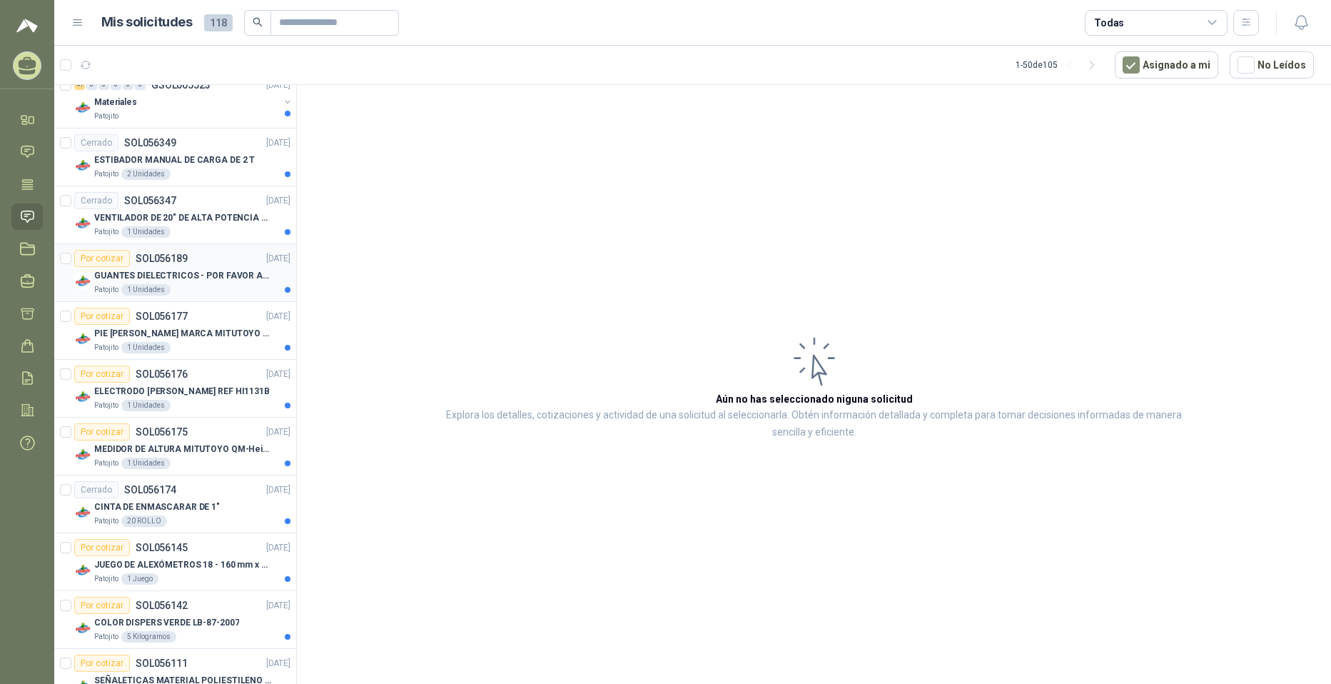
scroll to position [2284, 0]
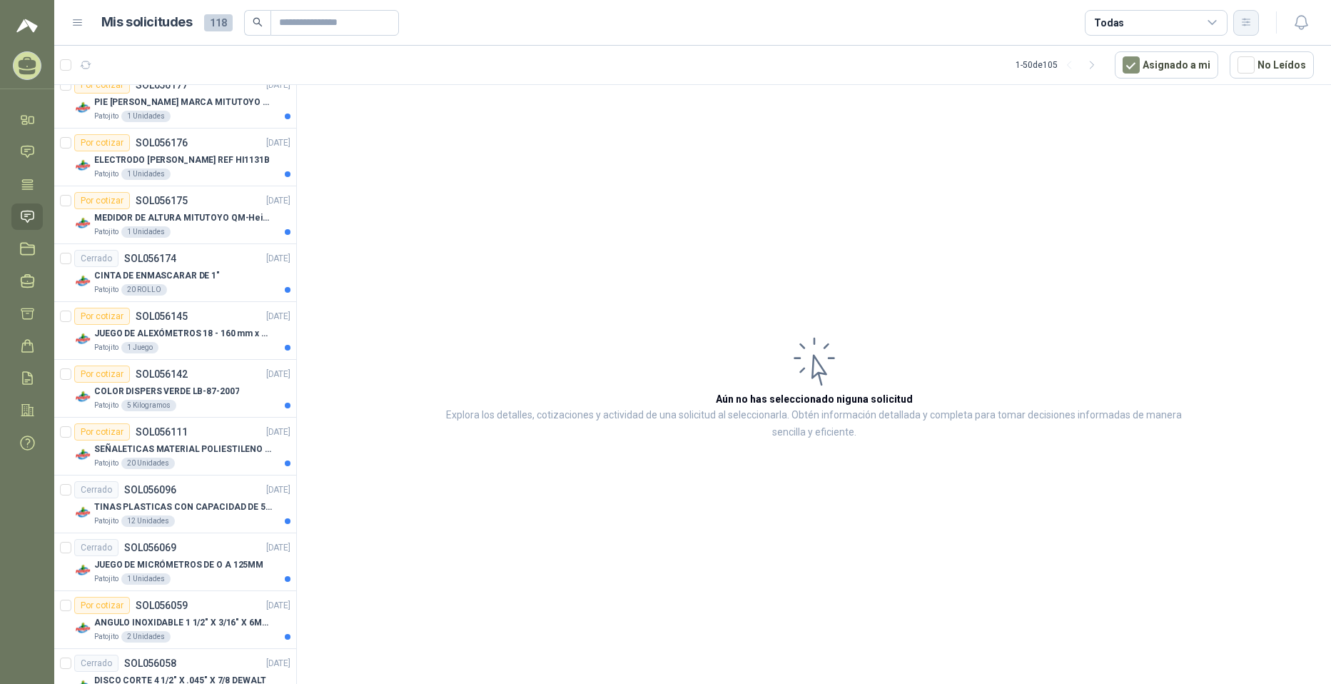
click at [644, 16] on icon "button" at bounding box center [1247, 22] width 12 height 12
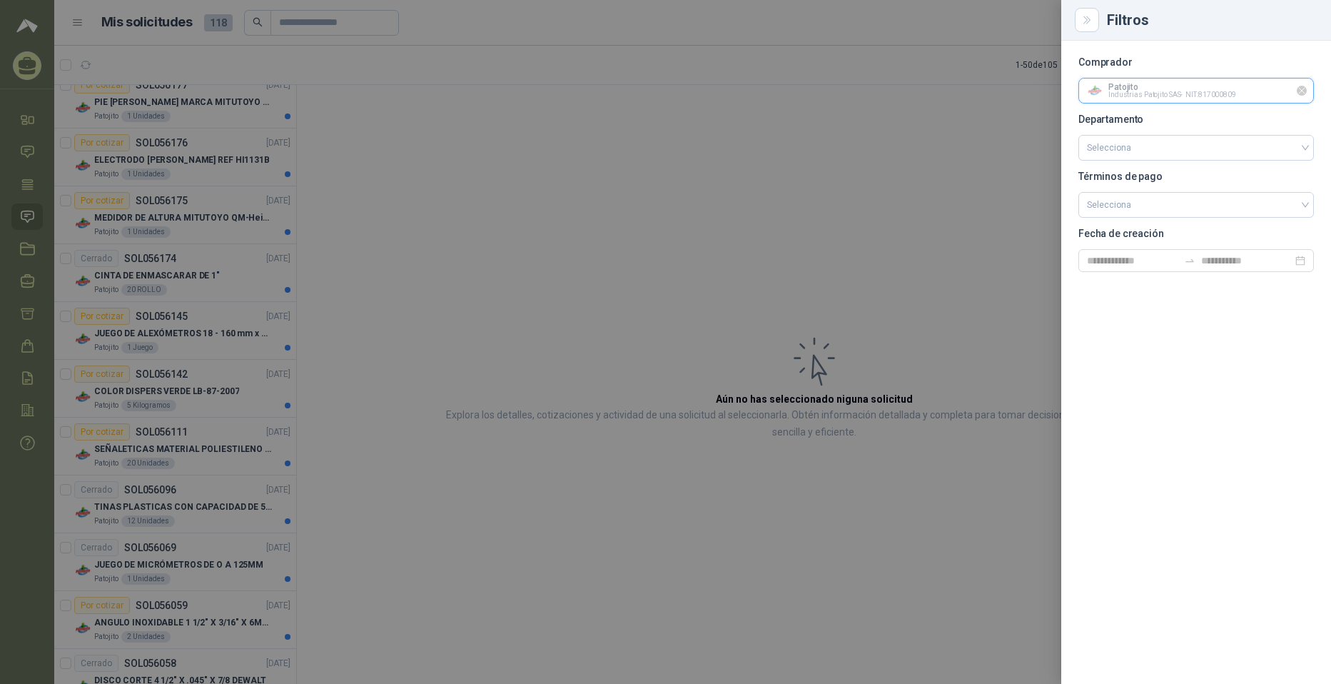
click at [644, 102] on input "text" at bounding box center [1196, 91] width 234 height 24
click at [644, 123] on p "Patojito" at bounding box center [1180, 121] width 136 height 9
click at [644, 22] on button "Close" at bounding box center [1087, 20] width 24 height 24
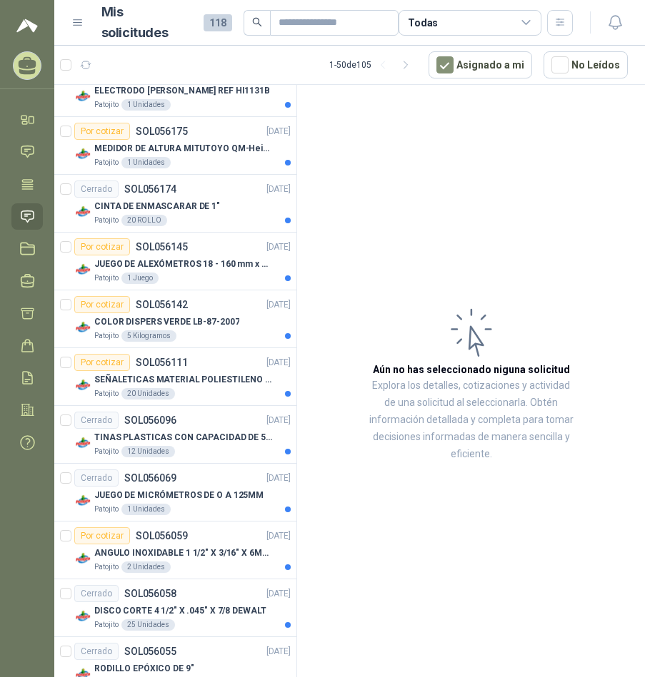
scroll to position [2444, 0]
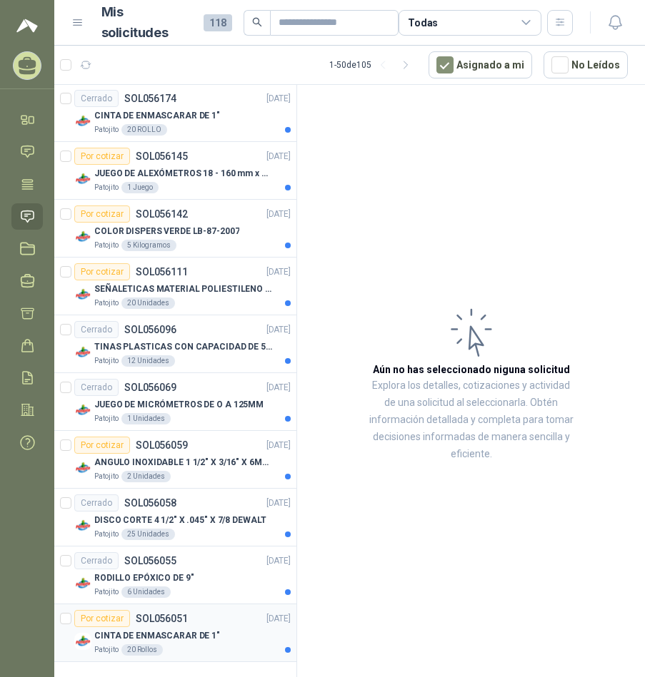
click at [186, 625] on div "Por cotizar SOL056051 [DATE]" at bounding box center [182, 618] width 216 height 17
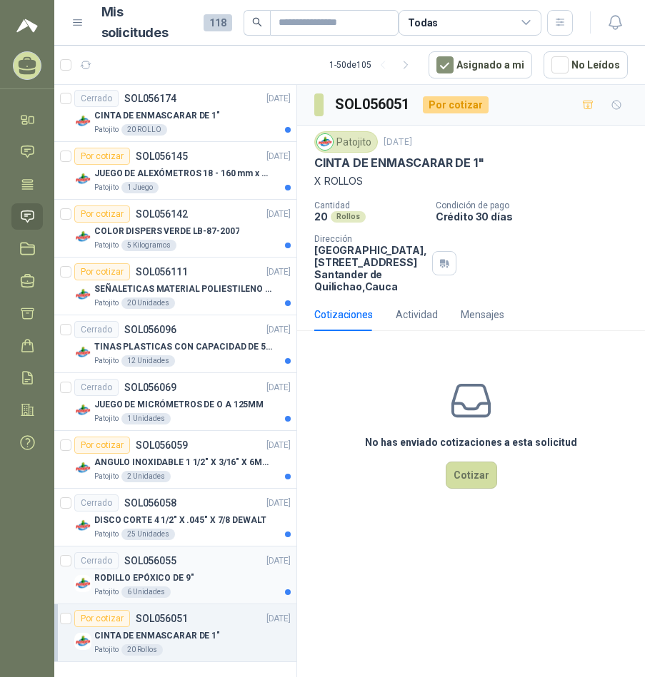
click at [173, 583] on p "RODILLO EPÓXICO DE 9"" at bounding box center [143, 579] width 99 height 14
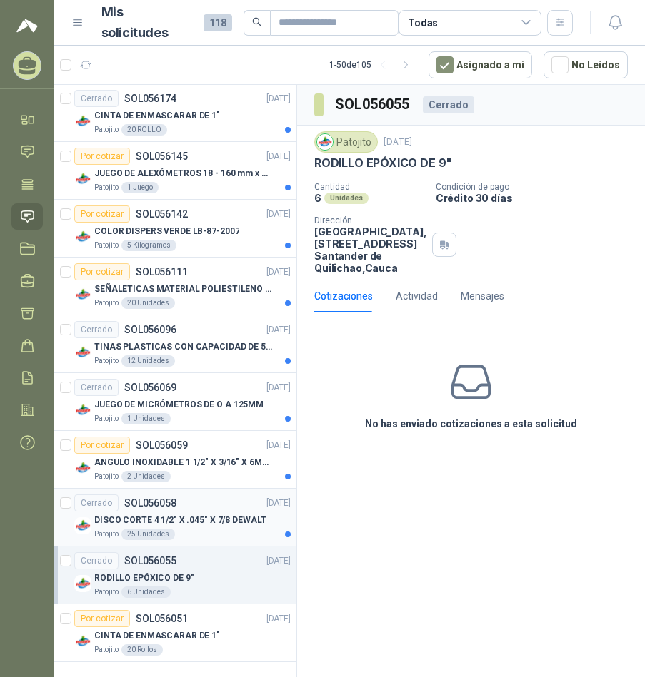
click at [168, 500] on p "SOL056058" at bounding box center [150, 503] width 52 height 10
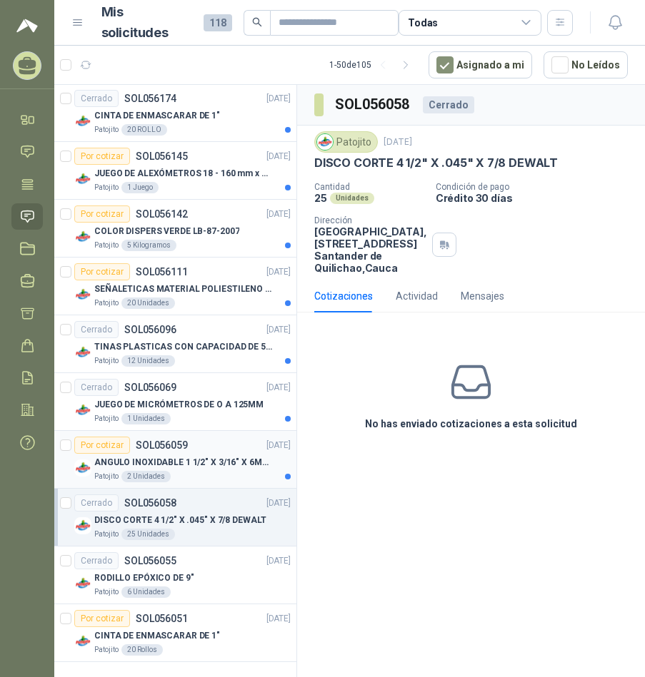
click at [178, 465] on p "ANGULO INOXIDABLE 1 1/2" X 3/16" X 6MTS" at bounding box center [183, 463] width 178 height 14
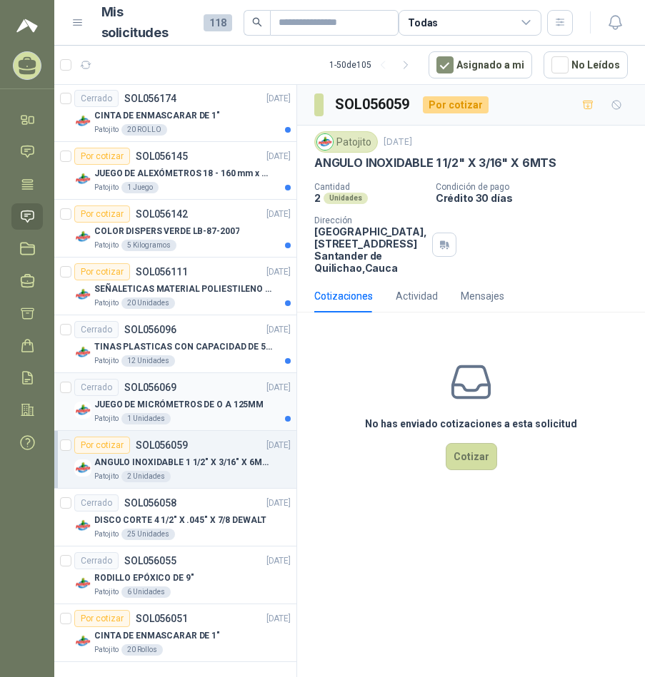
click at [163, 395] on div "Cerrado SOL056069" at bounding box center [125, 387] width 102 height 17
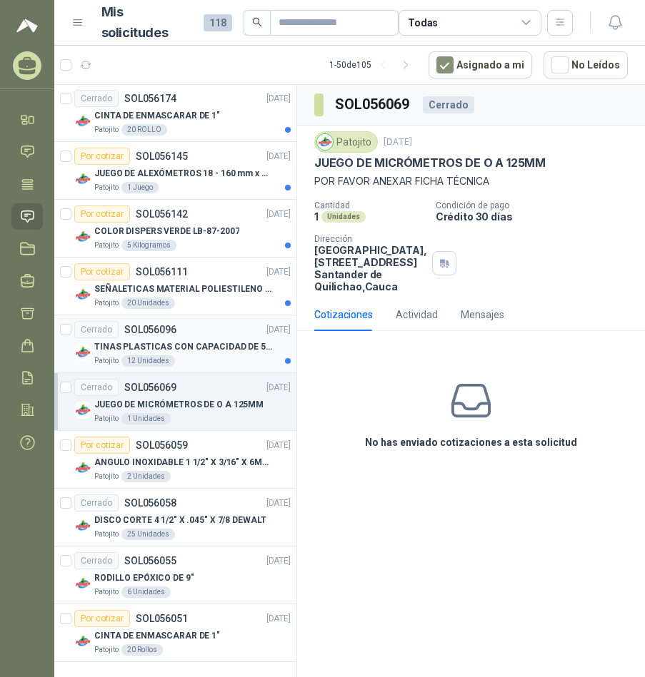
click at [170, 349] on p "TINAS PLASTICAS CON CAPACIDAD DE 50 KG" at bounding box center [183, 348] width 178 height 14
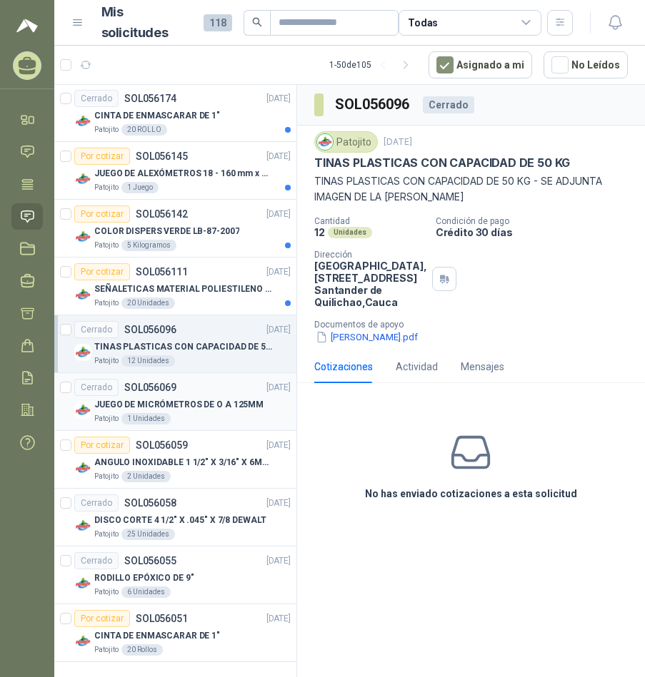
click at [198, 408] on p "JUEGO DE MICRÓMETROS DE O A 125MM" at bounding box center [178, 405] width 169 height 14
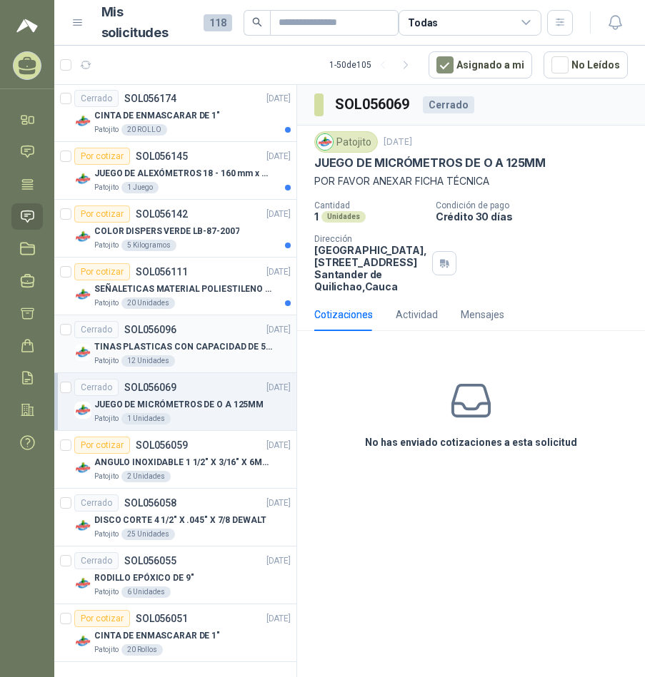
click at [206, 347] on p "TINAS PLASTICAS CON CAPACIDAD DE 50 KG" at bounding box center [183, 348] width 178 height 14
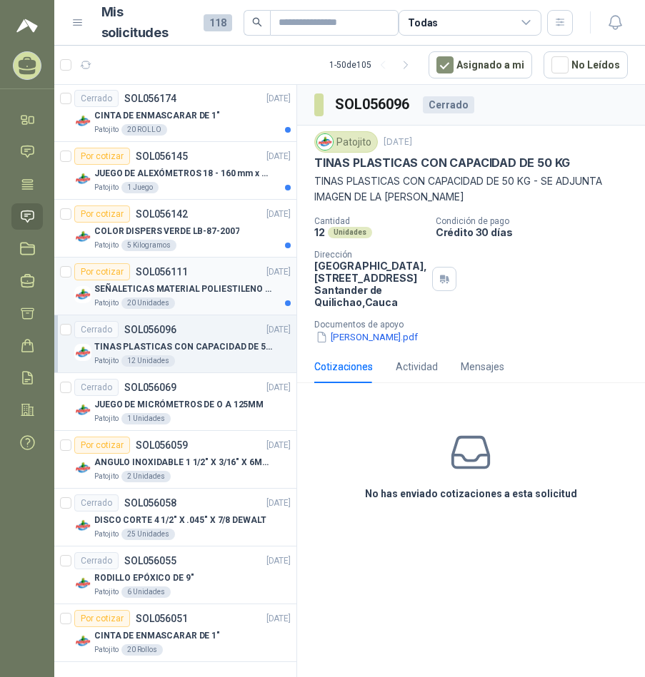
click at [173, 301] on div "Patojito 20 Unidades" at bounding box center [192, 303] width 196 height 11
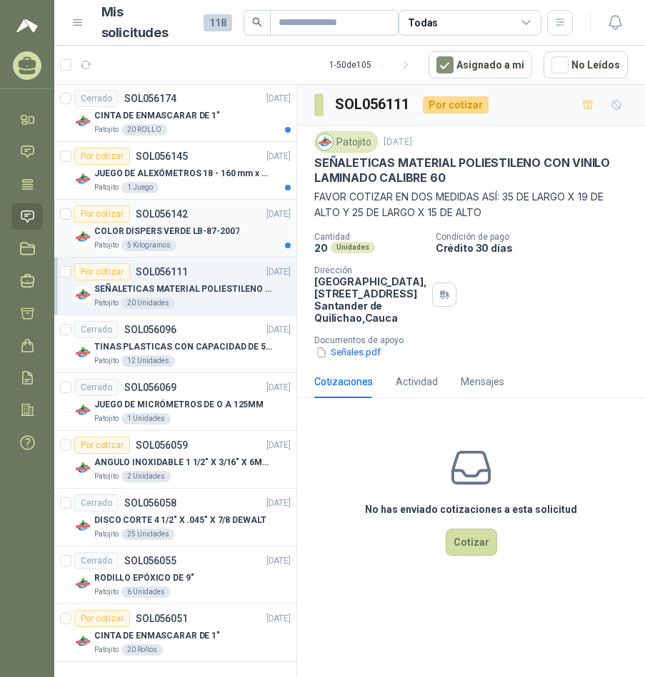
click at [158, 221] on div "Por cotizar SOL056142" at bounding box center [131, 214] width 114 height 17
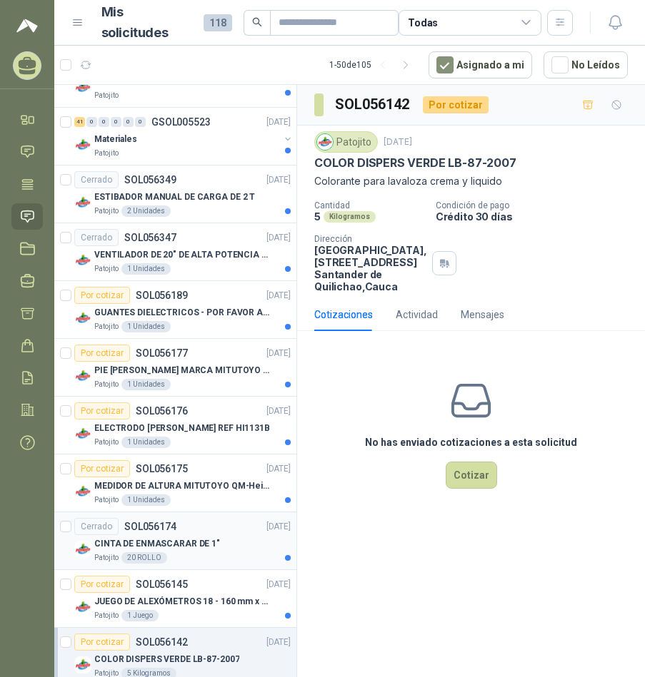
scroll to position [2087, 0]
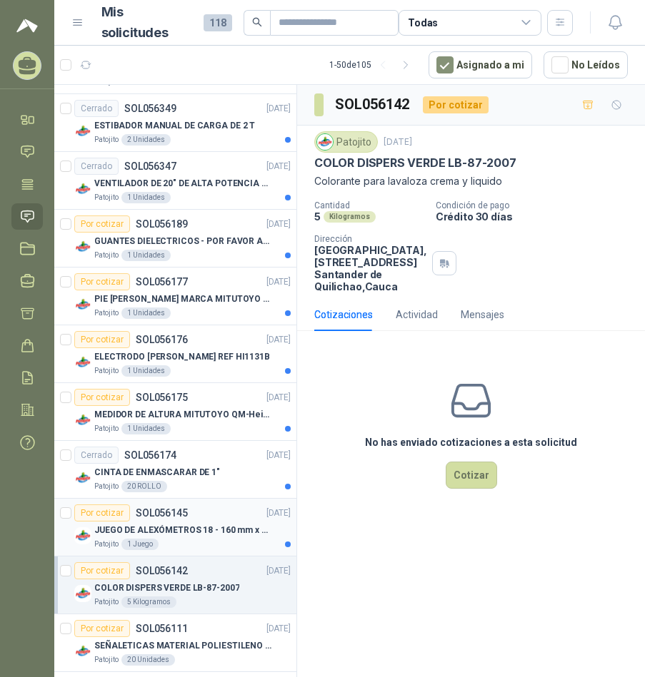
click at [196, 527] on p "JUEGO DE ALEXÓMETROS 18 - 160 mm x 0,01 mm 2824-S3" at bounding box center [183, 531] width 178 height 14
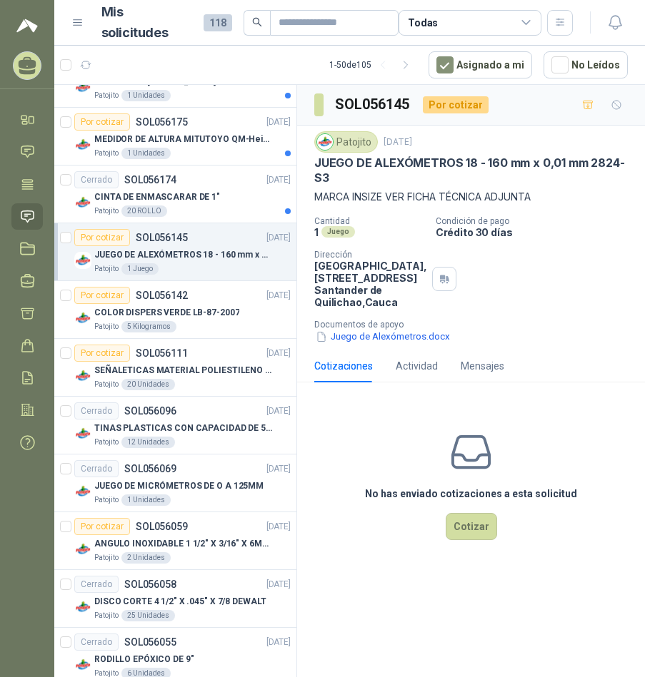
scroll to position [2159, 0]
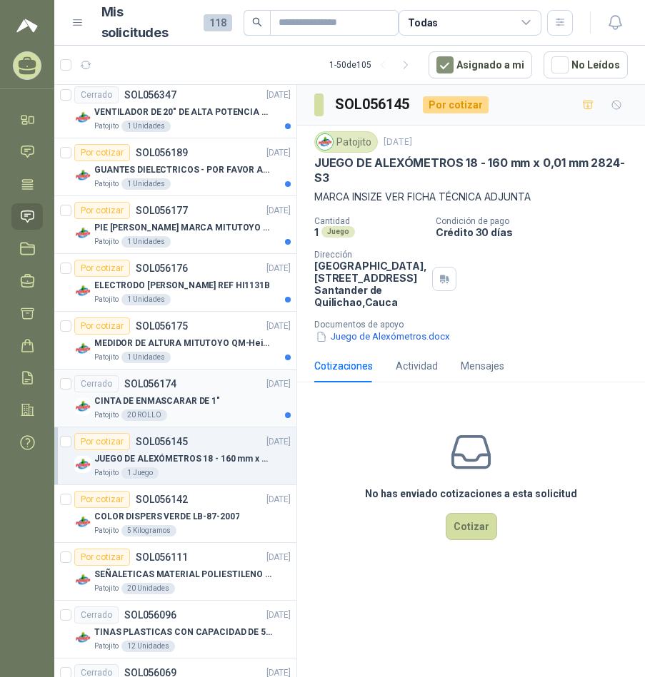
click at [216, 407] on div "CINTA DE ENMASCARAR DE 1"" at bounding box center [192, 401] width 196 height 17
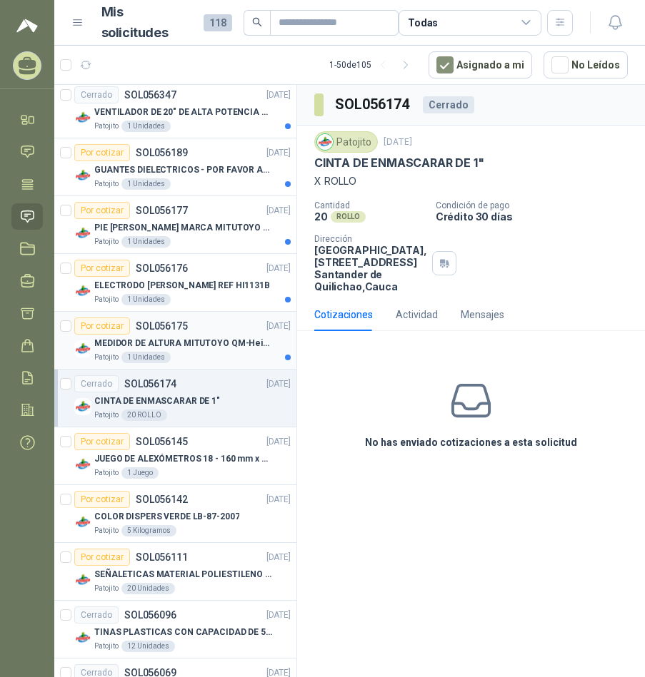
click at [161, 331] on p "SOL056175" at bounding box center [162, 326] width 52 height 10
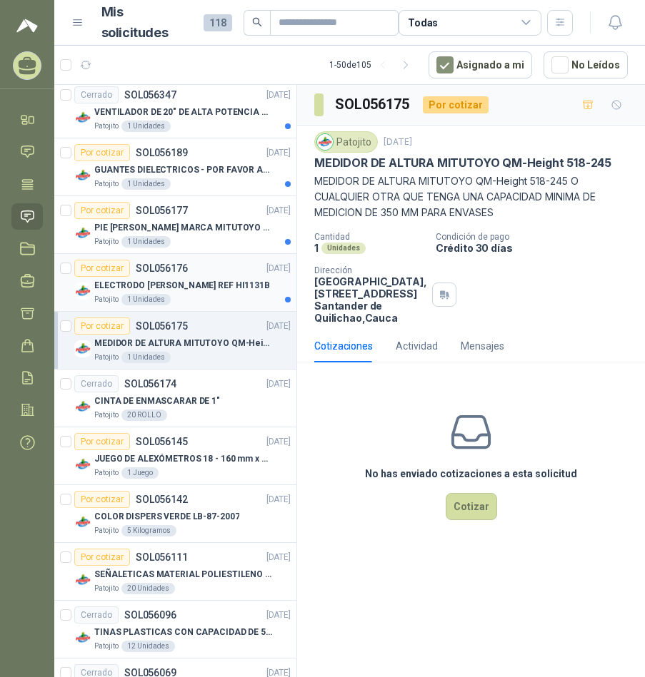
click at [211, 283] on p "ELECTRODO [PERSON_NAME] REF HI1131B" at bounding box center [182, 286] width 176 height 14
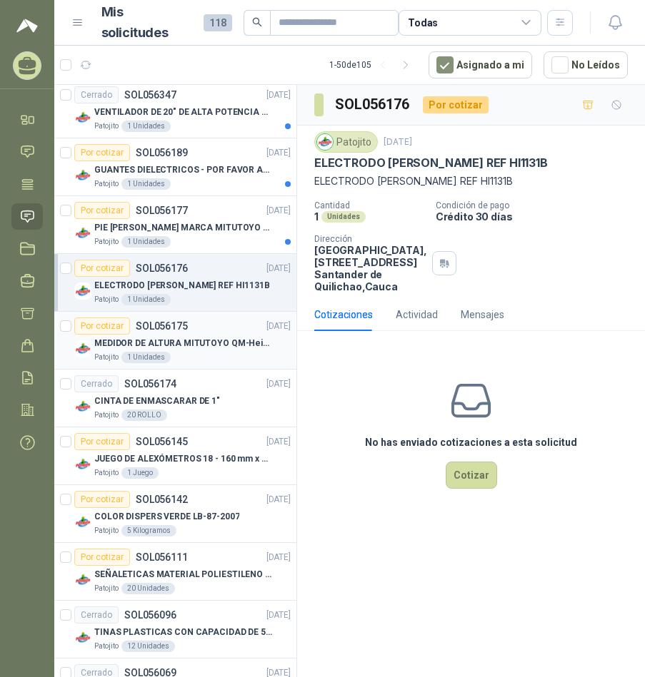
click at [176, 331] on p "SOL056175" at bounding box center [162, 326] width 52 height 10
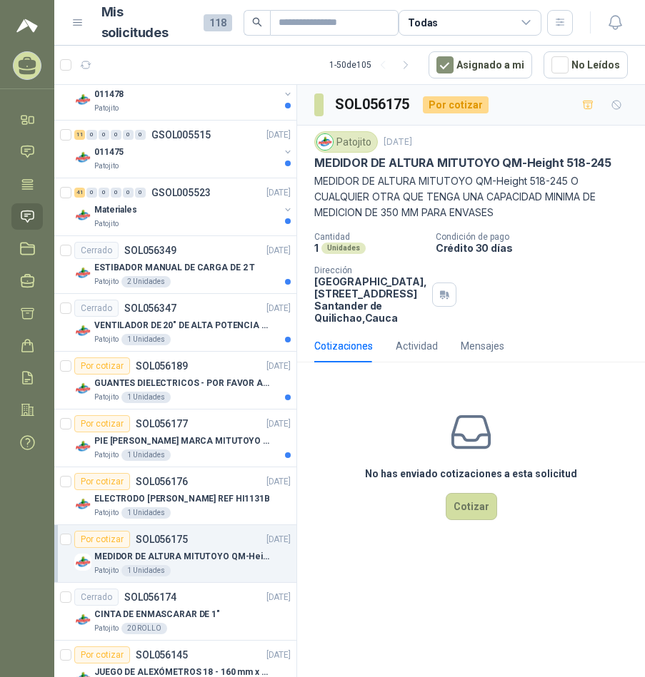
scroll to position [1945, 0]
click at [199, 490] on div "Por cotizar SOL056176 [DATE]" at bounding box center [182, 482] width 216 height 17
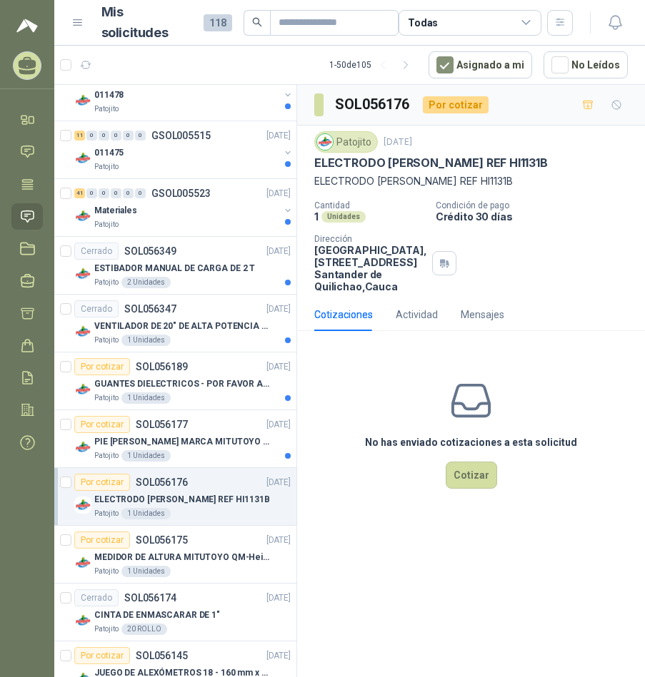
scroll to position [1802, 0]
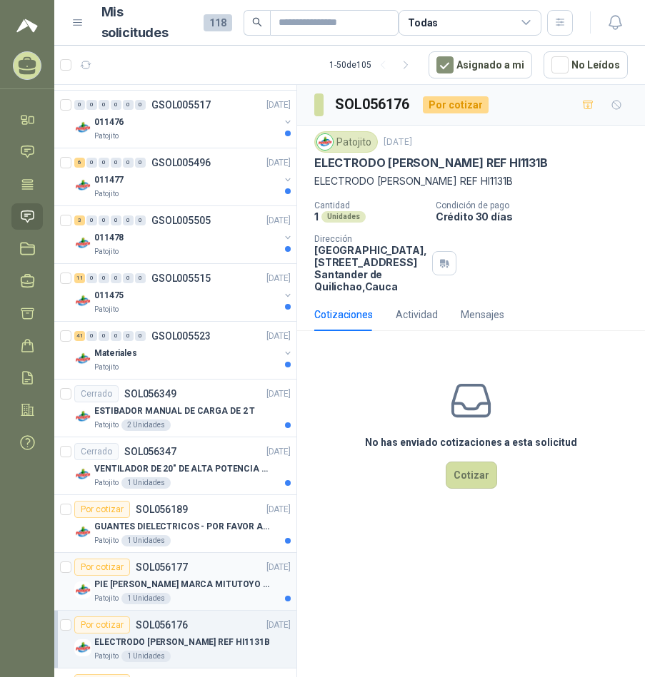
click at [181, 583] on p "PIE [PERSON_NAME] MARCA MITUTOYO REF [PHONE_NUMBER]" at bounding box center [183, 585] width 178 height 14
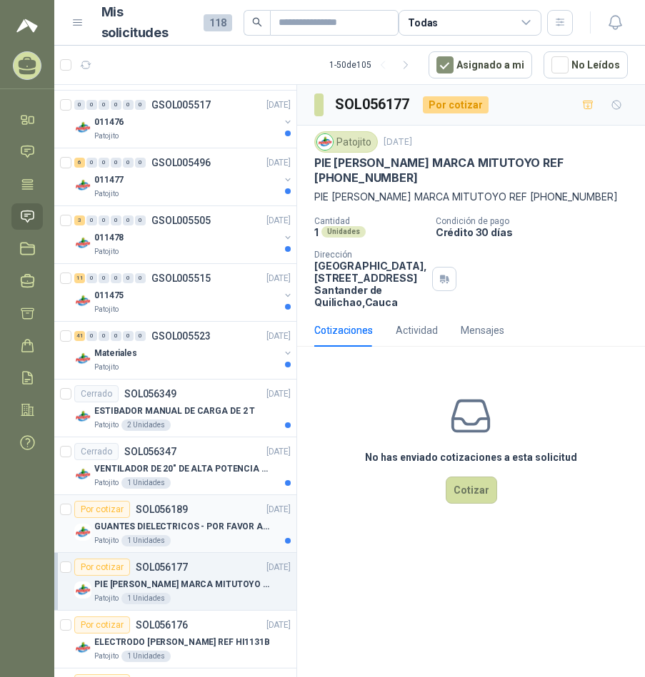
click at [210, 519] on div "GUANTES DIELECTRICOS - POR FAVOR ADJUNTAR SU FICHA TECNICA" at bounding box center [192, 526] width 196 height 17
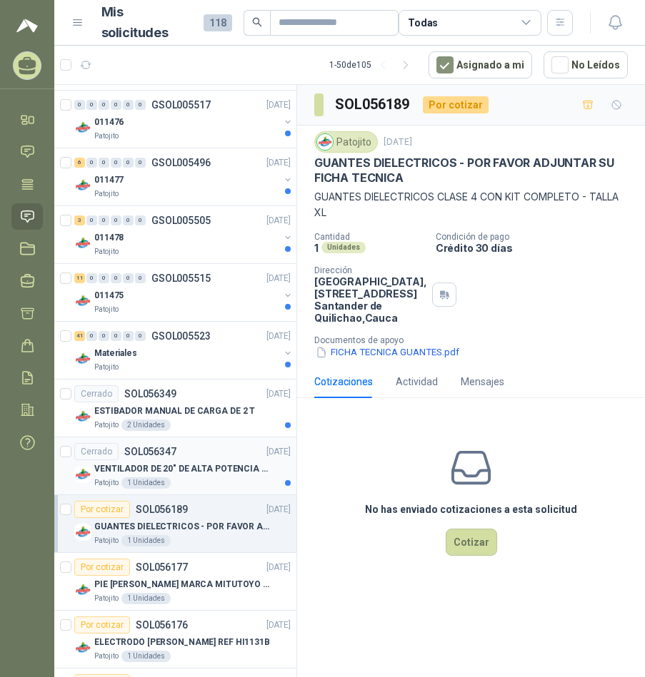
click at [138, 458] on div "Cerrado SOL056347" at bounding box center [125, 451] width 102 height 17
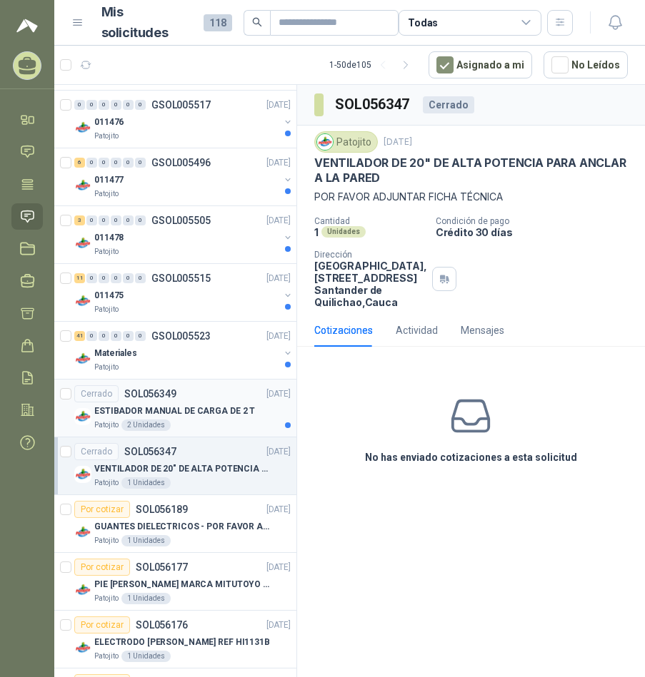
click at [185, 410] on p "ESTIBADOR MANUAL DE CARGA DE 2 T" at bounding box center [174, 412] width 161 height 14
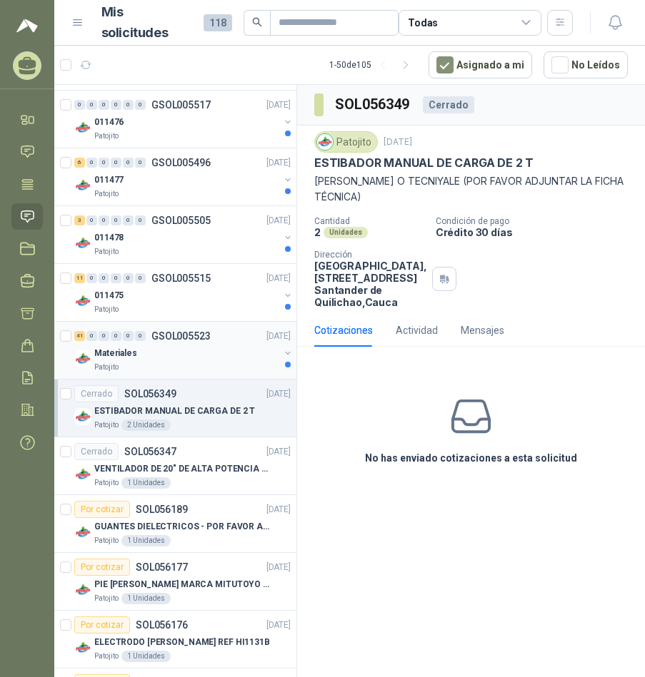
click at [169, 344] on link "41 0 0 0 0 0 GSOL005523 [DATE] Materiales Patojito" at bounding box center [183, 351] width 219 height 46
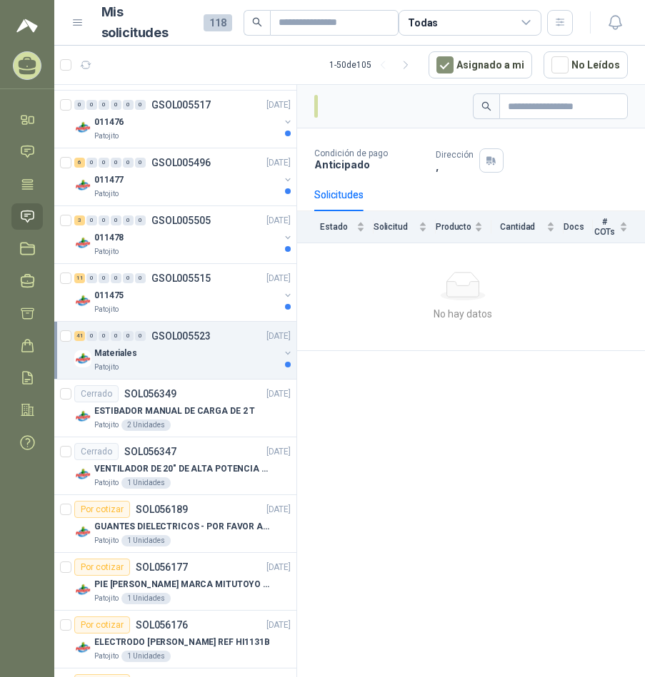
click at [161, 353] on div "Materiales" at bounding box center [186, 353] width 185 height 17
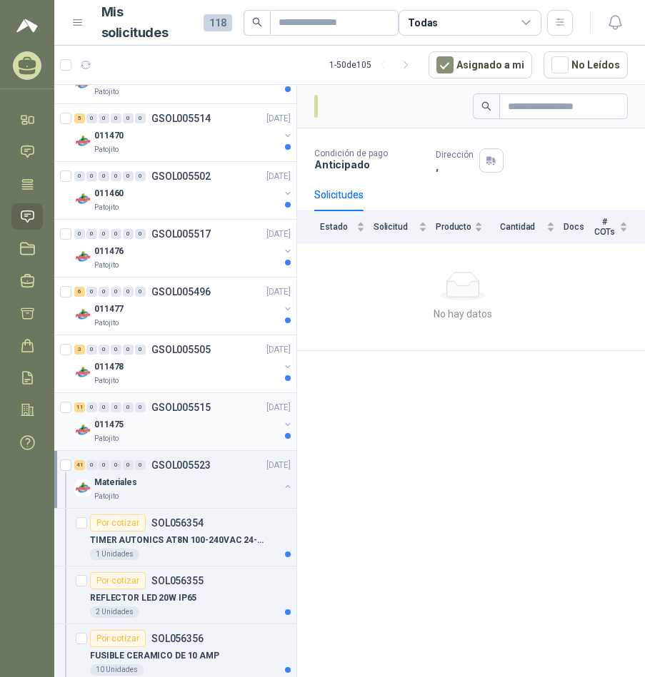
scroll to position [1802, 0]
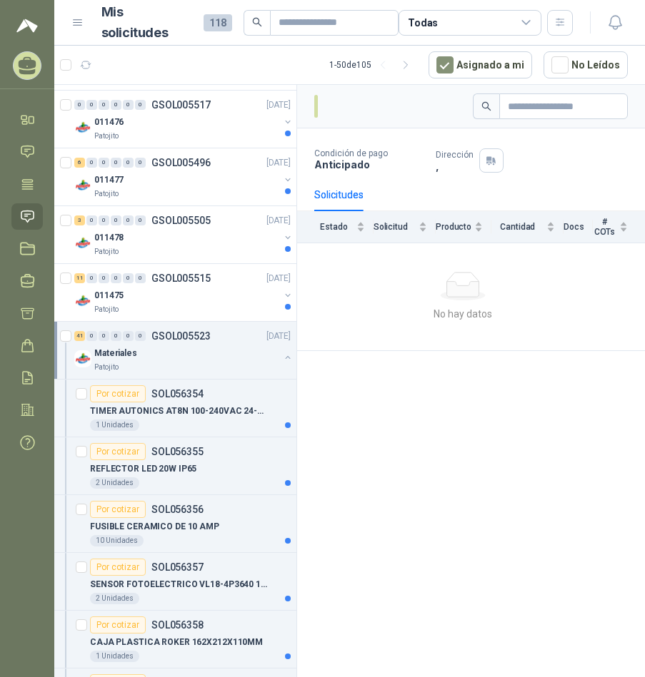
click at [168, 332] on p "GSOL005523" at bounding box center [180, 336] width 59 height 10
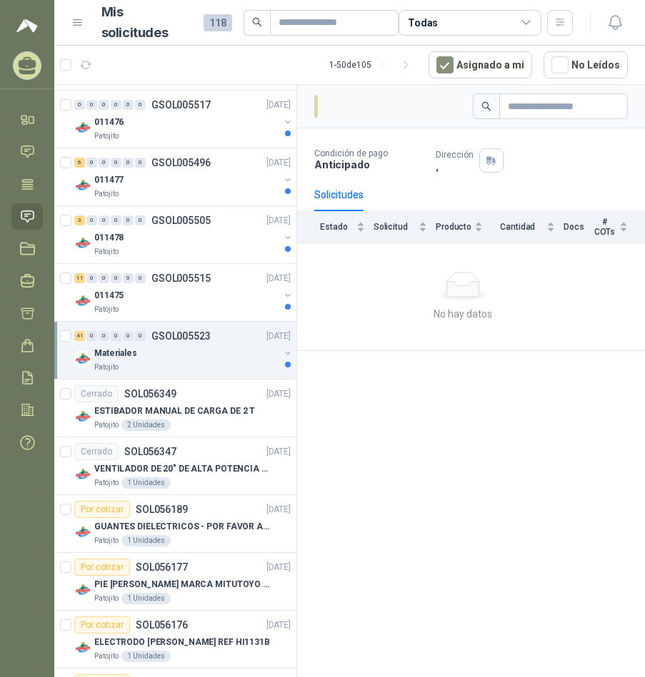
click at [216, 336] on div "41 0 0 0 0 0 GSOL005523 [DATE]" at bounding box center [183, 336] width 219 height 17
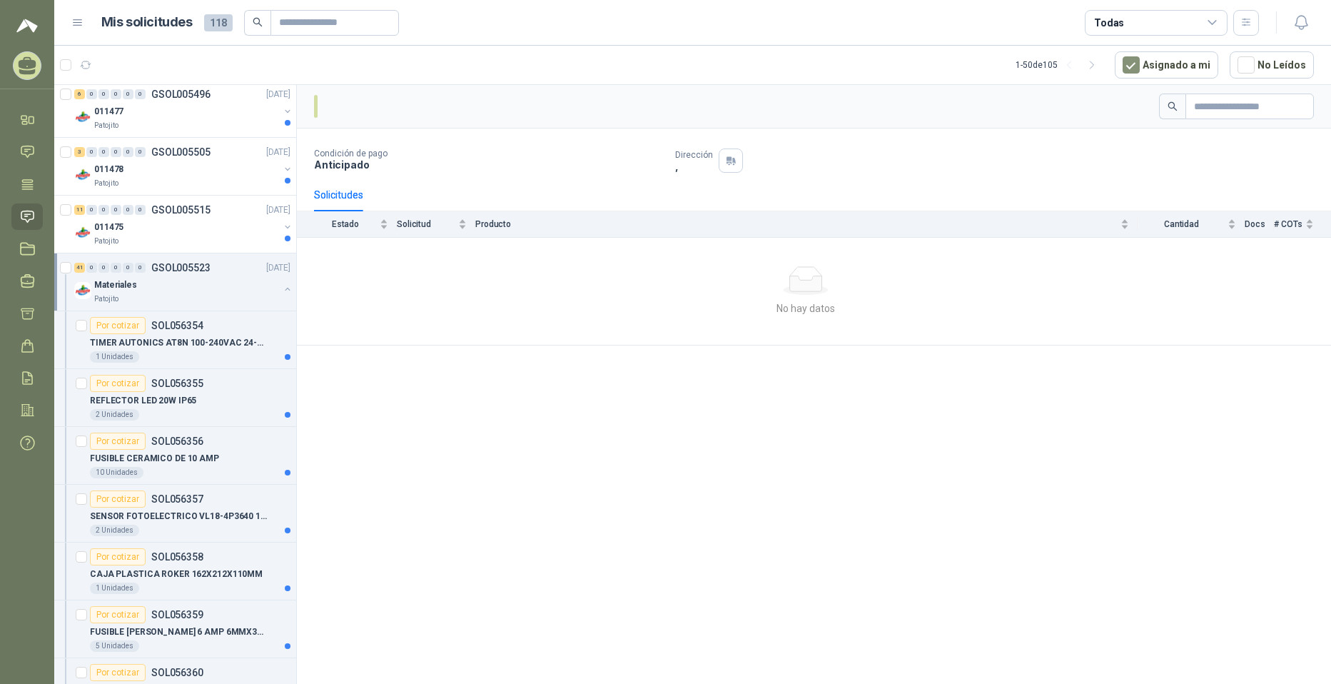
scroll to position [1730, 0]
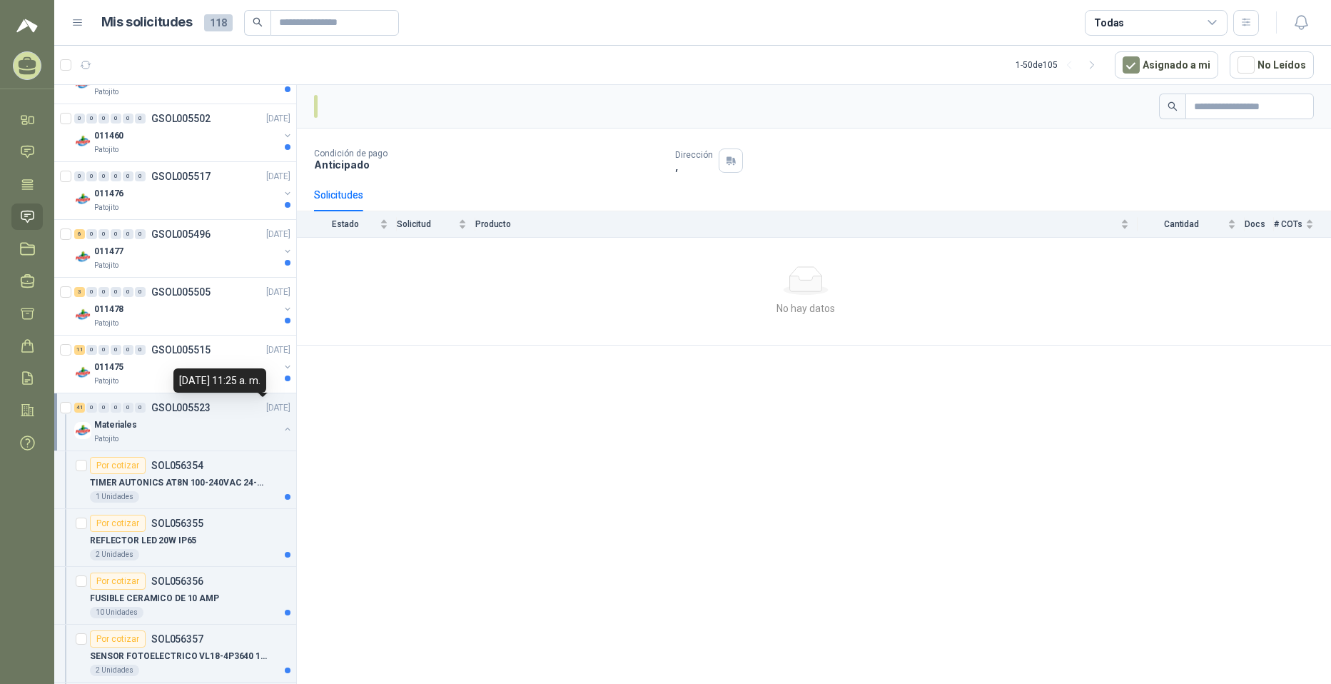
click at [266, 414] on p "[DATE]" at bounding box center [278, 408] width 24 height 14
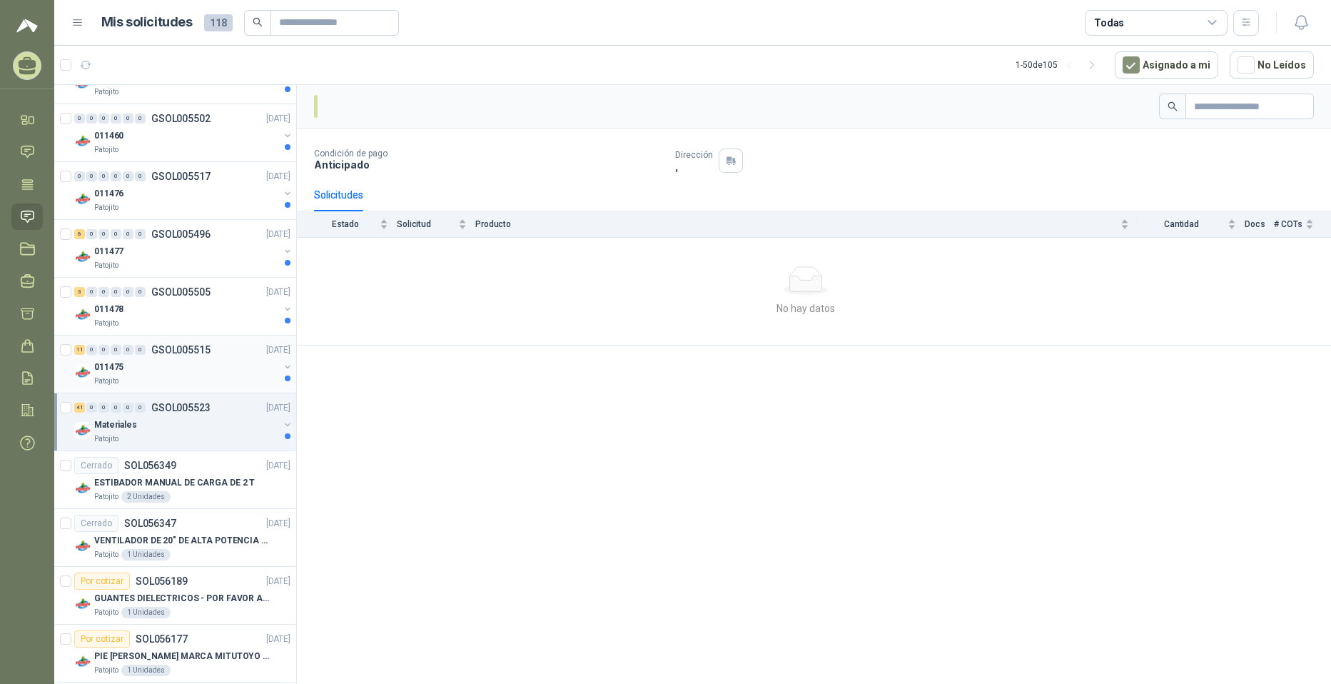
click at [170, 347] on p "GSOL005515" at bounding box center [180, 350] width 59 height 10
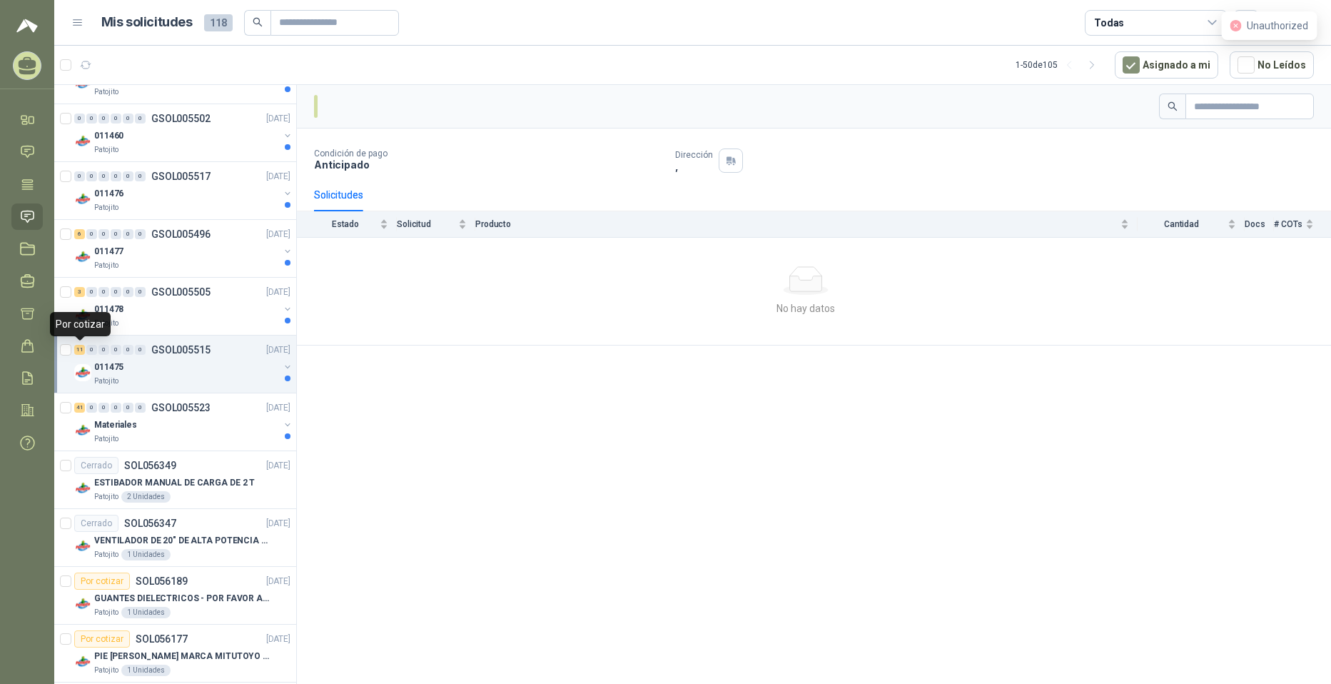
click at [84, 351] on div "11" at bounding box center [79, 350] width 11 height 10
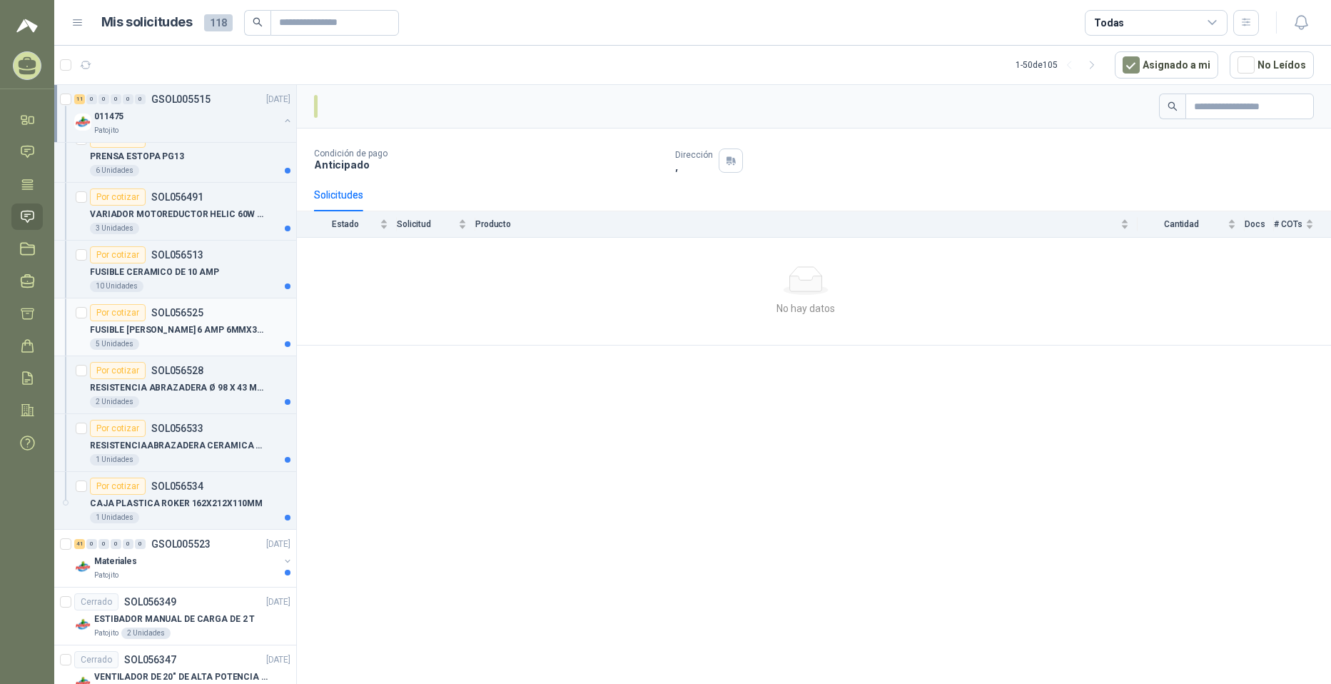
scroll to position [1873, 0]
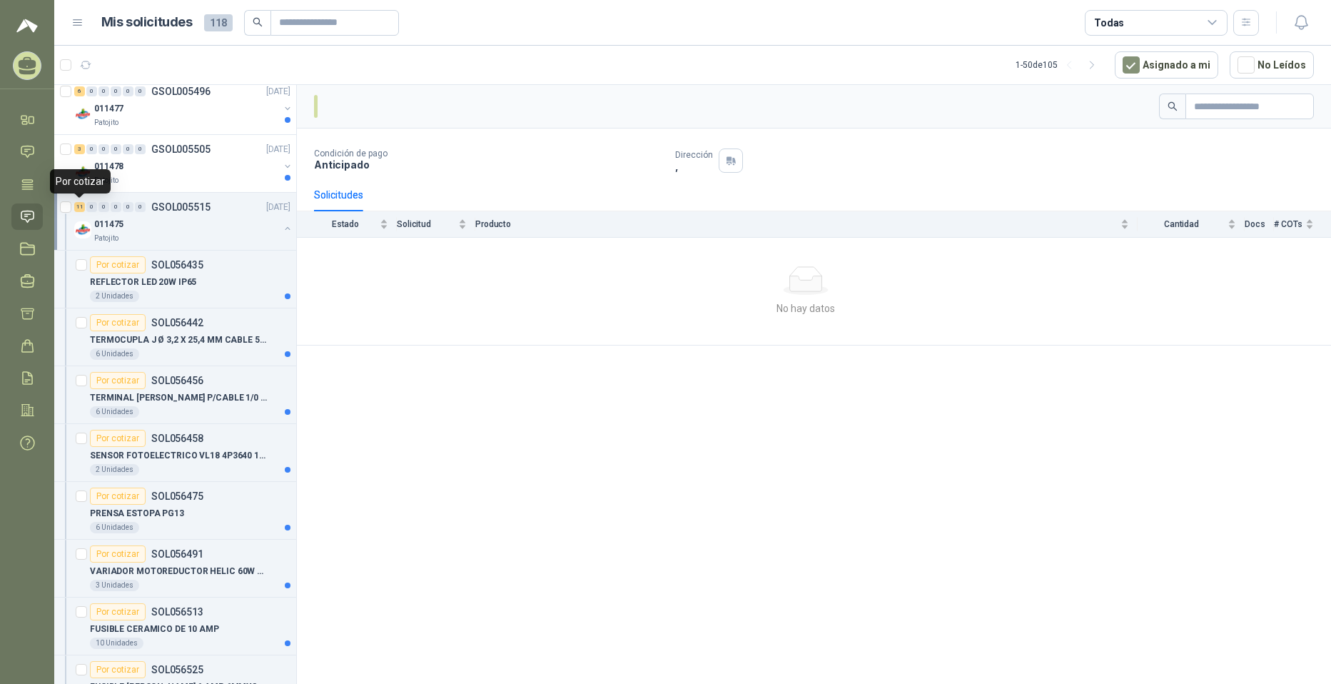
click at [81, 203] on div "11" at bounding box center [79, 207] width 11 height 10
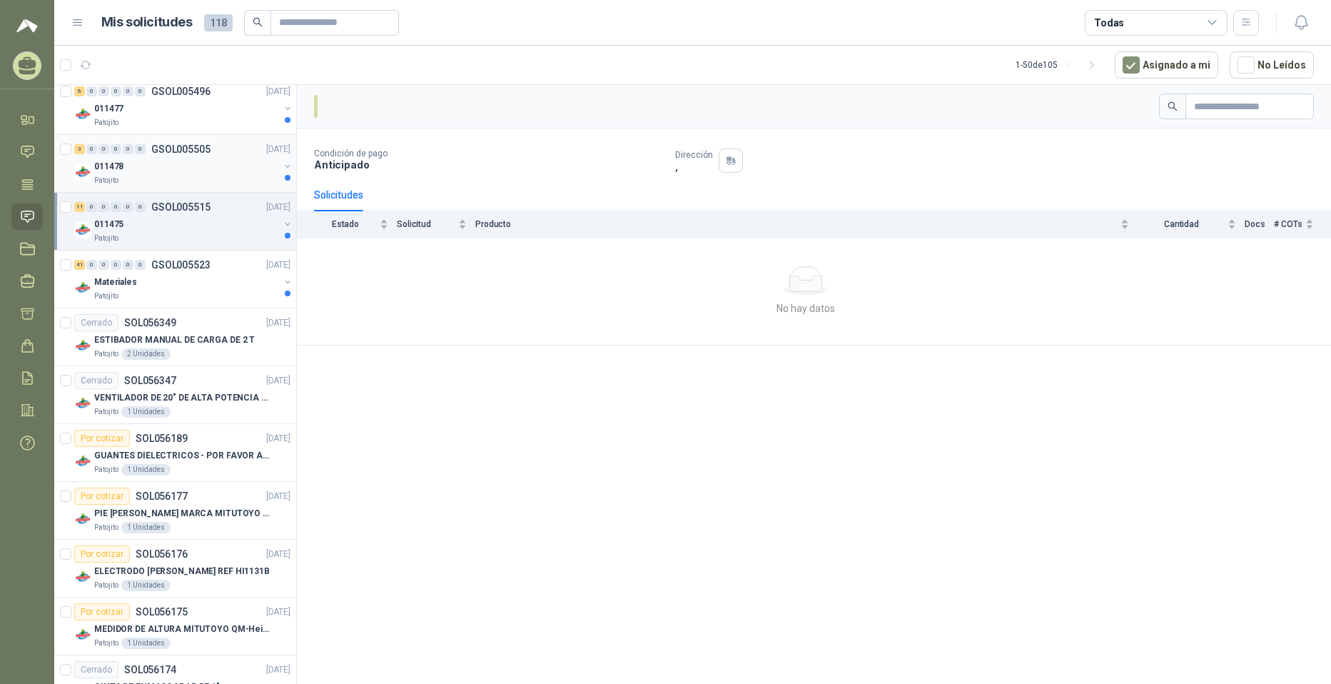
click at [185, 168] on div "011478" at bounding box center [186, 166] width 185 height 17
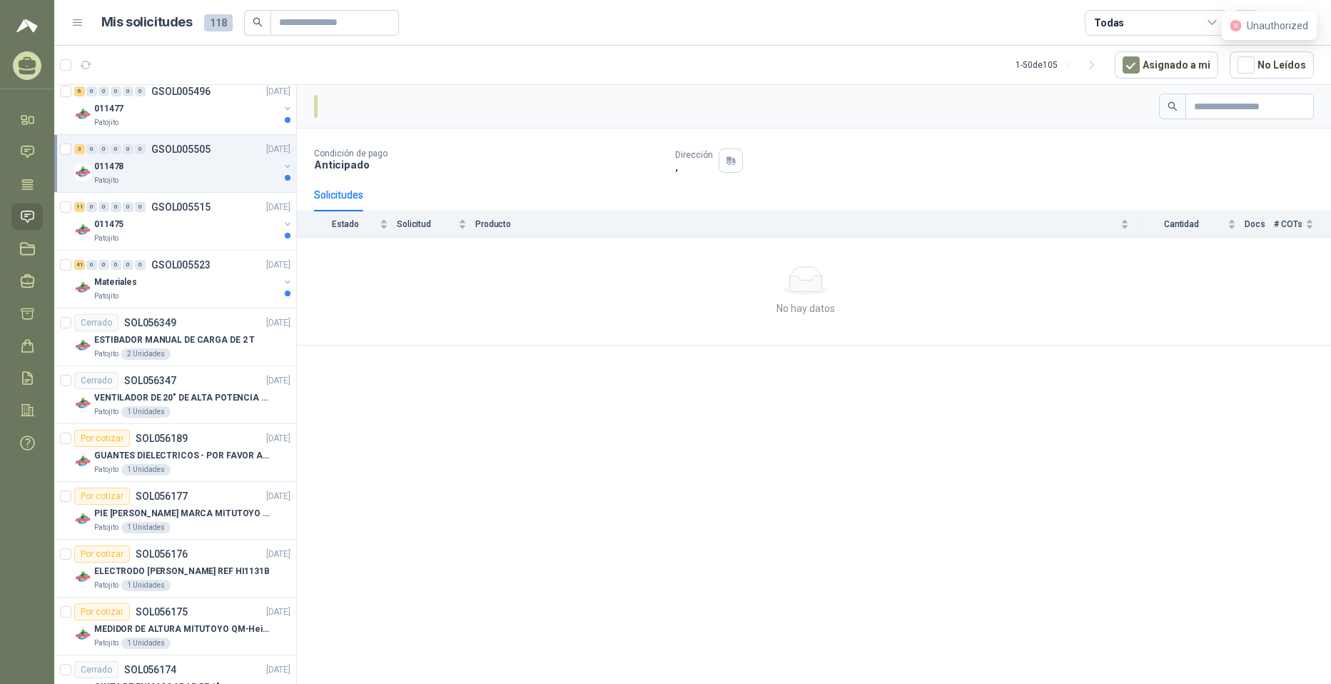
click at [190, 146] on p "GSOL005505" at bounding box center [180, 149] width 59 height 10
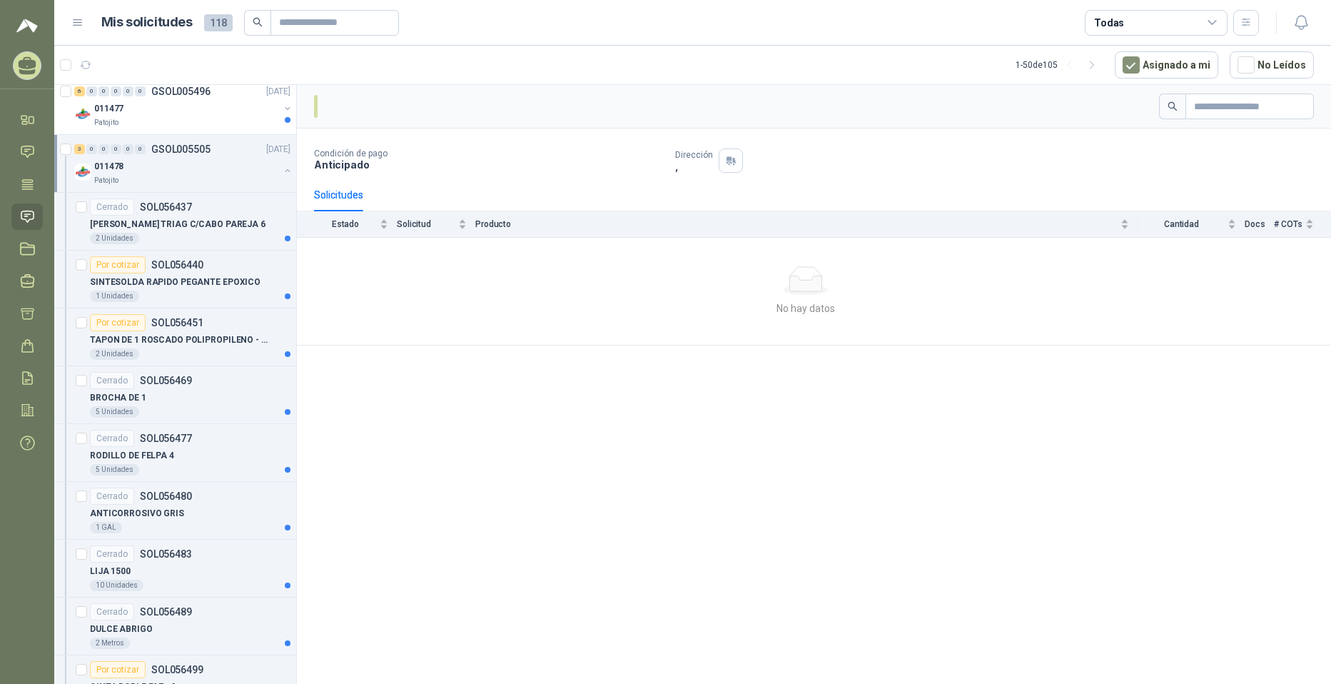
click at [81, 143] on div "3 0 0 0 0 0 GSOL005505 [DATE]" at bounding box center [183, 149] width 219 height 17
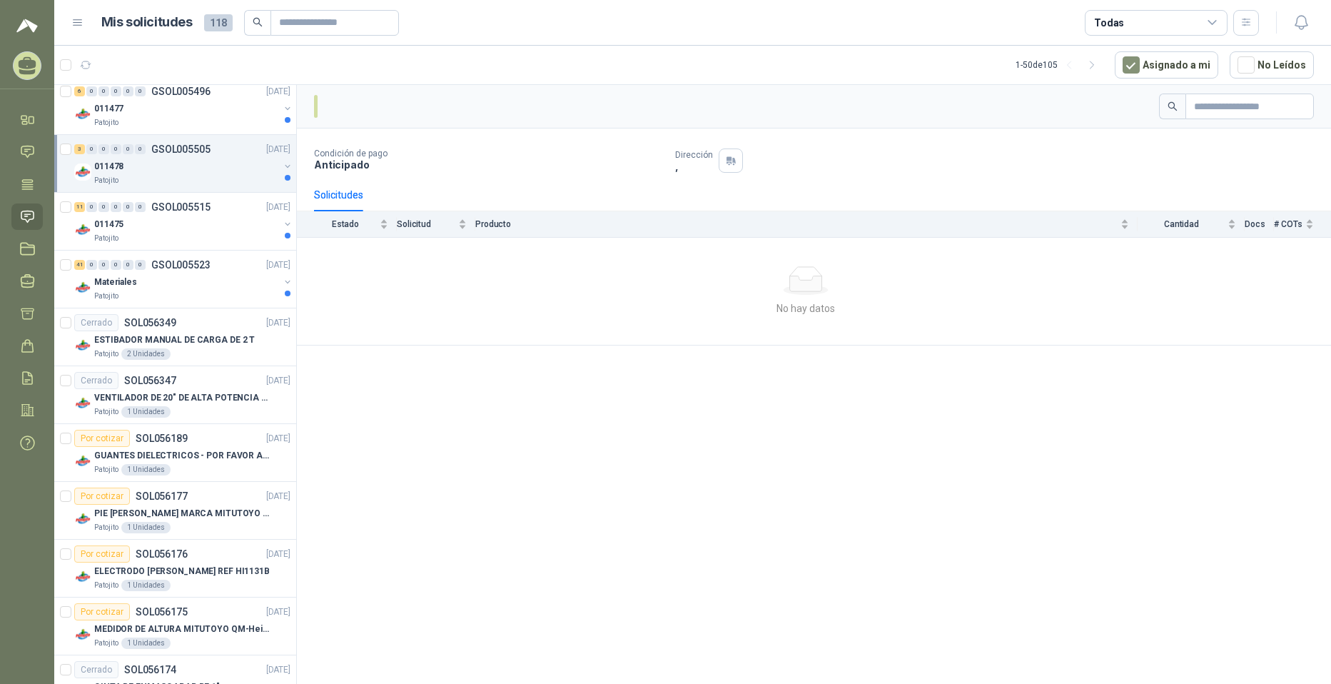
click at [81, 143] on div "3 0 0 0 0 0 GSOL005505 [DATE]" at bounding box center [183, 149] width 219 height 17
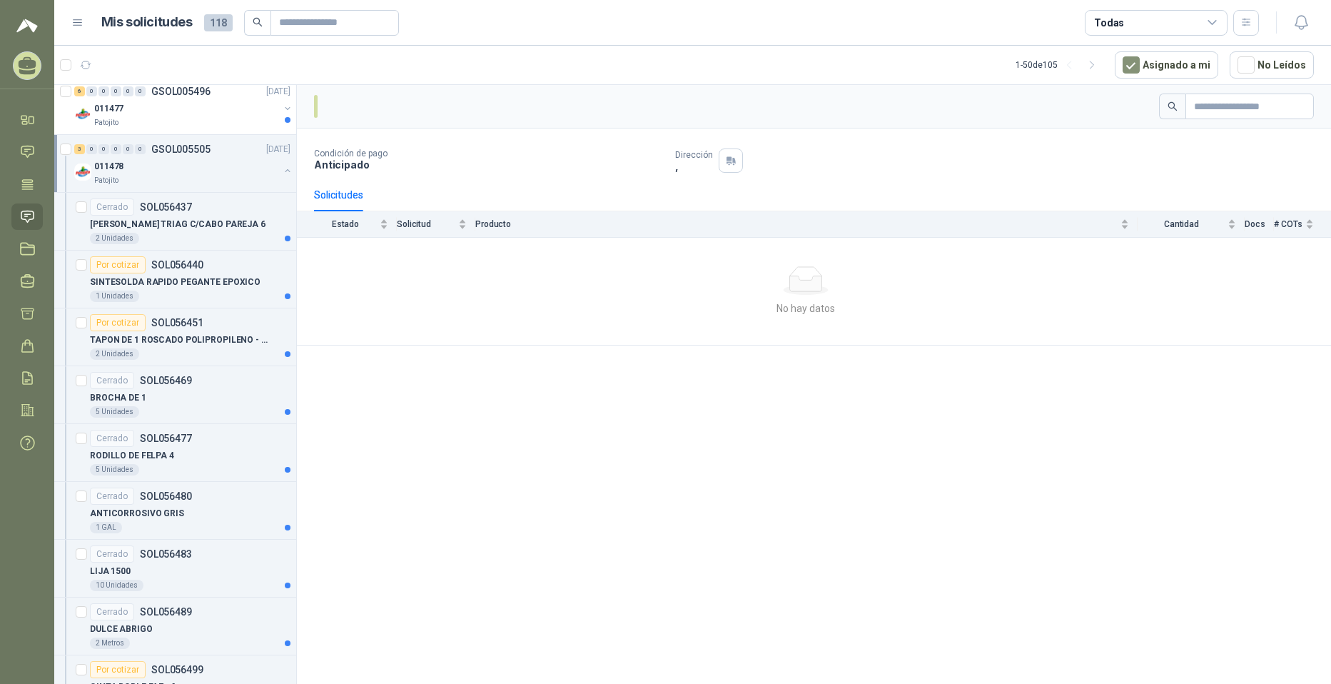
click at [81, 143] on div "3 0 0 0 0 0 GSOL005505 [DATE]" at bounding box center [183, 149] width 219 height 17
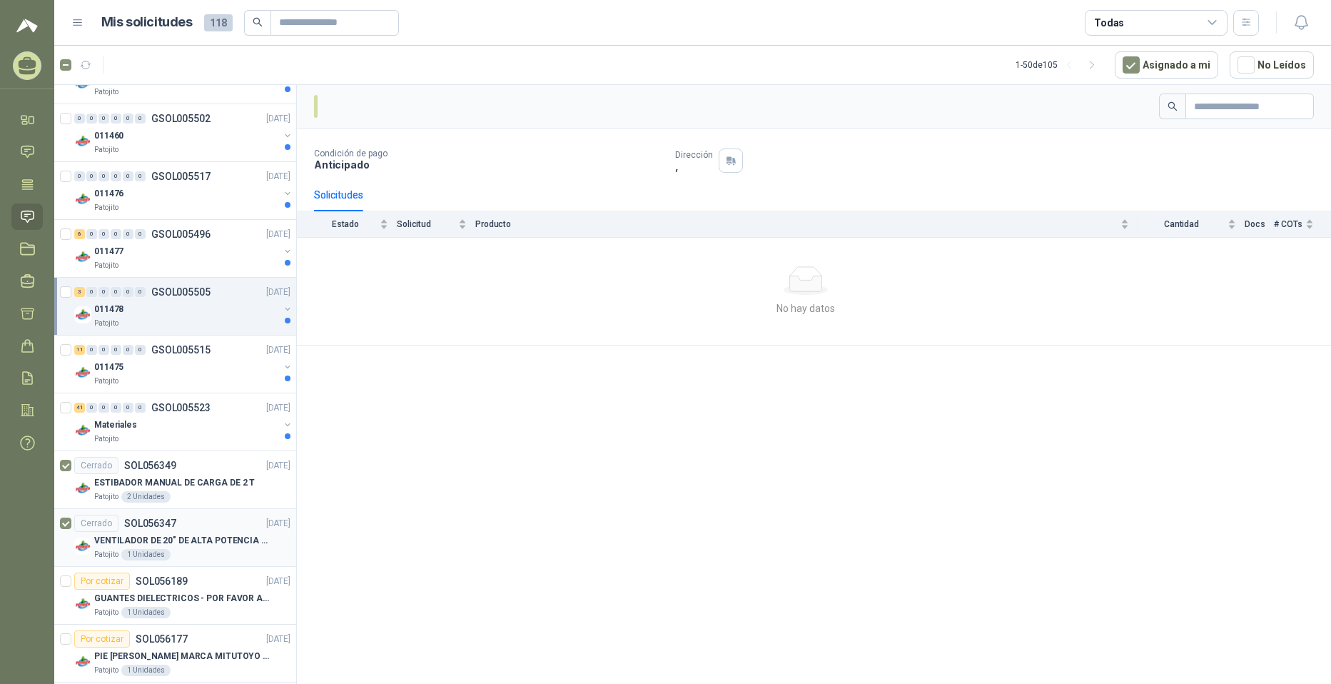
scroll to position [1873, 0]
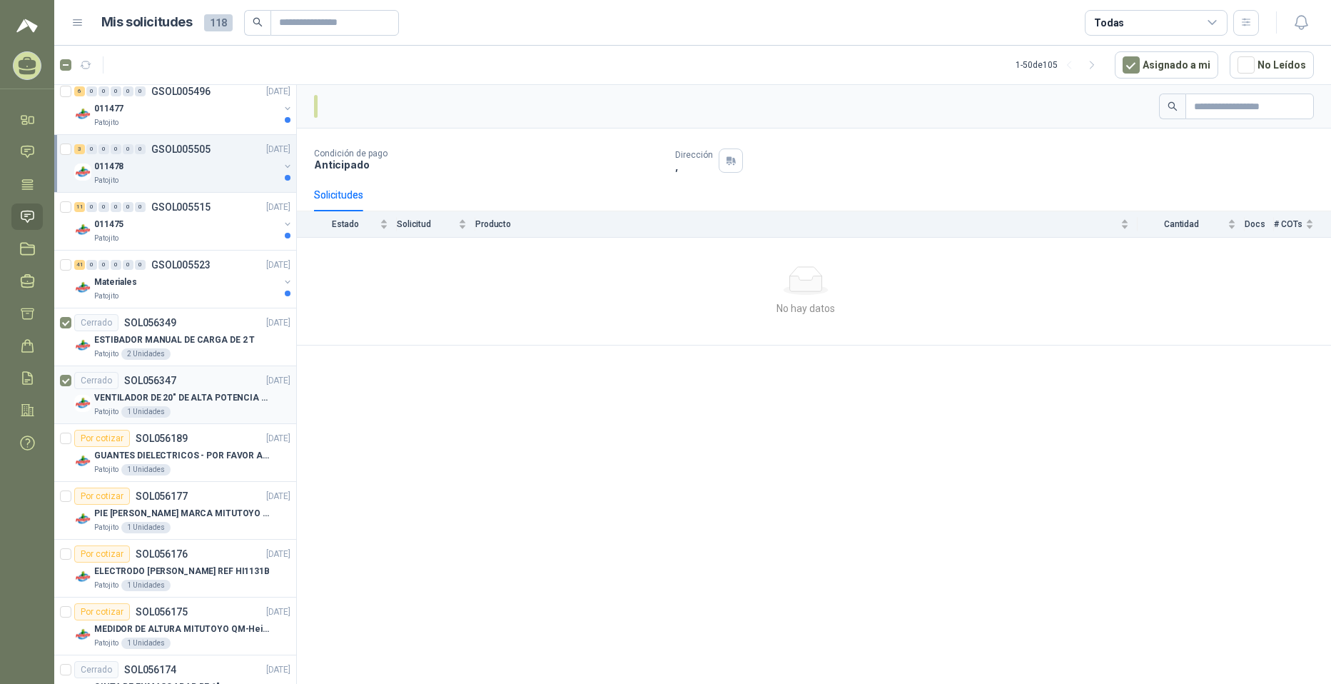
click at [59, 378] on article "Cerrado SOL056347 [DATE] VENTILADOR DE 20" DE ALTA POTENCIA PARA ANCLAR A LA PA…" at bounding box center [175, 395] width 242 height 58
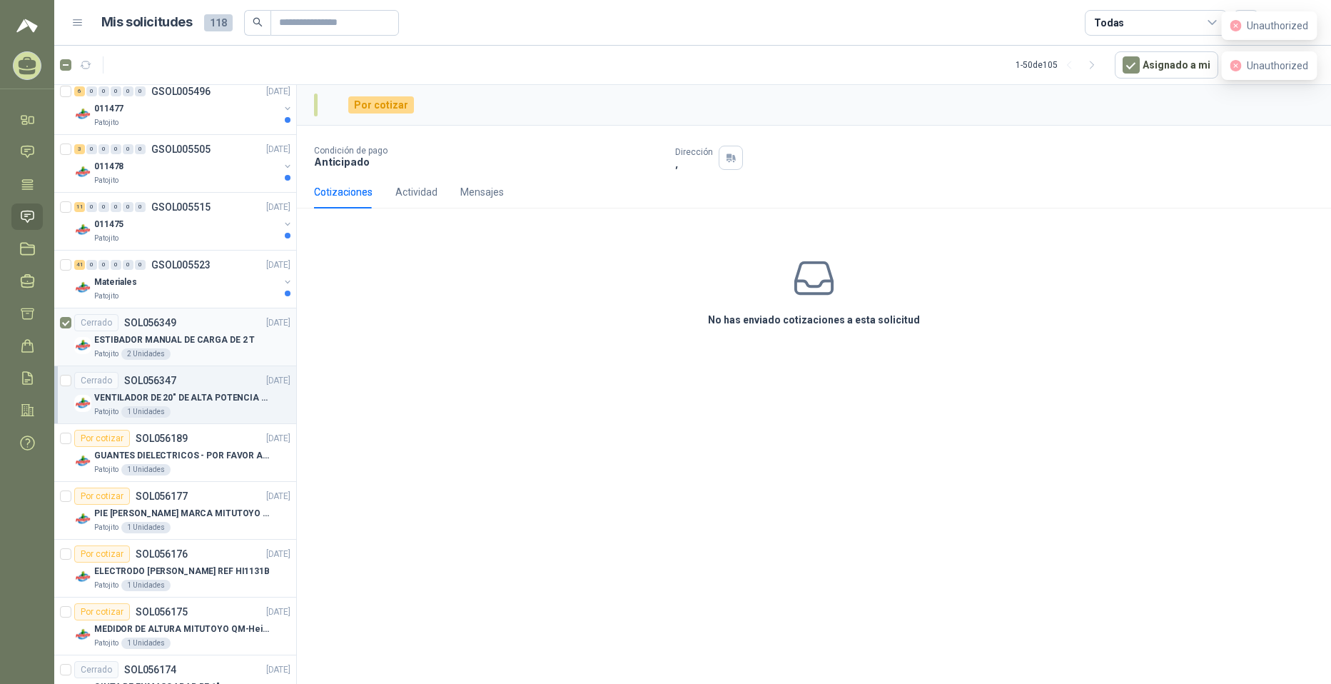
click at [59, 325] on article "Cerrado SOL056349 [DATE] ESTIBADOR MANUAL DE CARGA DE 2 T Patojito 2 Unidades" at bounding box center [175, 337] width 242 height 58
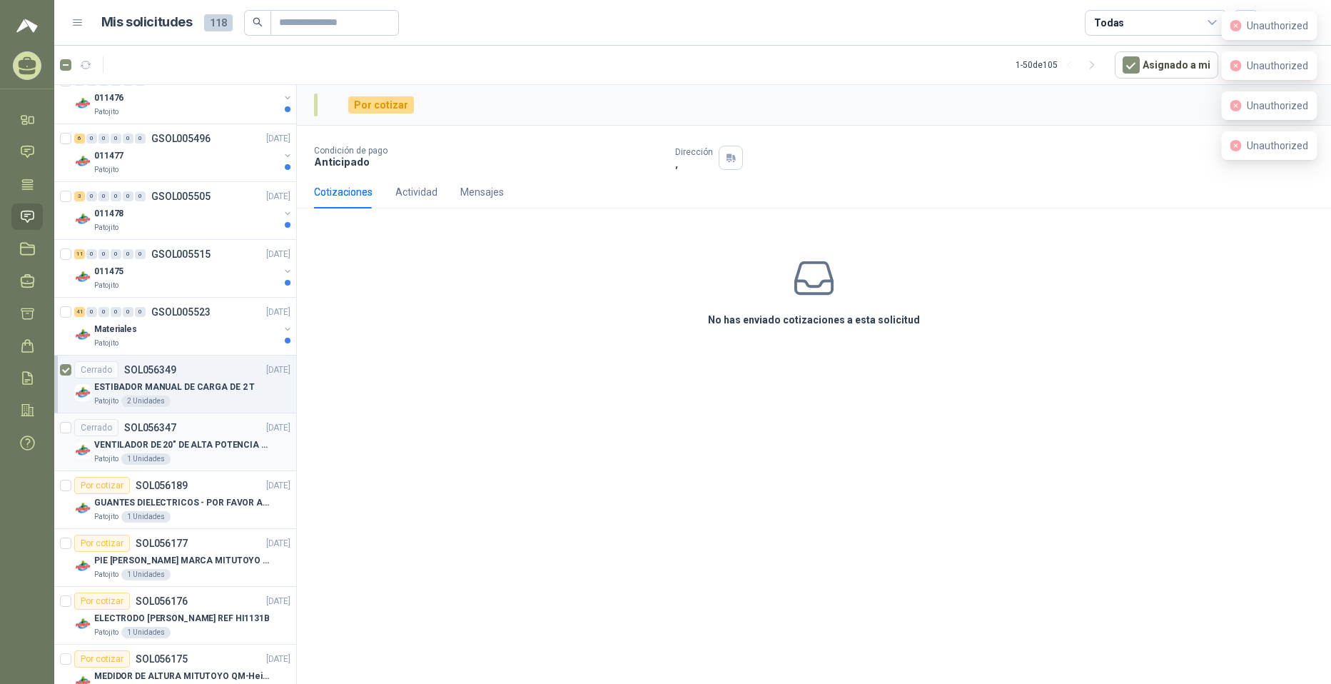
scroll to position [1802, 0]
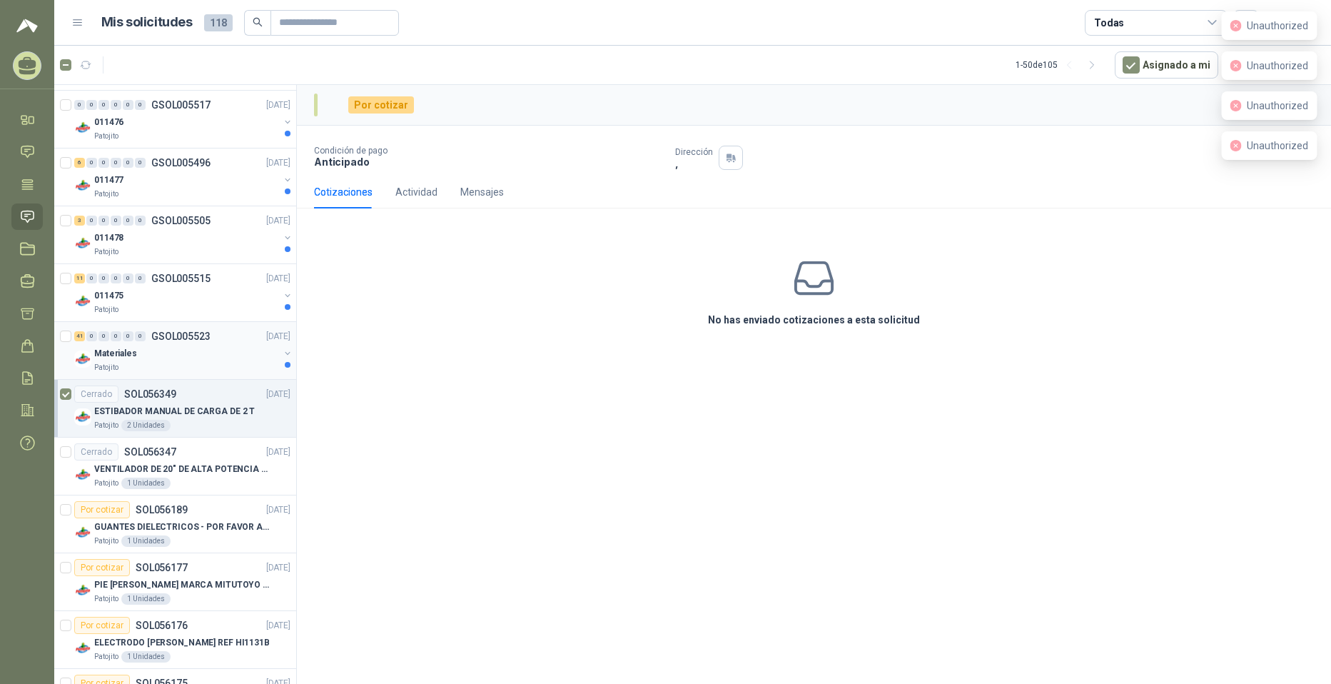
click at [187, 336] on p "GSOL005523" at bounding box center [180, 336] width 59 height 10
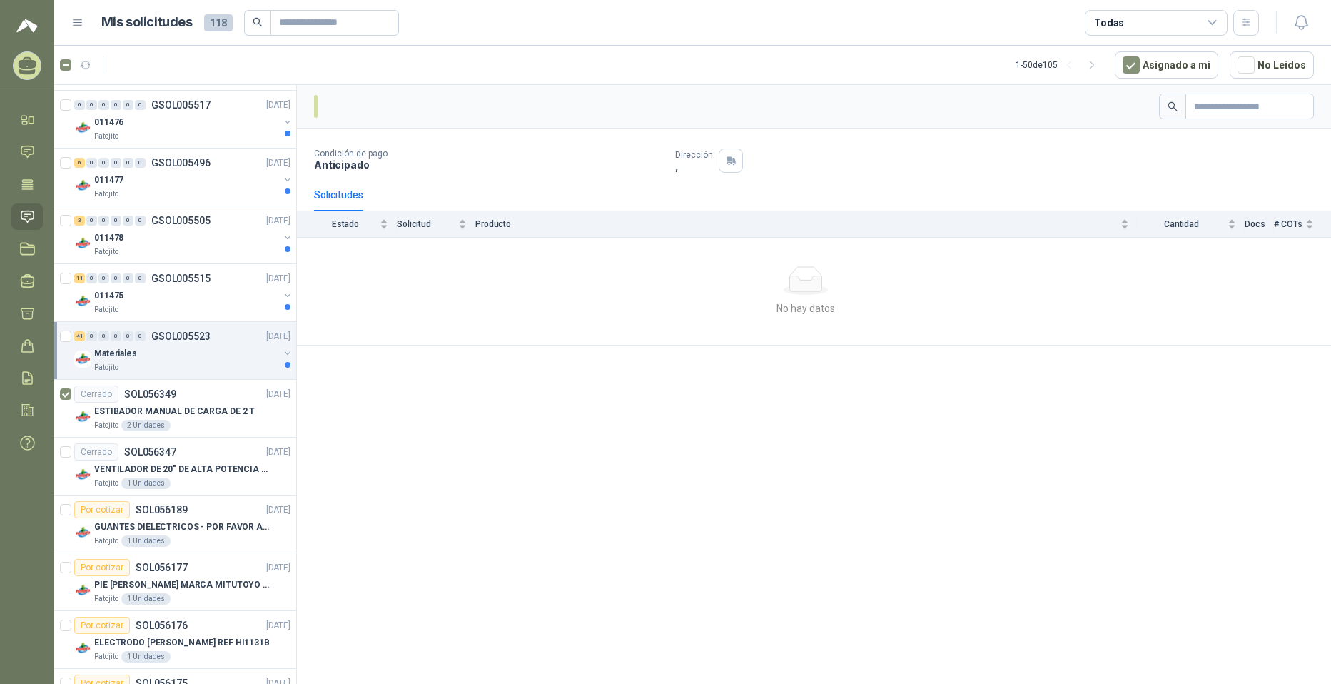
click at [188, 331] on p "GSOL005523" at bounding box center [180, 336] width 59 height 10
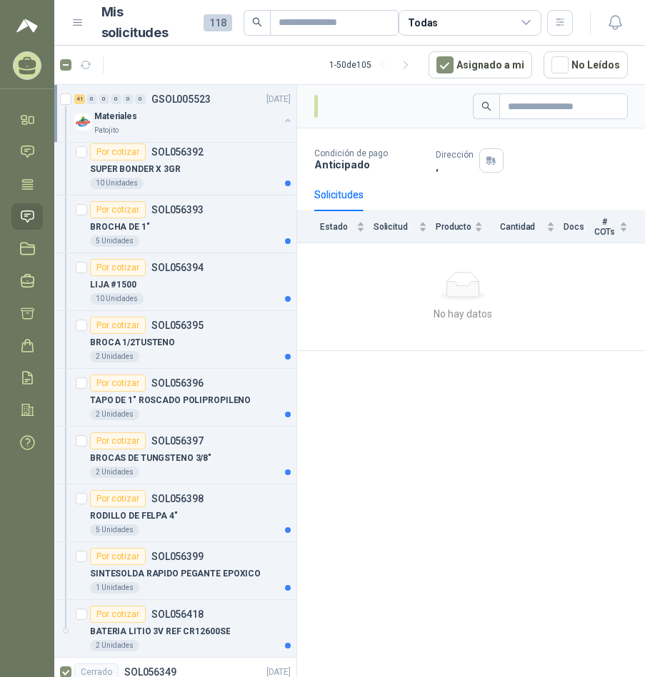
scroll to position [3738, 0]
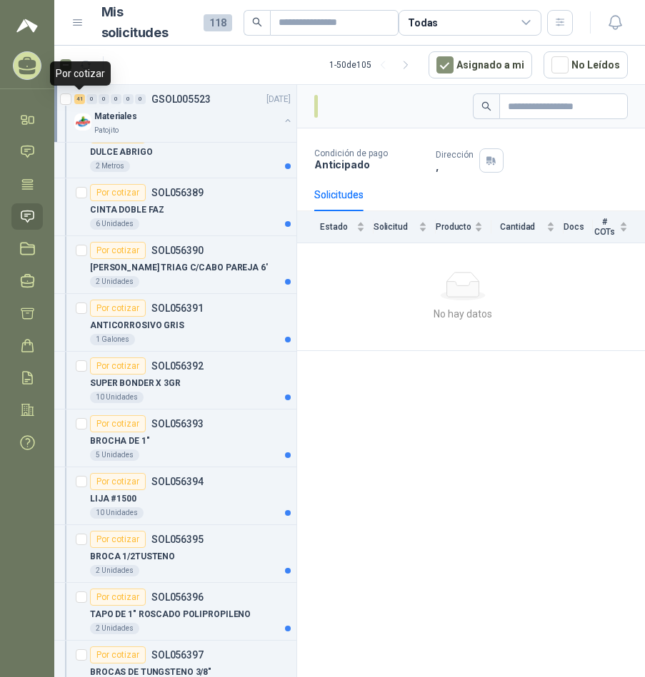
click at [79, 101] on div "41" at bounding box center [79, 99] width 11 height 10
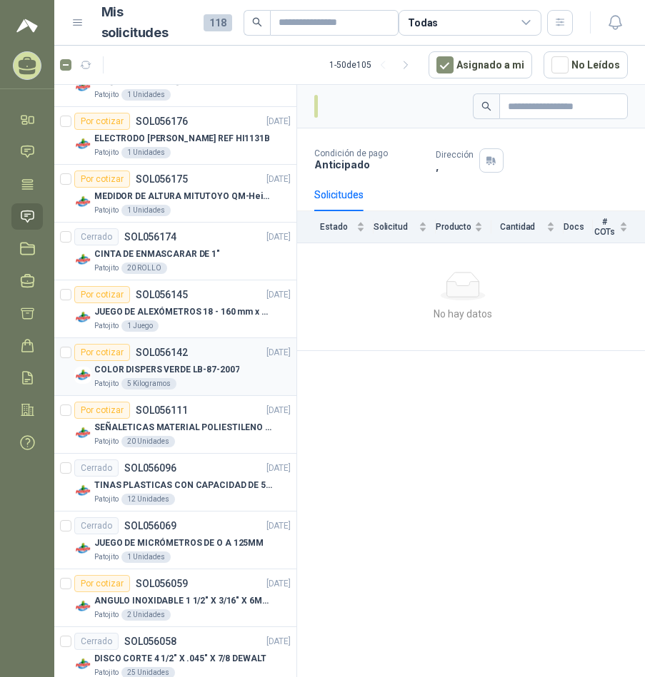
scroll to position [2230, 0]
